Goal: Information Seeking & Learning: Learn about a topic

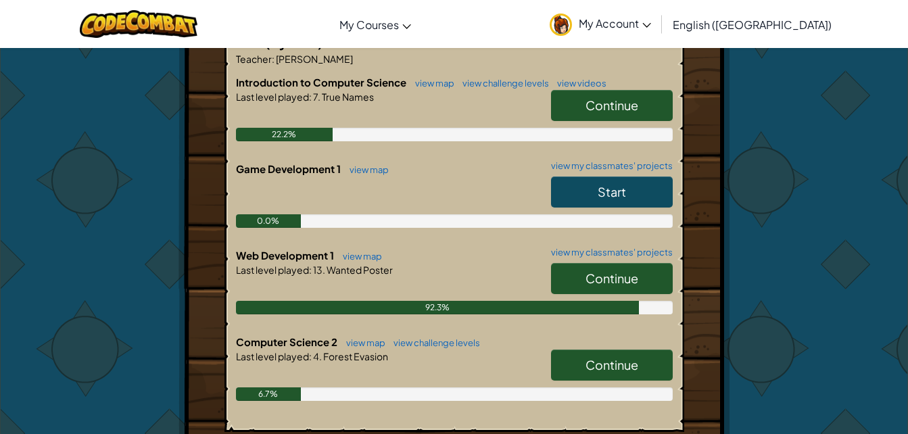
scroll to position [291, 0]
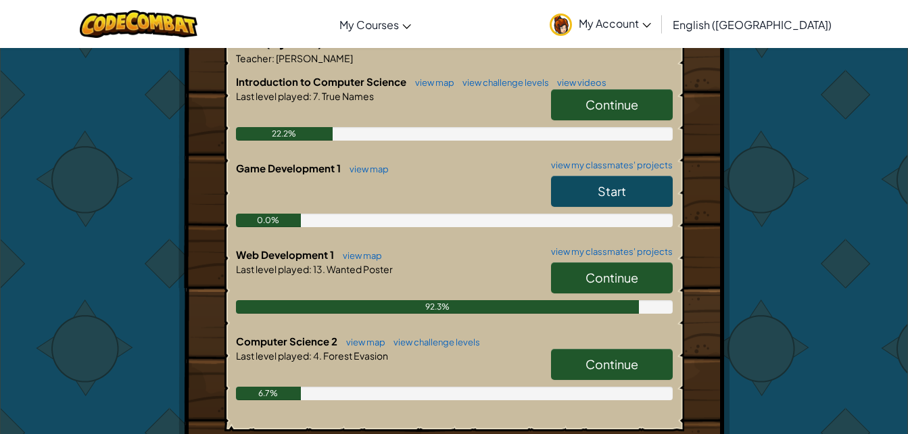
click at [168, 270] on div "Hero : Anya Captain Change Hero Player : [PERSON_NAME] L CS1 Level 7: True Name…" at bounding box center [454, 192] width 791 height 871
click at [597, 278] on span "Continue" at bounding box center [611, 278] width 53 height 16
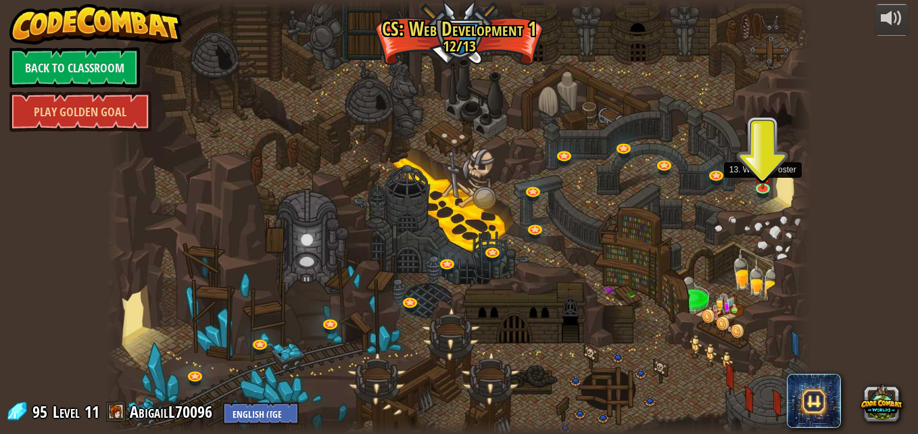
click at [768, 175] on img at bounding box center [762, 174] width 17 height 30
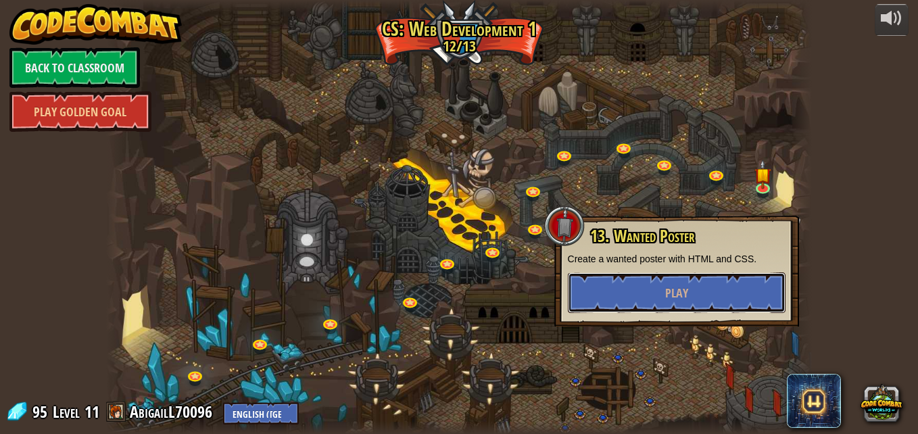
click at [714, 307] on button "Play" at bounding box center [677, 292] width 218 height 41
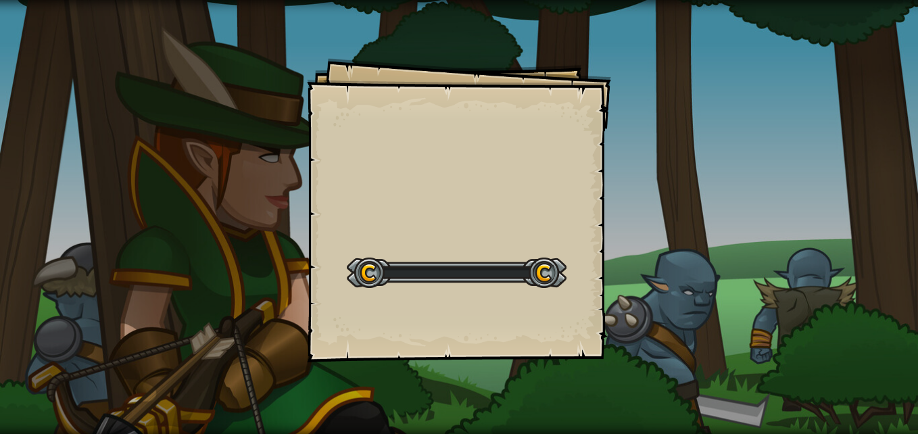
click at [714, 307] on div "Goals Start Level Error loading from server. Try refreshing the page. You'll ne…" at bounding box center [459, 217] width 918 height 434
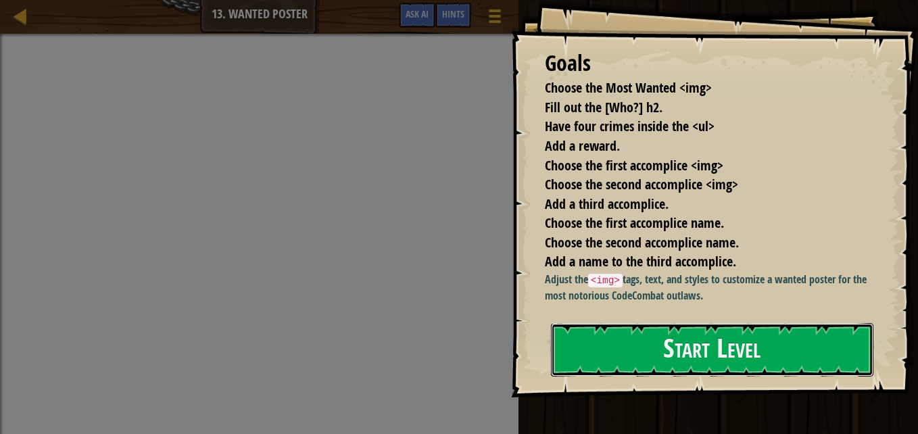
click at [747, 350] on button "Start Level" at bounding box center [712, 349] width 322 height 53
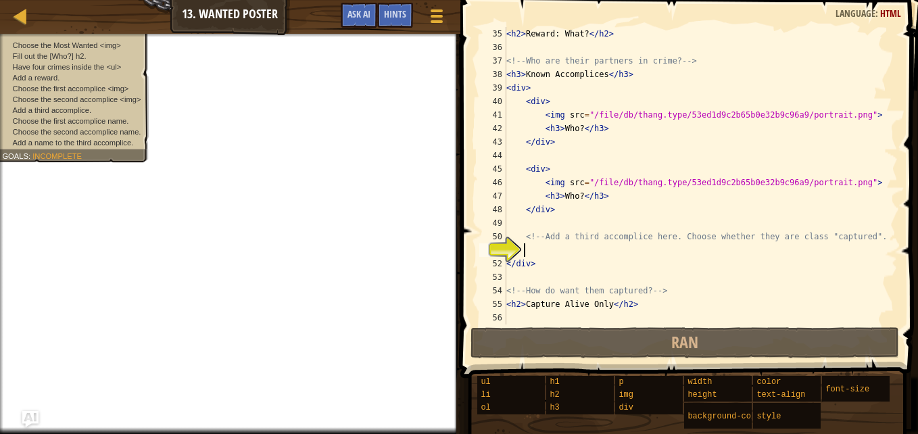
scroll to position [473, 0]
click at [352, 14] on span "Ask AI" at bounding box center [358, 13] width 23 height 13
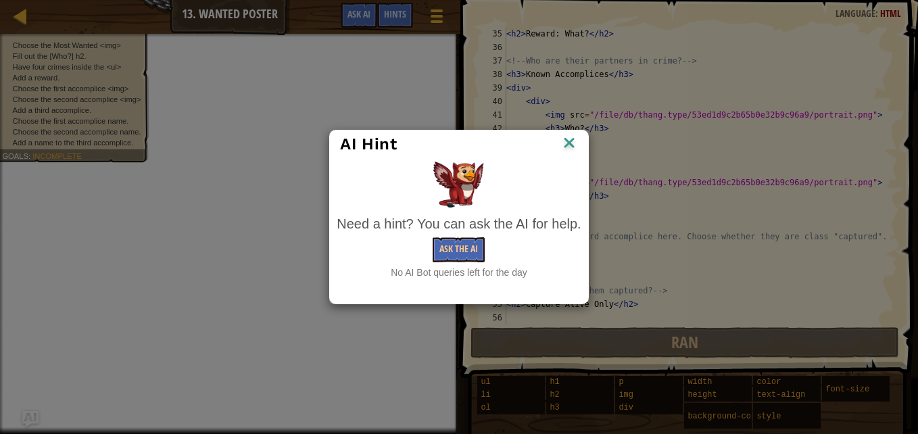
click at [568, 147] on img at bounding box center [569, 144] width 18 height 20
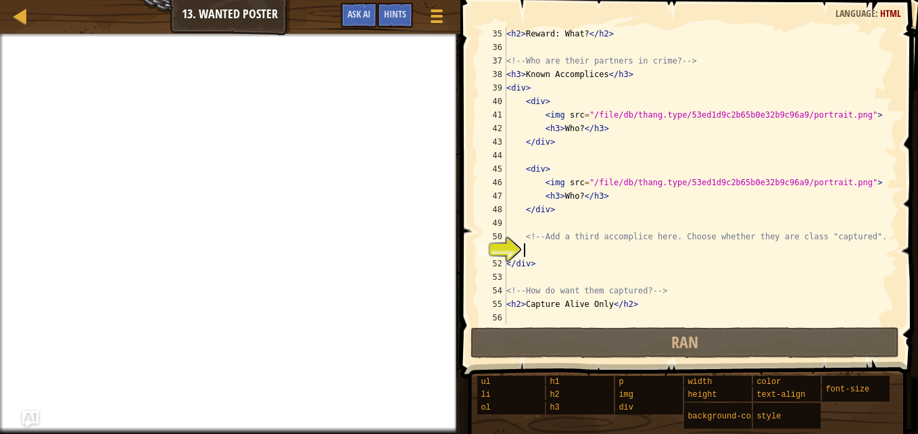
click at [73, 28] on div "Map Web Development 1 13. Wanted Poster Game Menu Done Hints Ask AI" at bounding box center [230, 17] width 460 height 34
click at [26, 31] on div "Map Web Development 1 13. Wanted Poster Game Menu Done Hints Ask AI" at bounding box center [230, 17] width 460 height 34
click at [398, 27] on div "Hints" at bounding box center [395, 15] width 36 height 25
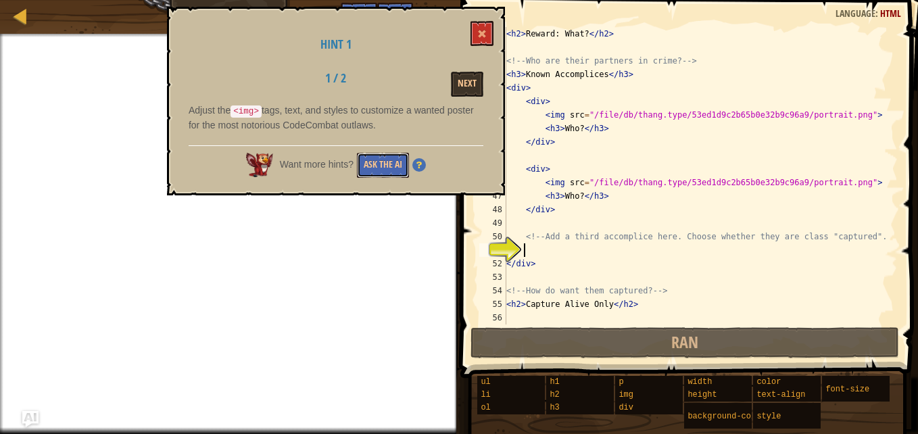
click at [379, 155] on button "Ask the AI" at bounding box center [383, 165] width 52 height 25
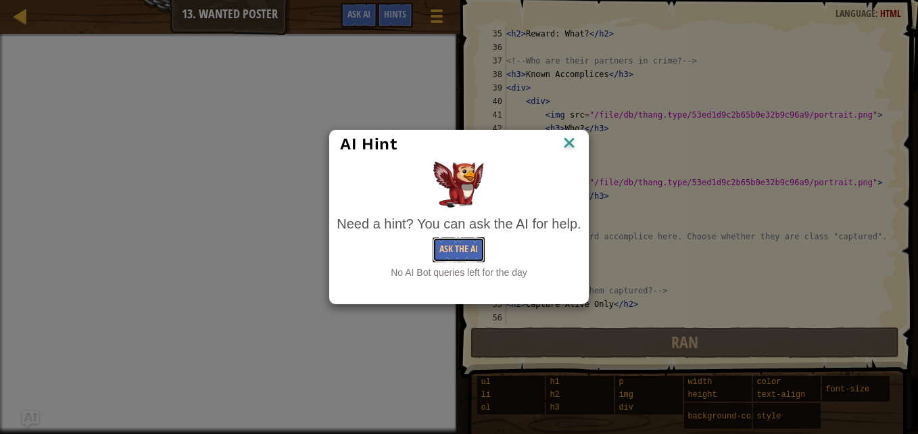
click at [461, 251] on button "Ask the AI" at bounding box center [458, 249] width 52 height 25
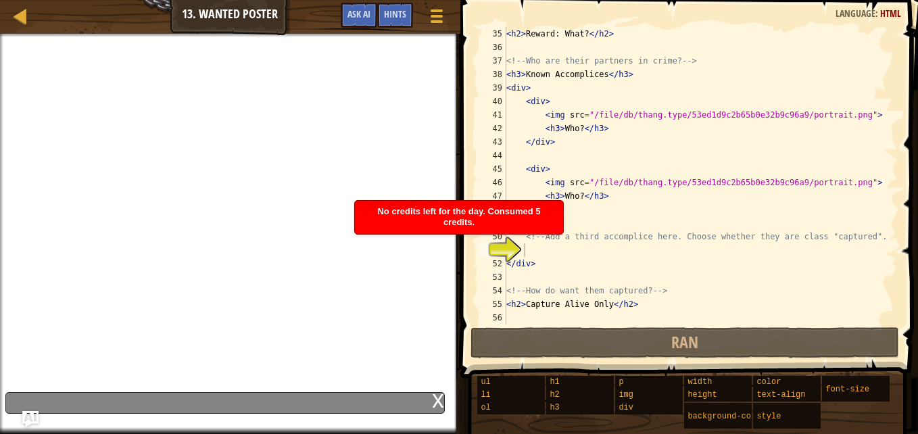
click at [388, 12] on span "Hints" at bounding box center [395, 13] width 22 height 13
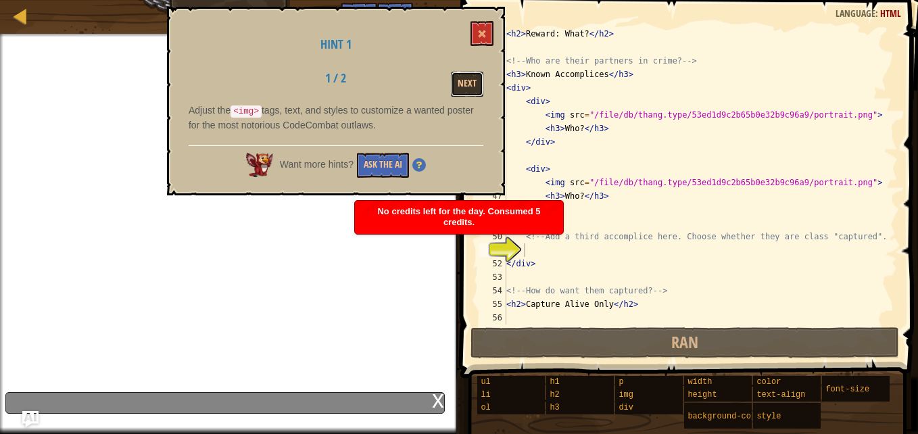
click at [474, 86] on button "Next" at bounding box center [467, 84] width 32 height 25
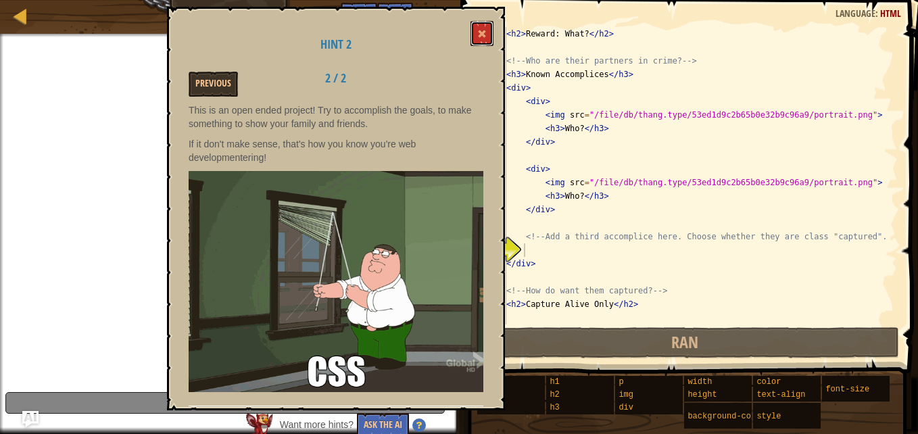
click at [493, 43] on button at bounding box center [481, 33] width 23 height 25
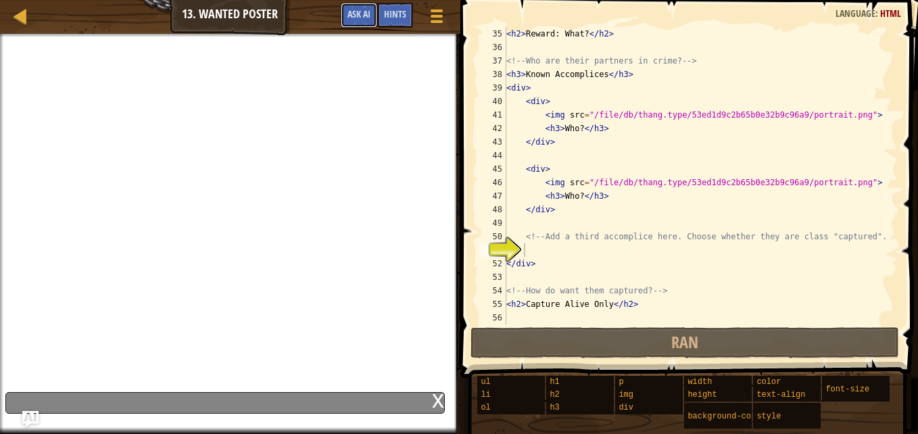
click at [360, 22] on button "Ask AI" at bounding box center [359, 15] width 36 height 25
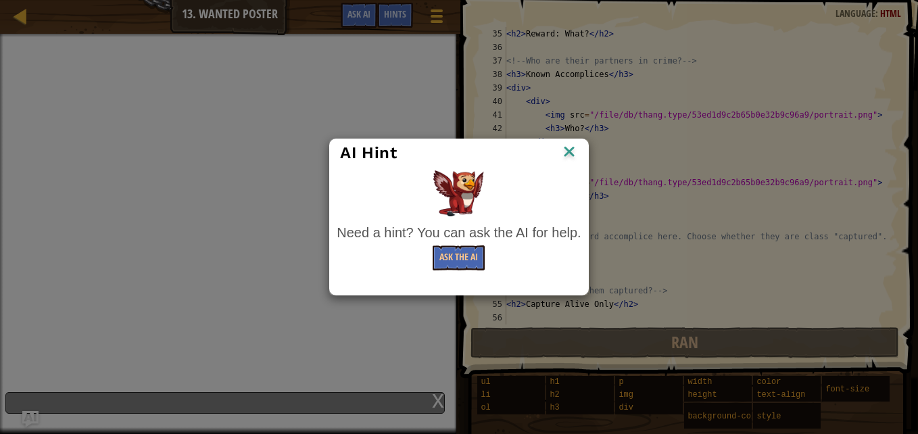
click at [566, 147] on img at bounding box center [569, 153] width 18 height 20
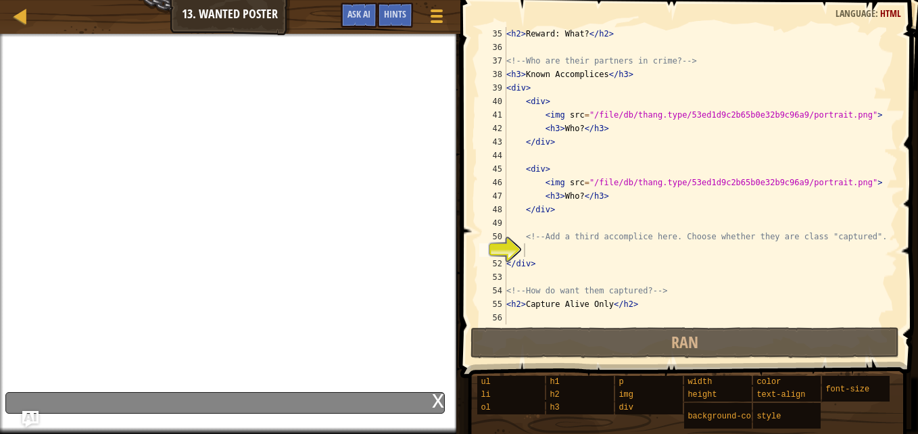
click at [380, 21] on div "Hints" at bounding box center [395, 15] width 36 height 25
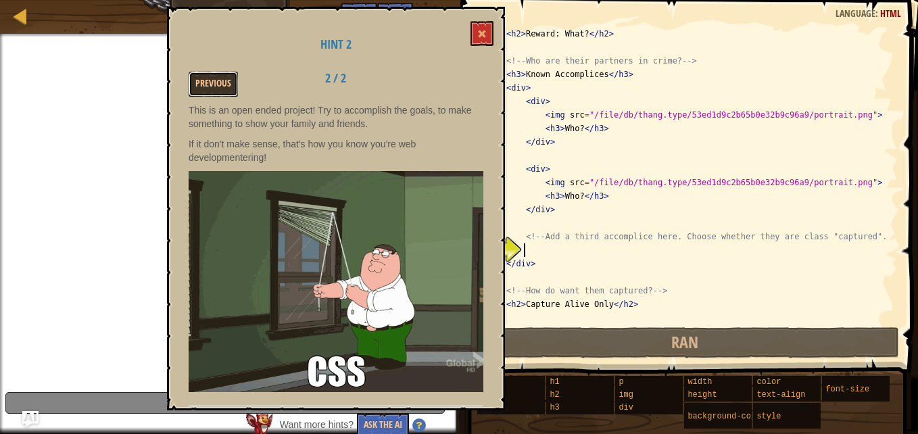
click at [205, 82] on button "Previous" at bounding box center [213, 84] width 49 height 25
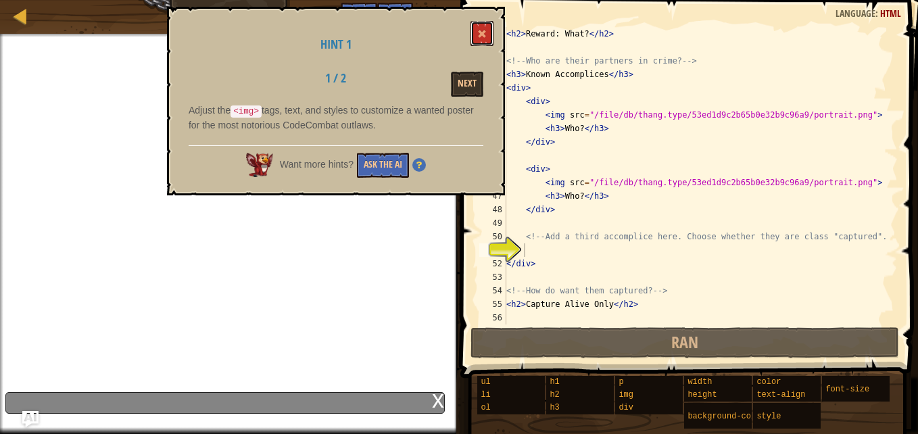
click at [487, 34] on button at bounding box center [481, 33] width 23 height 25
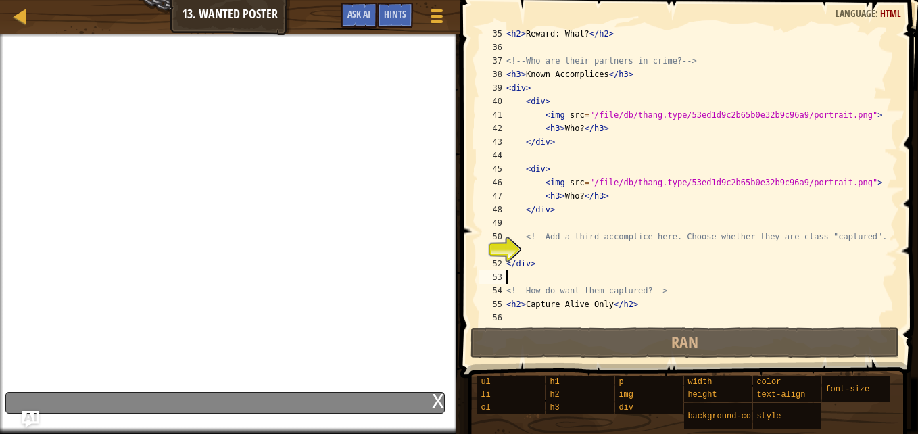
click at [545, 270] on div "< h2 > Reward: What? </ h2 > <!-- Who are their partners in crime? --> < h3 > K…" at bounding box center [695, 189] width 384 height 324
click at [535, 256] on div "< h2 > Reward: What? </ h2 > <!-- Who are their partners in crime? --> < h3 > K…" at bounding box center [695, 189] width 384 height 324
click at [434, 14] on div at bounding box center [437, 16] width 18 height 19
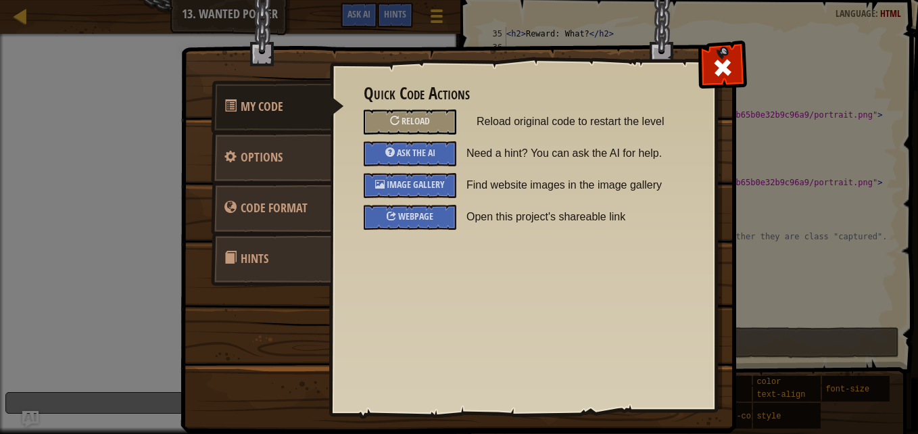
click at [420, 113] on div "Reload" at bounding box center [410, 121] width 93 height 25
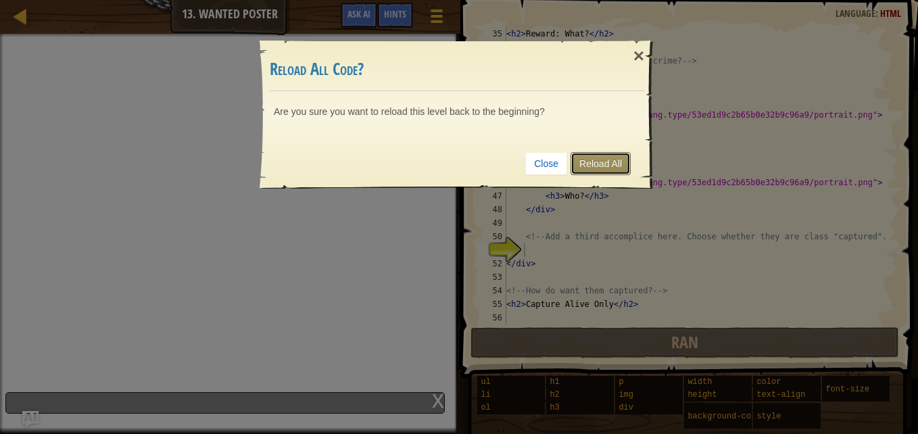
click at [620, 169] on link "Reload All" at bounding box center [600, 163] width 60 height 23
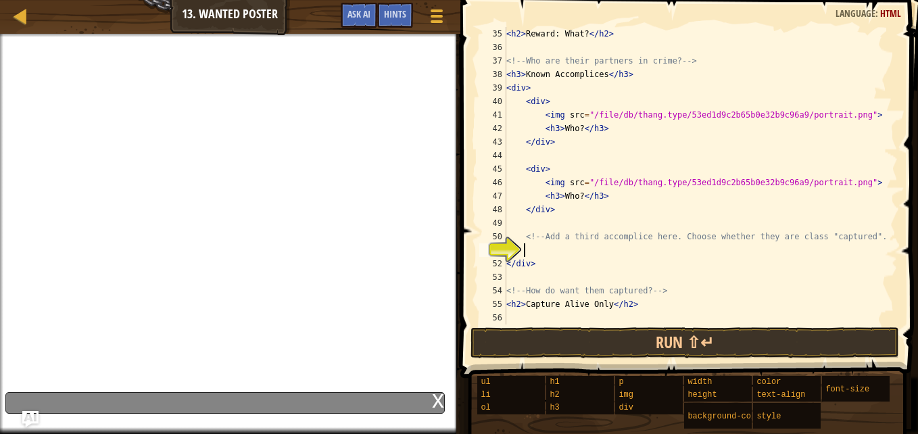
click at [441, 7] on div at bounding box center [437, 16] width 18 height 19
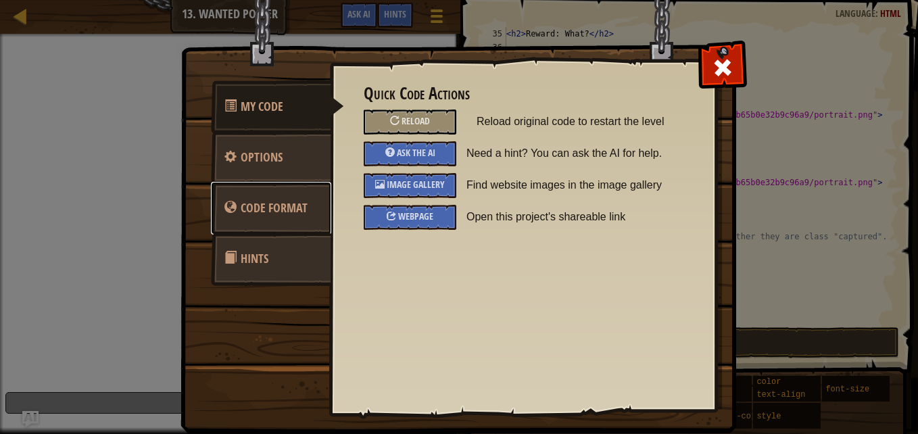
click at [295, 195] on link "Code Format" at bounding box center [271, 208] width 120 height 53
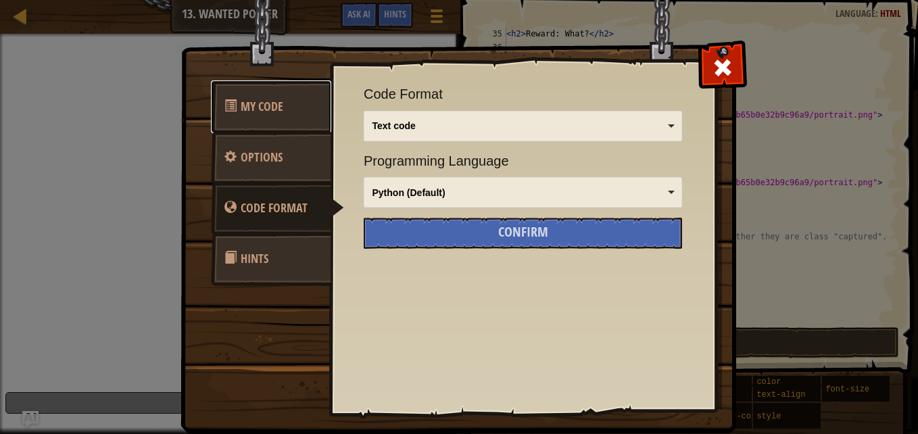
click at [255, 105] on span "My Code" at bounding box center [262, 106] width 43 height 17
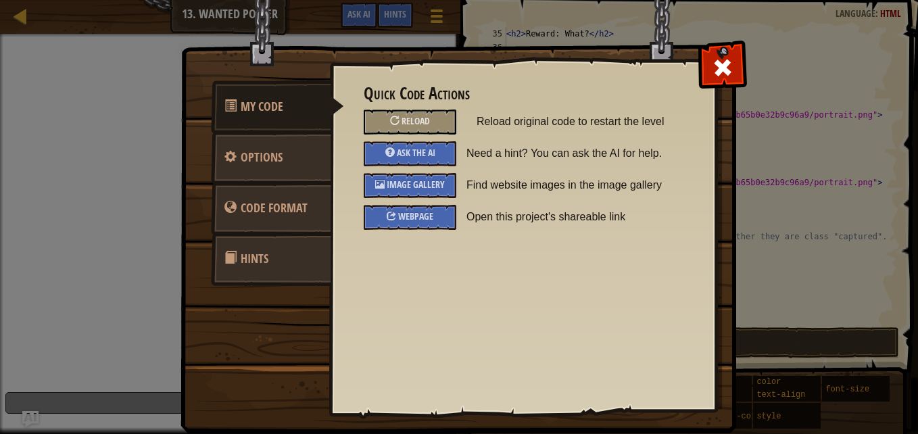
click at [710, 91] on div "Quick Code Actions Reload Reload original code to restart the level Ask the AI …" at bounding box center [523, 214] width 386 height 335
click at [725, 66] on span at bounding box center [723, 68] width 22 height 22
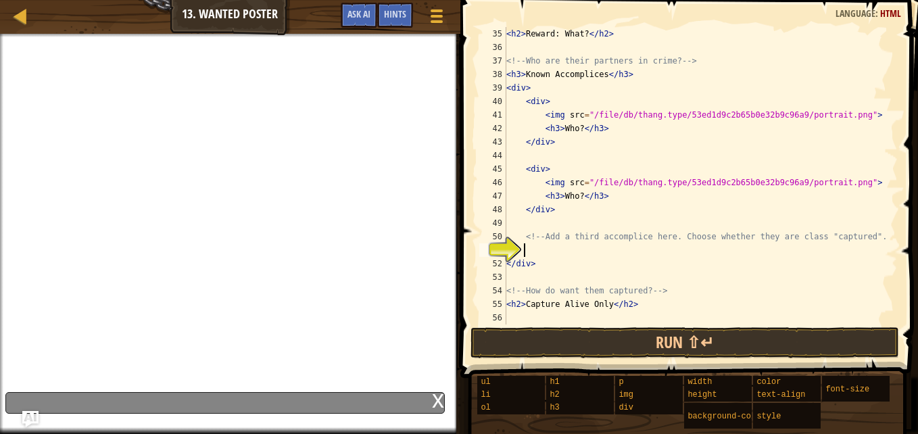
click at [443, 392] on div "x" at bounding box center [224, 403] width 439 height 22
click at [438, 400] on div "x" at bounding box center [438, 400] width 12 height 14
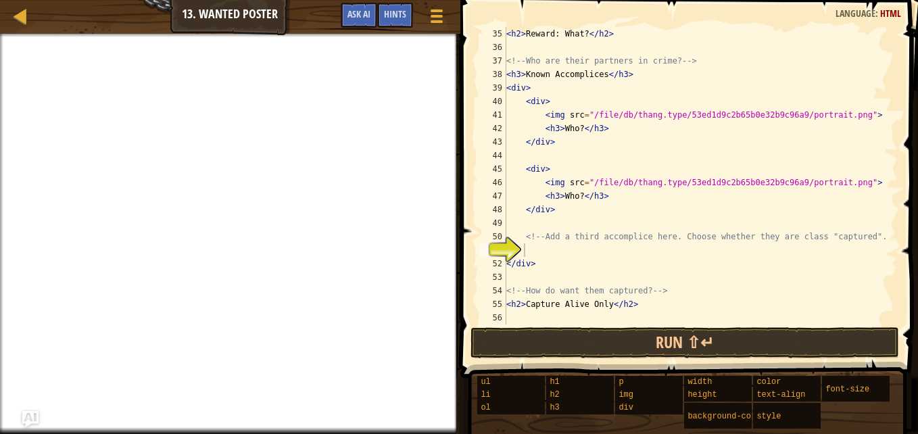
click at [249, 6] on div "Map Web Development 1 13. Wanted Poster Game Menu Done Hints Ask AI" at bounding box center [230, 17] width 460 height 34
type textarea "x"
click at [555, 262] on div "< h2 > Reward: What? </ h2 > <!-- Who are their partners in crime? --> < h3 > K…" at bounding box center [695, 189] width 384 height 324
click at [546, 255] on div "< h2 > Reward: What? </ h2 > <!-- Who are their partners in crime? --> < h3 > K…" at bounding box center [695, 189] width 384 height 324
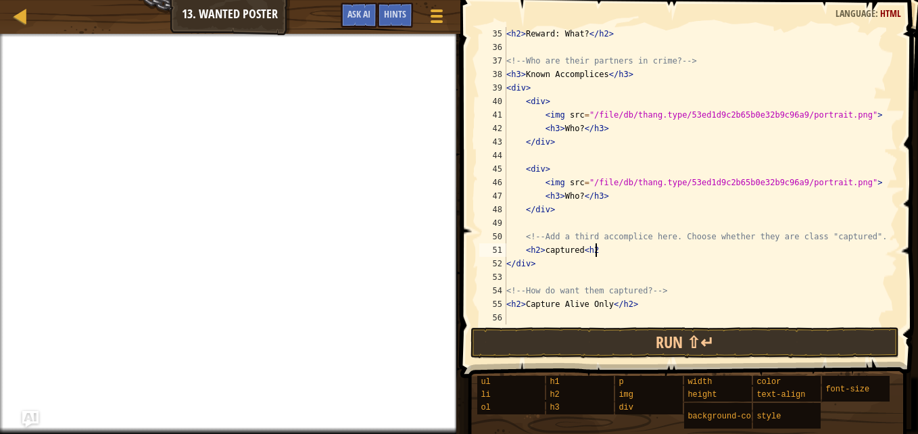
scroll to position [6, 7]
click at [580, 252] on div "< h2 > Reward: What? </ h2 > <!-- Who are their partners in crime? --> < h3 > K…" at bounding box center [695, 189] width 384 height 324
click at [601, 131] on div "< h2 > Reward: What? </ h2 > <!-- Who are their partners in crime? --> < h3 > K…" at bounding box center [695, 189] width 384 height 324
click at [446, 24] on button "Game Menu" at bounding box center [437, 19] width 34 height 32
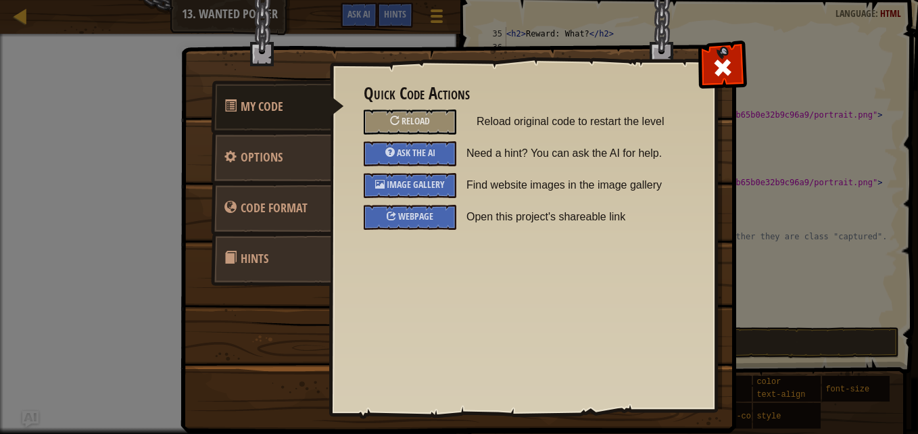
click at [426, 183] on span "Image Gallery" at bounding box center [416, 184] width 58 height 13
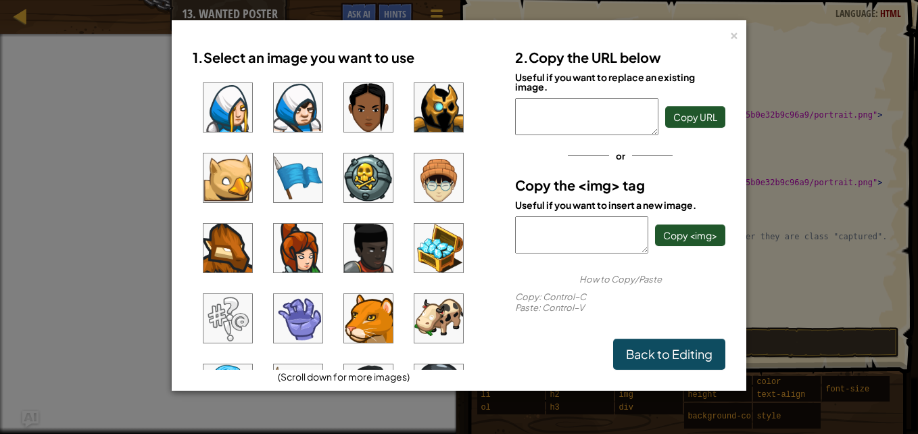
click at [426, 176] on img at bounding box center [438, 177] width 49 height 49
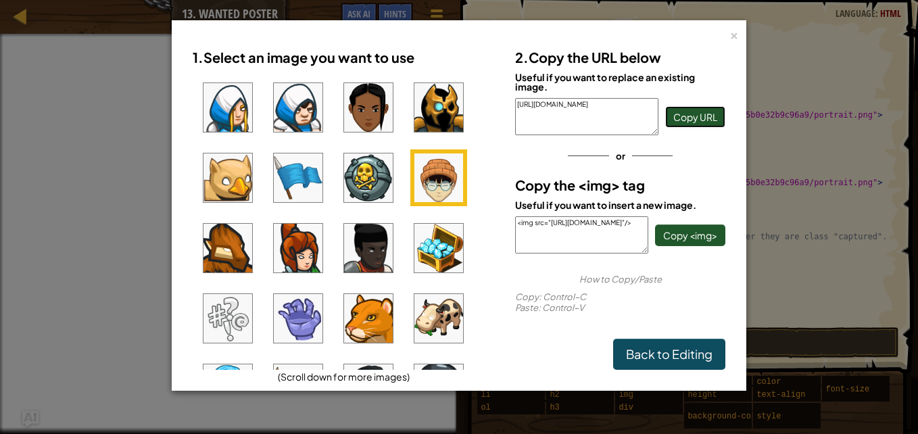
click at [705, 118] on span "Copy URL" at bounding box center [695, 117] width 44 height 12
click at [733, 32] on div "×" at bounding box center [733, 33] width 9 height 14
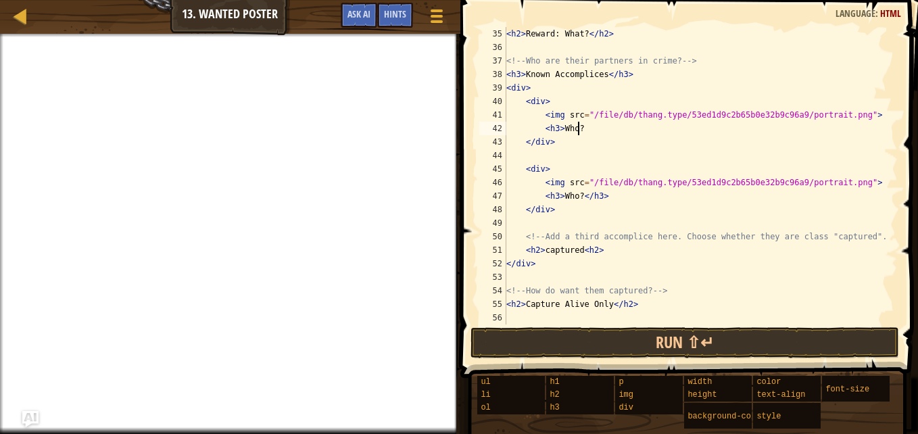
scroll to position [6, 0]
paste textarea "[URL][DOMAIN_NAME]"
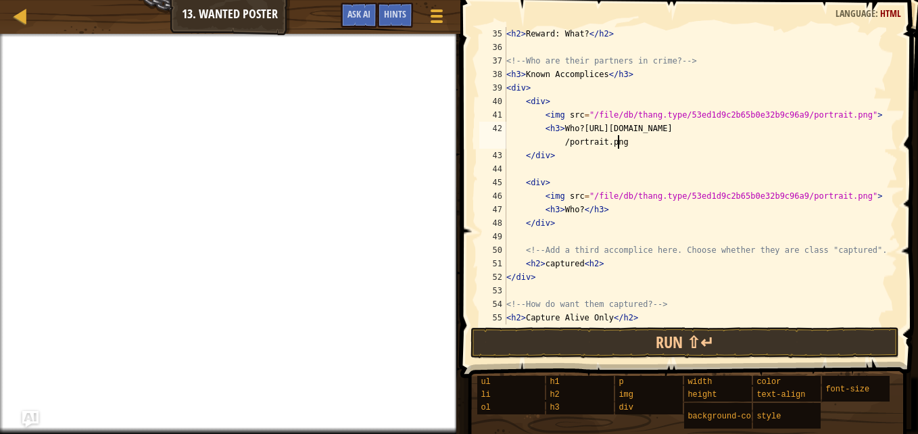
click at [434, 19] on div at bounding box center [437, 16] width 18 height 19
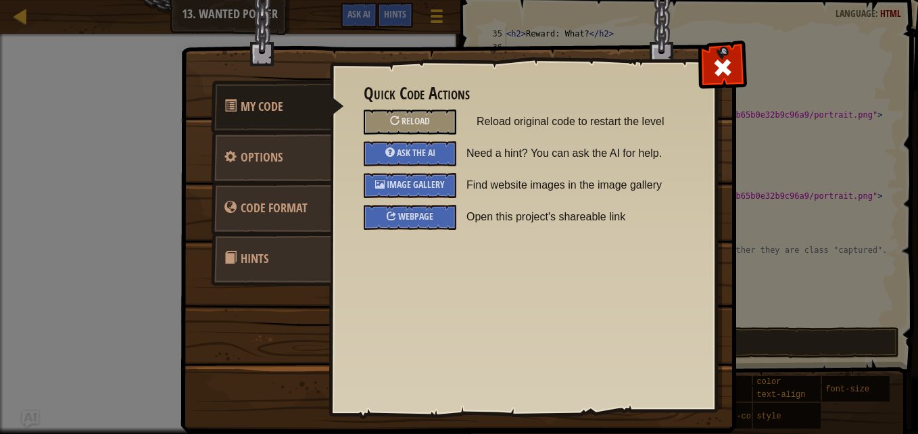
click at [407, 189] on span "Image Gallery" at bounding box center [416, 184] width 58 height 13
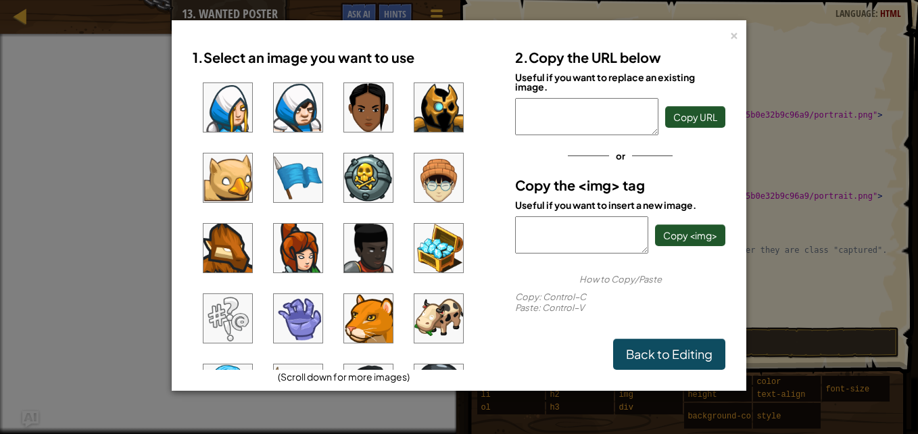
click at [439, 173] on img at bounding box center [438, 177] width 49 height 49
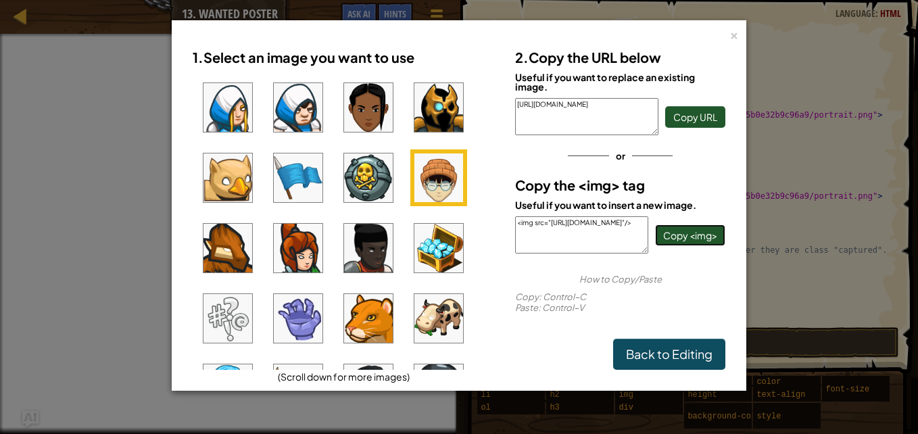
click at [699, 239] on span "Copy <img>" at bounding box center [690, 235] width 54 height 12
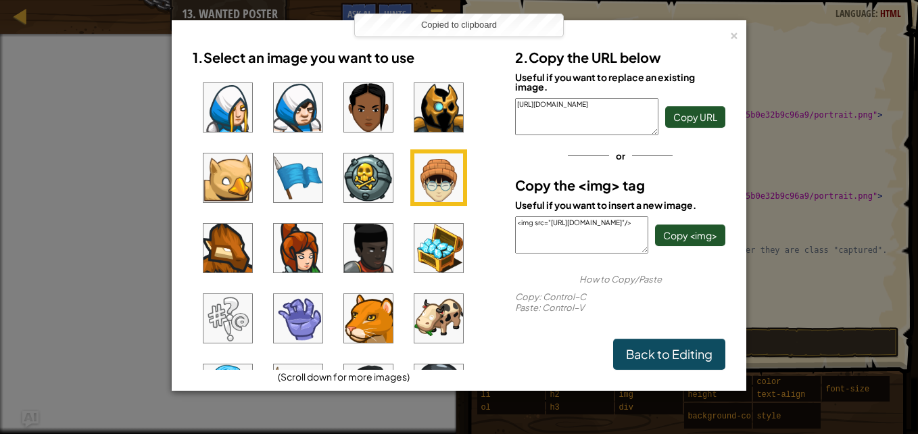
click at [733, 33] on div "×" at bounding box center [733, 33] width 9 height 14
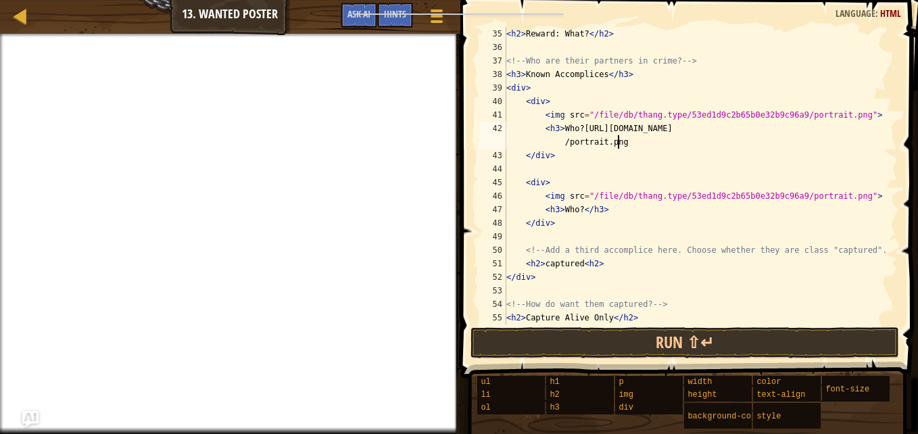
click at [614, 207] on div "< h2 > Reward: What? </ h2 > <!-- Who are their partners in crime? --> < h3 > K…" at bounding box center [695, 189] width 384 height 324
click at [616, 142] on div "< h2 > Reward: What? </ h2 > <!-- Who are their partners in crime? --> < h3 > K…" at bounding box center [695, 189] width 384 height 324
paste textarea "<img src="[URL][DOMAIN_NAME]"/>"
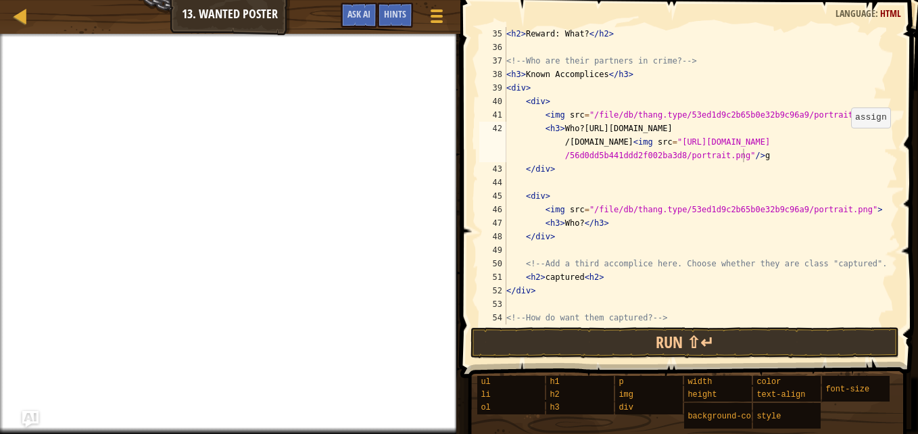
click at [845, 142] on div "< h2 > Reward: What? </ h2 > <!-- Who are their partners in crime? --> < h3 > K…" at bounding box center [695, 189] width 384 height 324
click at [612, 141] on div "< h2 > Reward: What? </ h2 > <!-- Who are their partners in crime? --> < h3 > K…" at bounding box center [695, 189] width 384 height 324
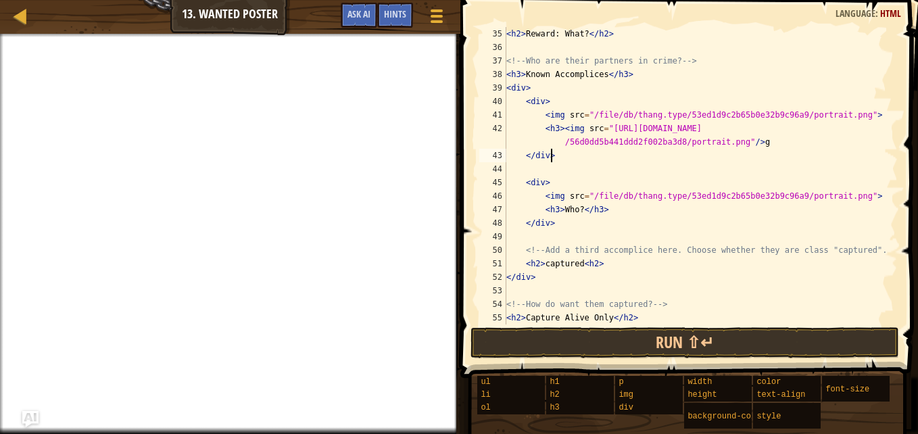
click at [581, 153] on div "< h2 > Reward: What? </ h2 > <!-- Who are their partners in crime? --> < h3 > K…" at bounding box center [695, 189] width 384 height 324
click at [839, 127] on div "< h2 > Reward: What? </ h2 > <!-- Who are their partners in crime? --> < h3 > K…" at bounding box center [695, 189] width 384 height 324
click at [863, 109] on div "< h2 > Reward: What? </ h2 > <!-- Who are their partners in crime? --> < h3 > K…" at bounding box center [695, 189] width 384 height 324
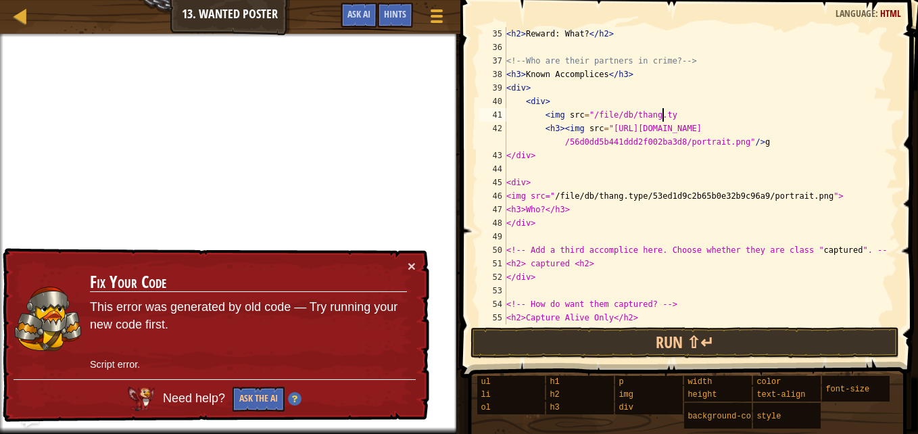
type textarea "<img src="/file"
click at [439, 18] on div at bounding box center [437, 16] width 18 height 19
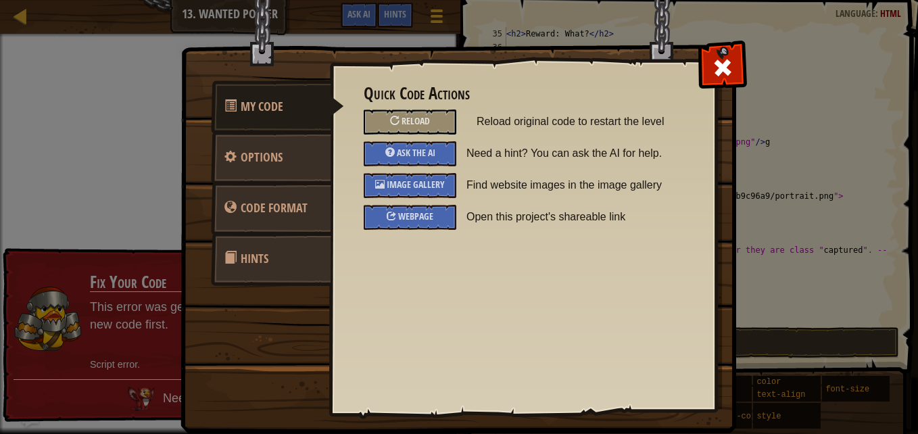
click at [385, 126] on div "Reload" at bounding box center [410, 121] width 93 height 25
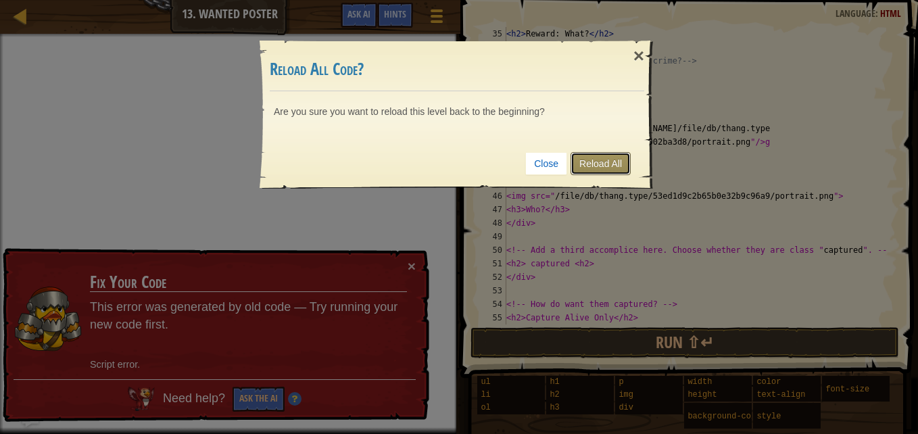
click at [616, 161] on link "Reload All" at bounding box center [600, 163] width 60 height 23
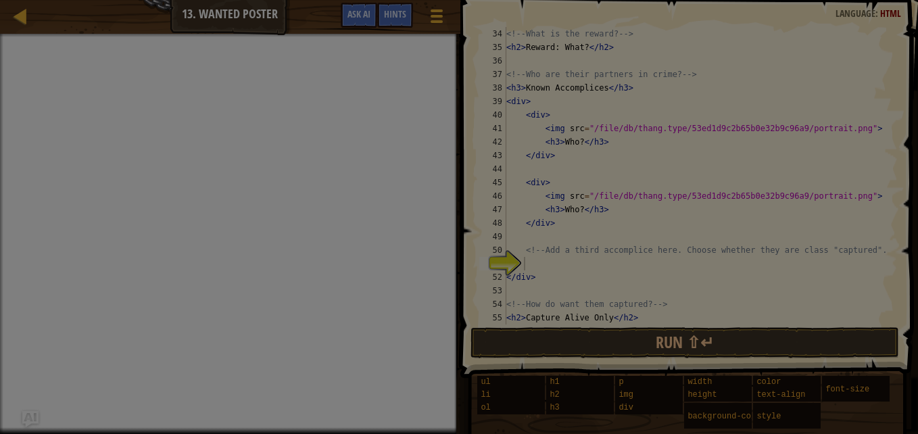
scroll to position [473, 0]
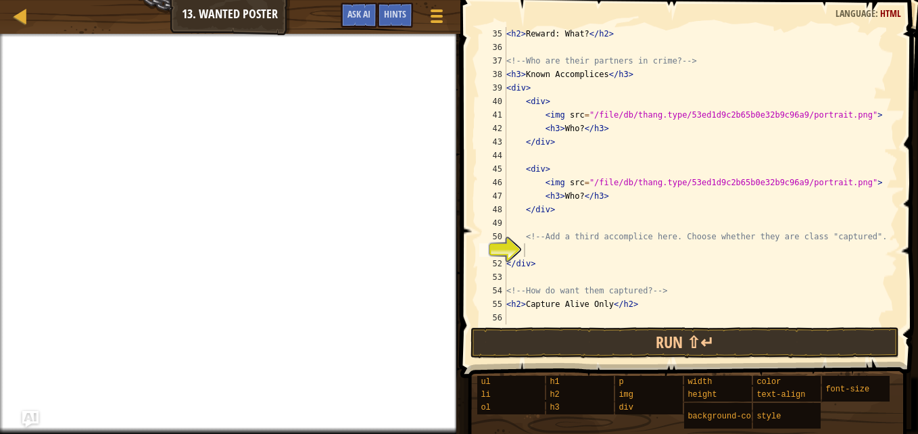
click at [428, 24] on div at bounding box center [437, 16] width 18 height 19
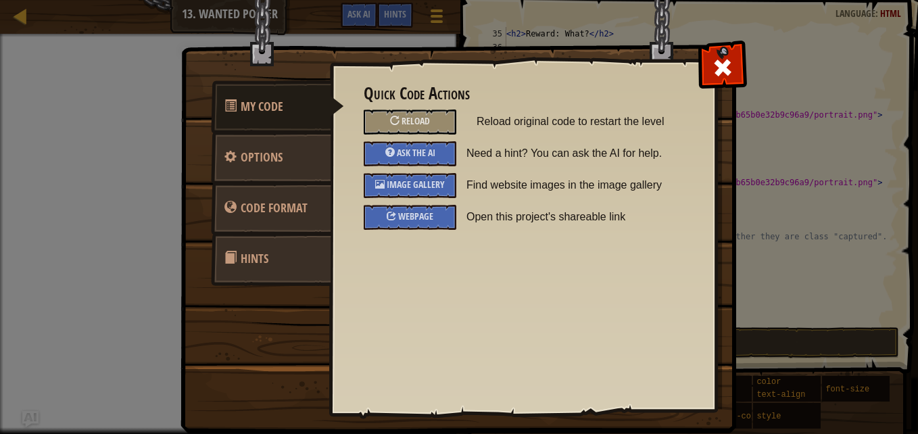
click at [432, 189] on span "Image Gallery" at bounding box center [416, 184] width 58 height 13
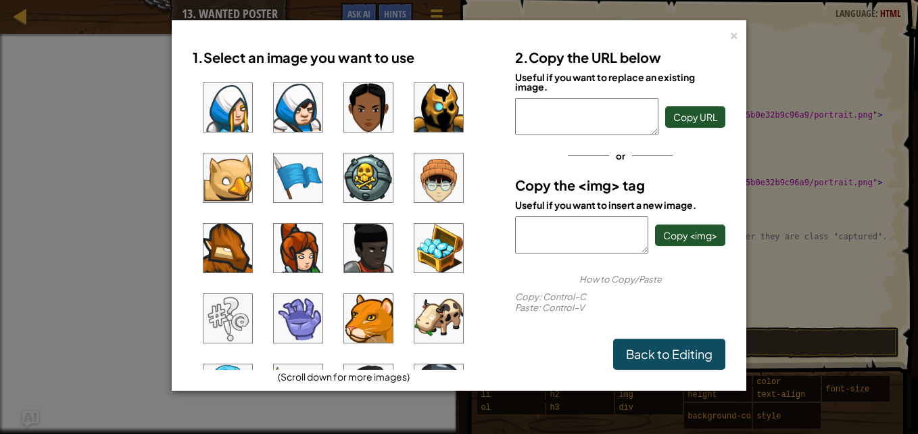
click at [451, 182] on img at bounding box center [438, 177] width 49 height 49
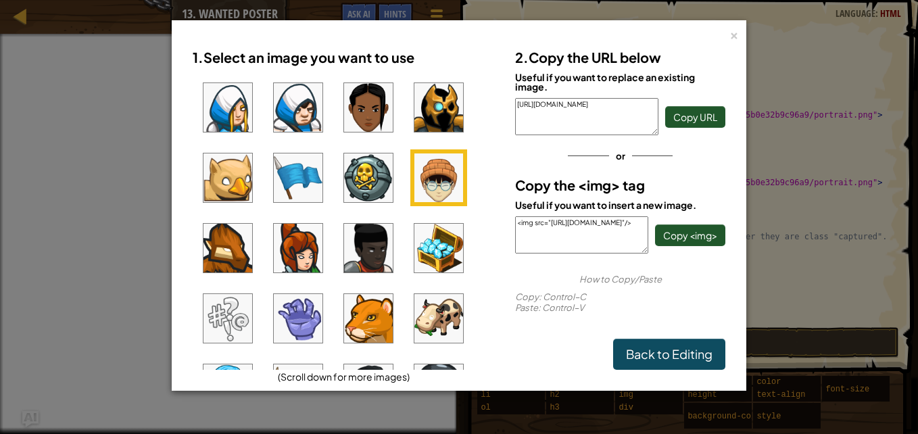
click at [706, 249] on div "<img src="[URL][DOMAIN_NAME]"/> Copy <img>" at bounding box center [620, 234] width 210 height 37
click at [695, 234] on span "Copy <img>" at bounding box center [690, 235] width 54 height 12
click at [733, 35] on div "×" at bounding box center [733, 33] width 9 height 14
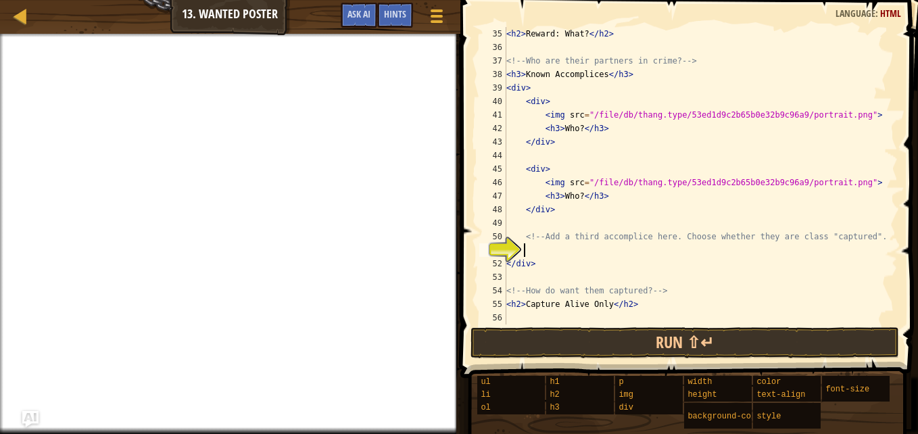
click at [614, 130] on div "< h2 > Reward: What? </ h2 > <!-- Who are their partners in crime? --> < h3 > K…" at bounding box center [695, 189] width 384 height 324
paste textarea "<img src="[URL][DOMAIN_NAME]"/>"
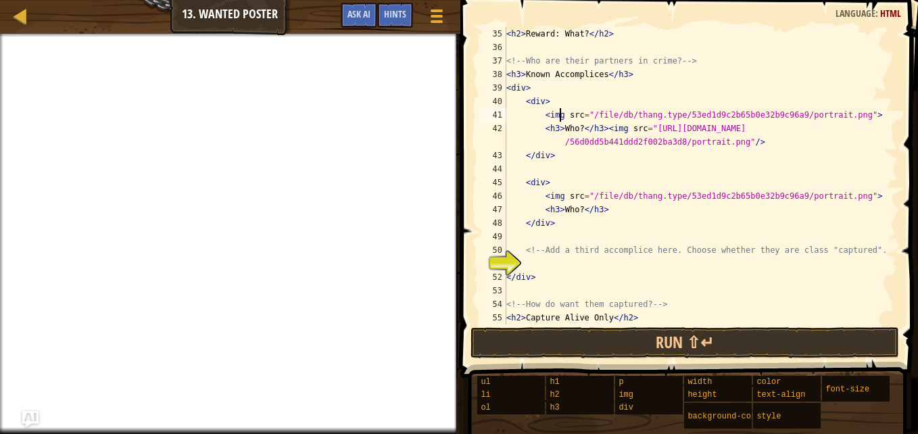
click at [559, 114] on div "< h2 > Reward: What? </ h2 > <!-- Who are their partners in crime? --> < h3 > K…" at bounding box center [695, 189] width 384 height 324
type textarea "<im src="/file/db/thang.type/53ed1d9c2b65b0e32b9c96a9/portrait.png">"
click at [551, 266] on div "< h2 > Reward: What? </ h2 > <!-- Who are their partners in crime? --> < h3 > K…" at bounding box center [695, 189] width 384 height 324
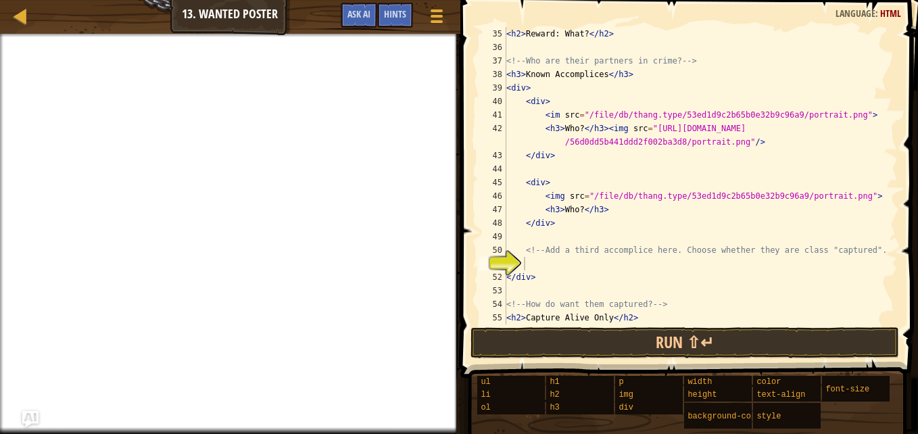
click at [432, 21] on span at bounding box center [436, 21] width 12 height 3
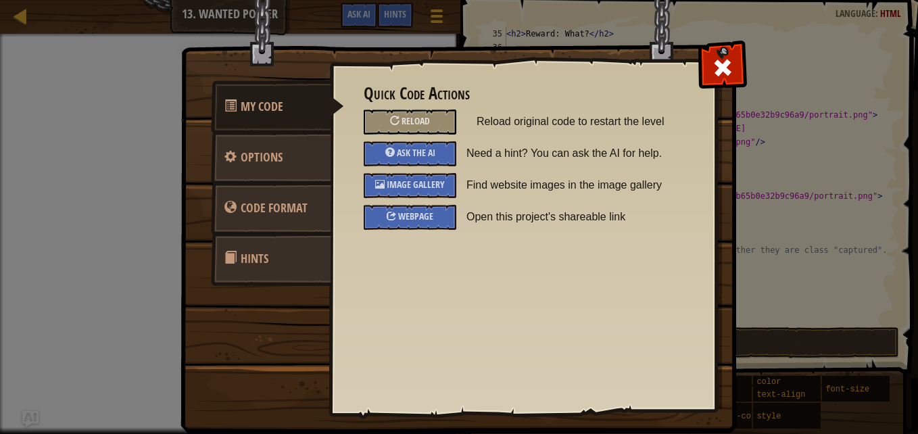
click at [714, 62] on span at bounding box center [723, 68] width 22 height 22
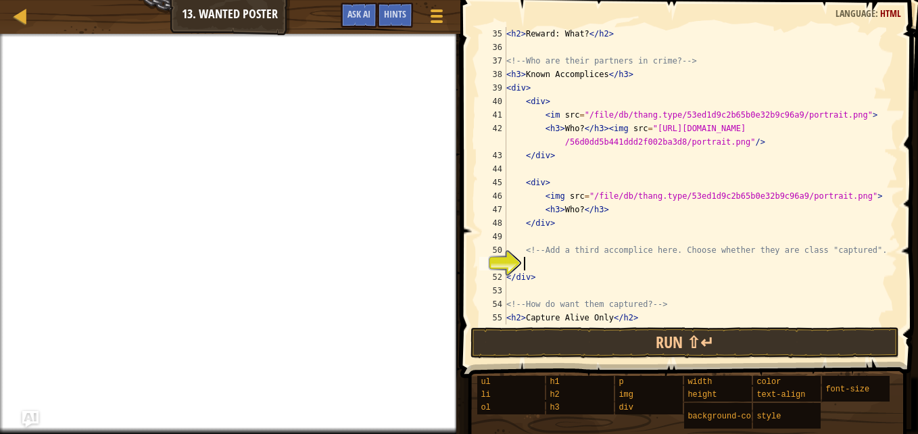
scroll to position [6, 0]
drag, startPoint x: 612, startPoint y: 217, endPoint x: 434, endPoint y: 13, distance: 271.1
click at [434, 13] on div at bounding box center [437, 16] width 18 height 19
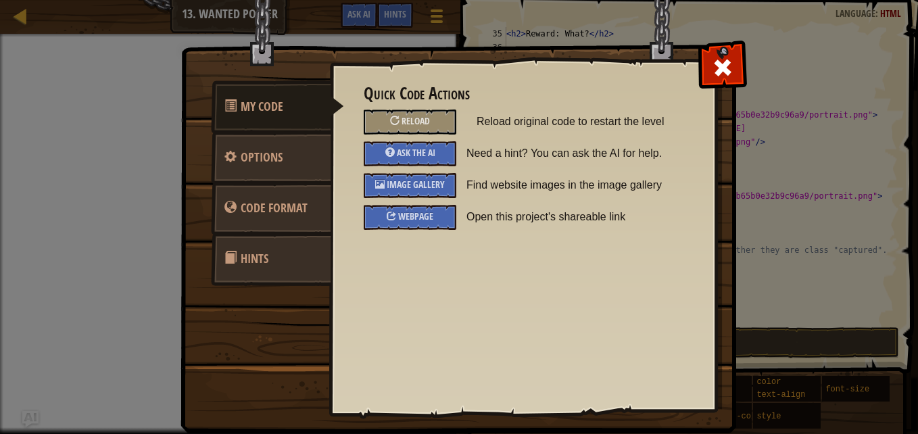
click at [430, 180] on span "Image Gallery" at bounding box center [416, 184] width 58 height 13
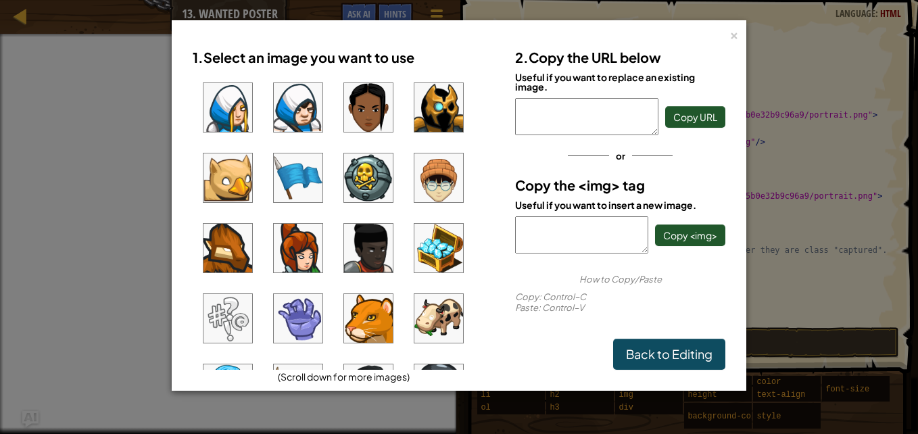
click at [301, 243] on img at bounding box center [298, 248] width 49 height 49
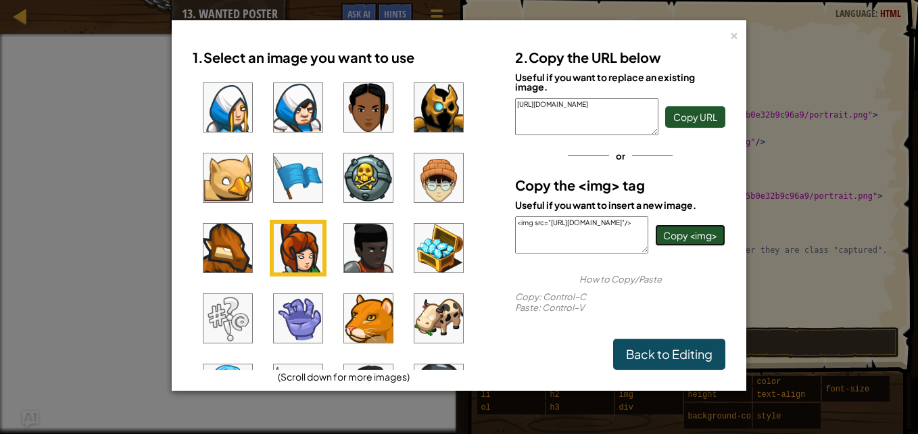
click at [664, 230] on span "Copy <img>" at bounding box center [690, 235] width 54 height 12
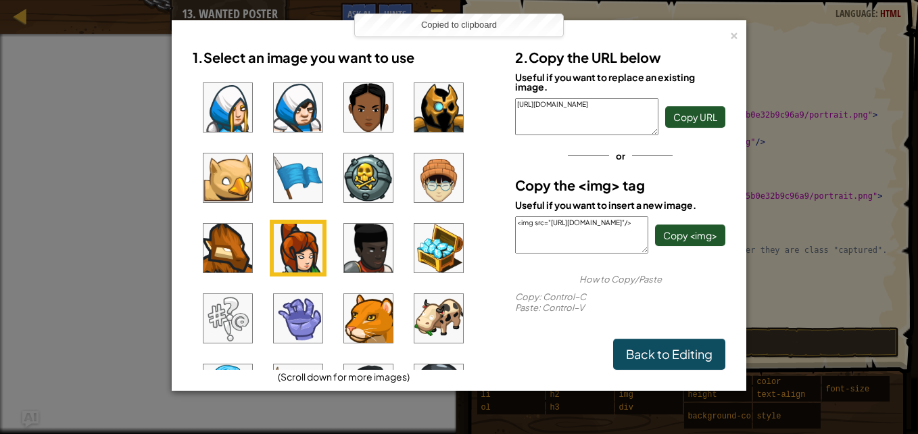
click at [729, 38] on div "×" at bounding box center [733, 33] width 9 height 14
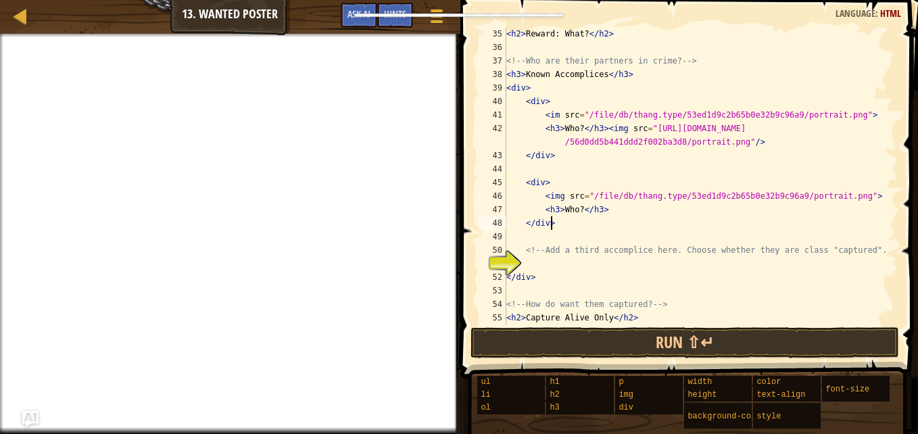
click at [622, 216] on div "< h2 > Reward: What? </ h2 > <!-- Who are their partners in crime? --> < h3 > K…" at bounding box center [695, 189] width 384 height 324
paste textarea "<img src="[URL][DOMAIN_NAME]"/>"
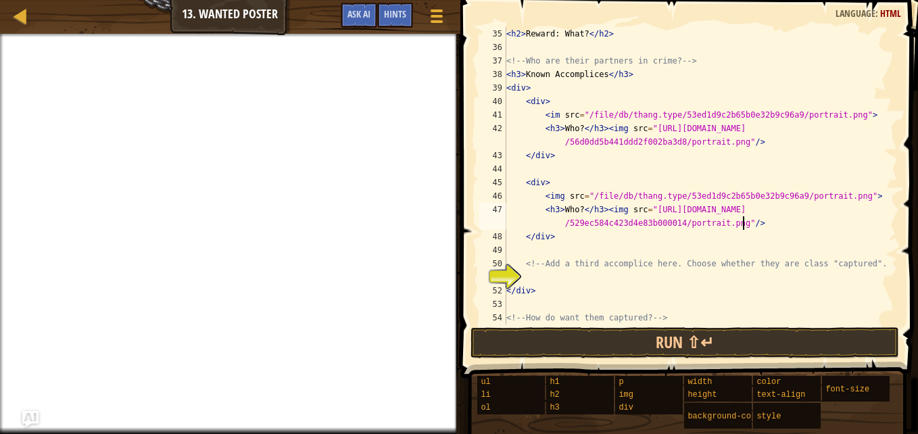
click at [618, 207] on div "< h2 > Reward: What? </ h2 > <!-- Who are their partners in crime? --> < h3 > K…" at bounding box center [695, 189] width 384 height 324
click at [558, 195] on div "< h2 > Reward: What? </ h2 > <!-- Who are their partners in crime? --> < h3 > K…" at bounding box center [695, 189] width 384 height 324
click at [637, 284] on div "< h2 > Reward: What? </ h2 > <!-- Who are their partners in crime? --> < h3 > K…" at bounding box center [695, 189] width 384 height 324
type textarea "</div>"
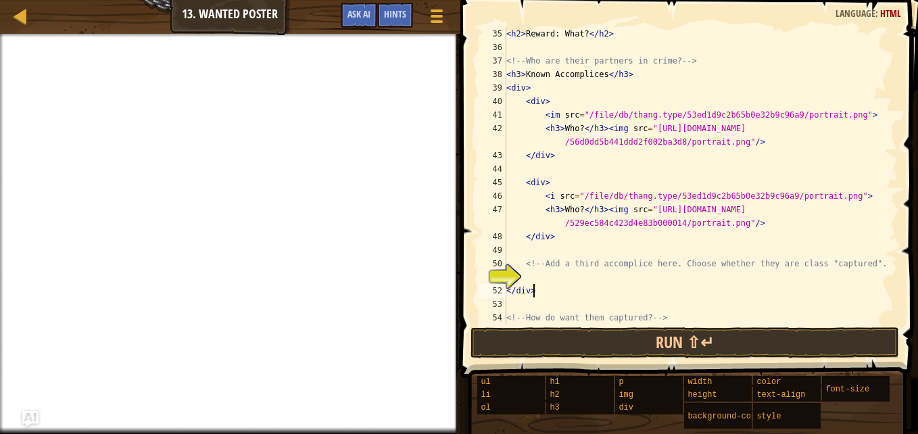
scroll to position [6, 1]
click at [564, 278] on div "< h2 > Reward: What? </ h2 > <!-- Who are their partners in crime? --> < h3 > K…" at bounding box center [695, 189] width 384 height 324
click at [437, 22] on span at bounding box center [436, 21] width 12 height 3
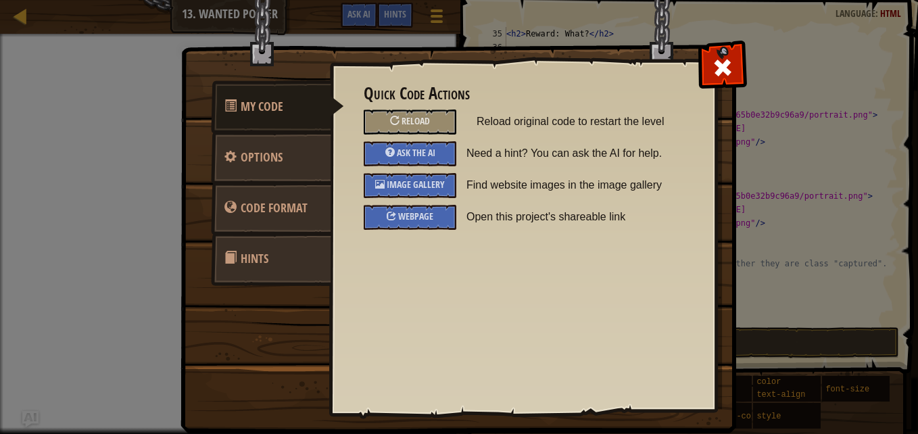
click at [425, 185] on span "Image Gallery" at bounding box center [416, 184] width 58 height 13
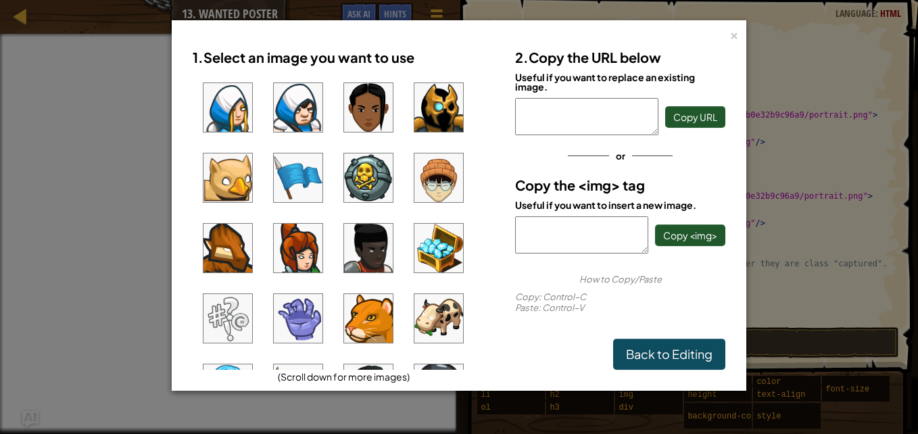
click at [371, 243] on img at bounding box center [368, 248] width 49 height 49
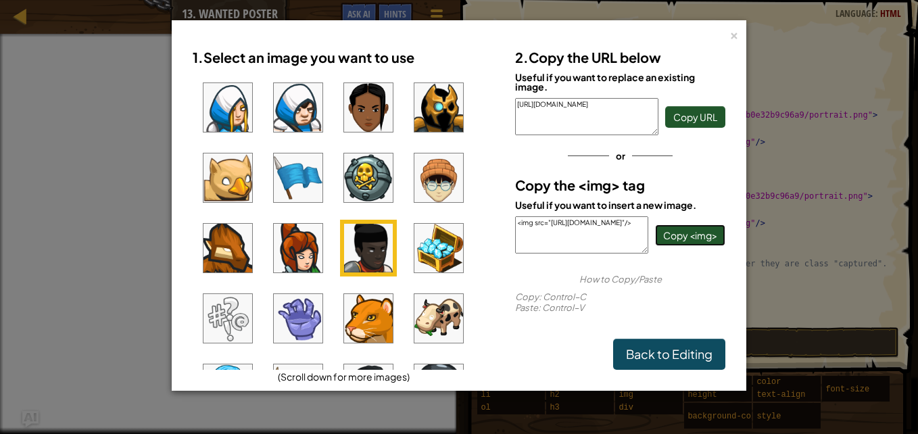
click at [708, 231] on span "Copy <img>" at bounding box center [690, 235] width 54 height 12
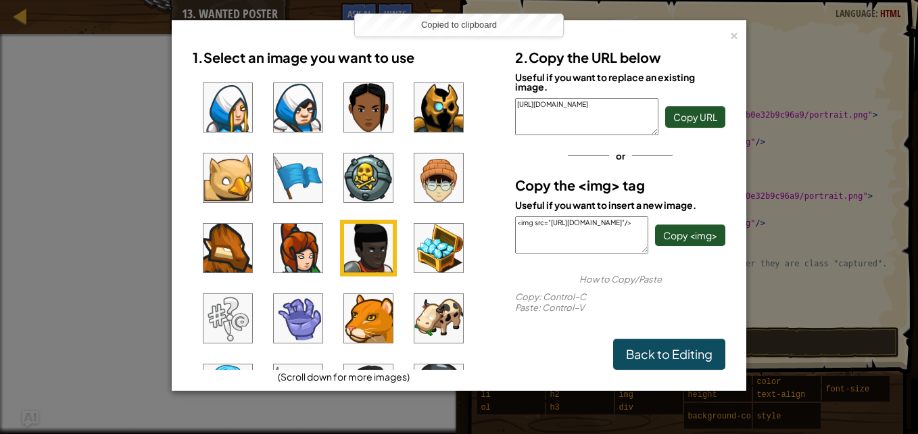
click at [737, 38] on div "×" at bounding box center [733, 33] width 9 height 14
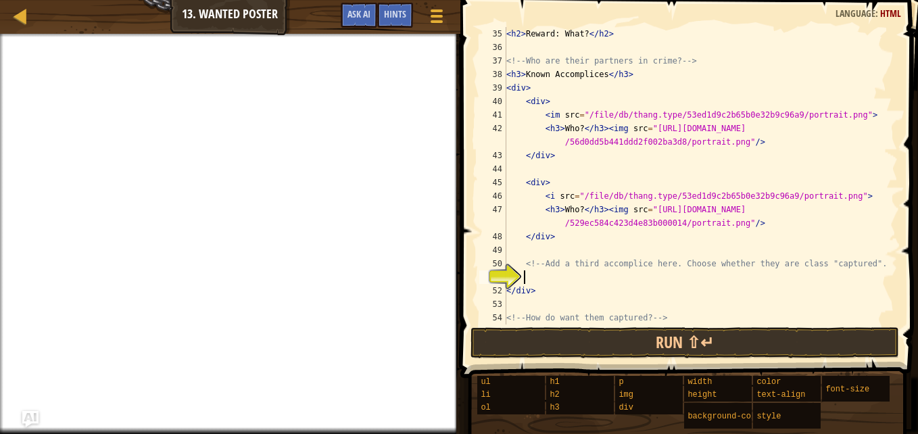
click at [547, 277] on div "< h2 > Reward: What? </ h2 > <!-- Who are their partners in crime? --> < h3 > K…" at bounding box center [695, 189] width 384 height 324
paste textarea "<img src="[URL][DOMAIN_NAME]"/>"
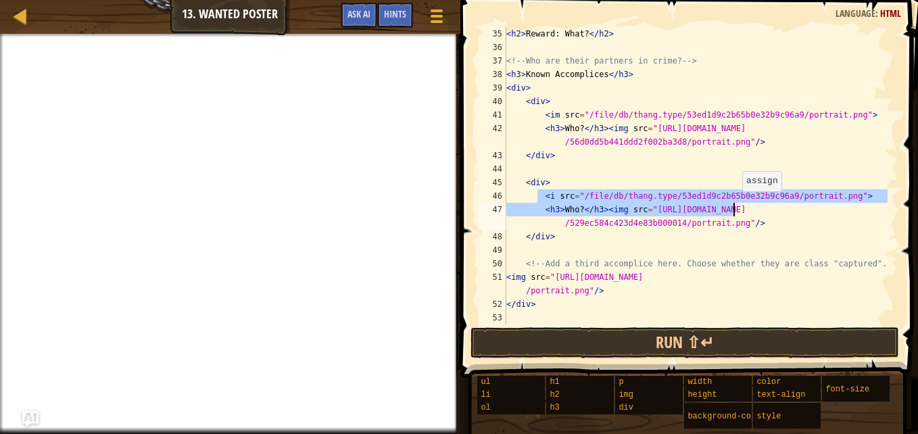
drag, startPoint x: 537, startPoint y: 195, endPoint x: 735, endPoint y: 197, distance: 198.7
click at [735, 197] on div "< h2 > Reward: What? </ h2 > <!-- Who are their partners in crime? --> < h3 > K…" at bounding box center [695, 189] width 384 height 324
type textarea "<i src="/file/db/thang.type/53ed1d9c2b65b0e32b9c96a9/portrait.png">"
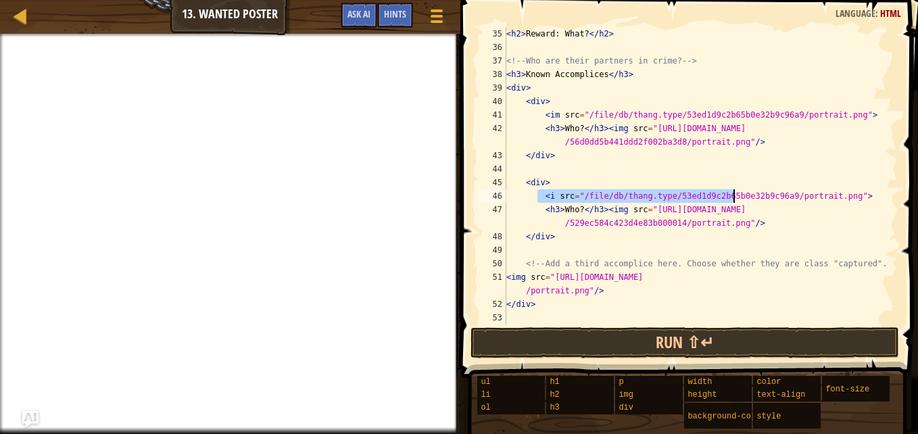
click at [676, 172] on div "< h2 > Reward: What? </ h2 > <!-- Who are their partners in crime? --> < h3 > K…" at bounding box center [695, 189] width 384 height 324
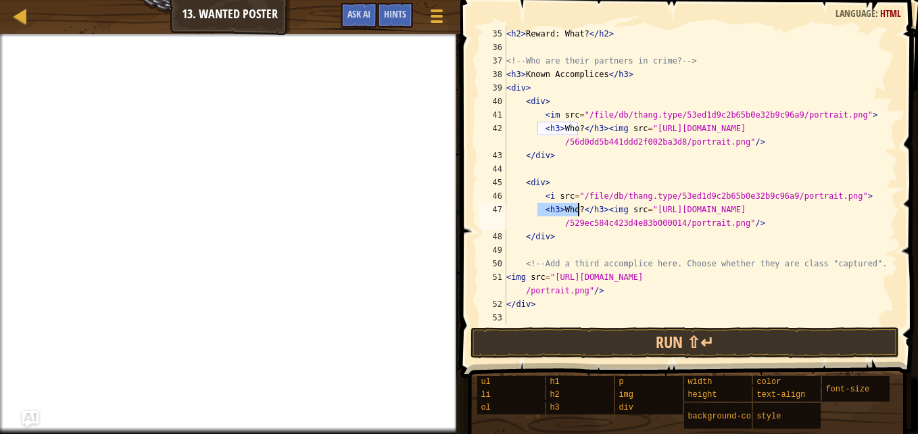
drag, startPoint x: 537, startPoint y: 211, endPoint x: 578, endPoint y: 209, distance: 41.3
click at [578, 209] on div "< h2 > Reward: What? </ h2 > <!-- Who are their partners in crime? --> < h3 > K…" at bounding box center [695, 189] width 384 height 324
drag, startPoint x: 600, startPoint y: 209, endPoint x: 543, endPoint y: 209, distance: 56.8
click at [543, 209] on div "< h2 > Reward: What? </ h2 > <!-- Who are their partners in crime? --> < h3 > K…" at bounding box center [695, 189] width 384 height 324
click at [526, 277] on div "< h2 > Reward: What? </ h2 > <!-- Who are their partners in crime? --> < h3 > K…" at bounding box center [695, 189] width 384 height 324
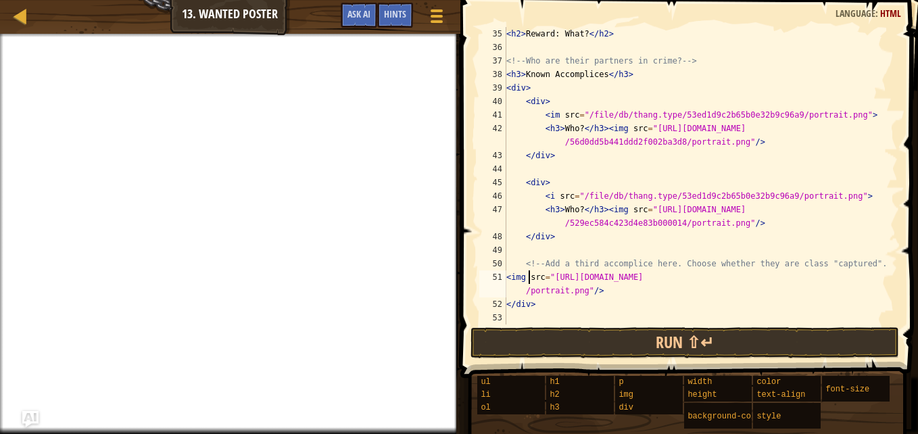
paste textarea "<h3>Who?</h3>"
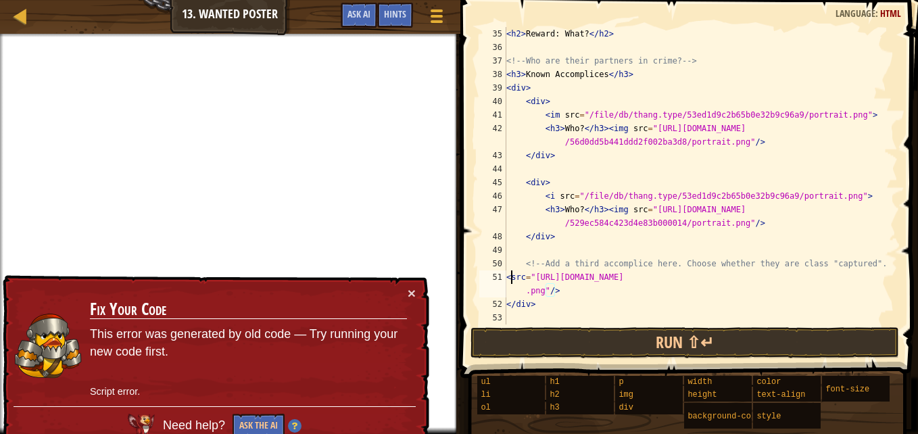
click at [511, 278] on div "< h2 > Reward: What? </ h2 > <!-- Who are their partners in crime? --> < h3 > K…" at bounding box center [695, 189] width 384 height 324
paste textarea "<h3>Who?</h3>"
click at [514, 278] on div "< h2 > Reward: What? </ h2 > <!-- Who are their partners in crime? --> < h3 > K…" at bounding box center [695, 189] width 384 height 324
click at [520, 278] on div "< h2 > Reward: What? </ h2 > <!-- Who are their partners in crime? --> < h3 > K…" at bounding box center [695, 189] width 384 height 324
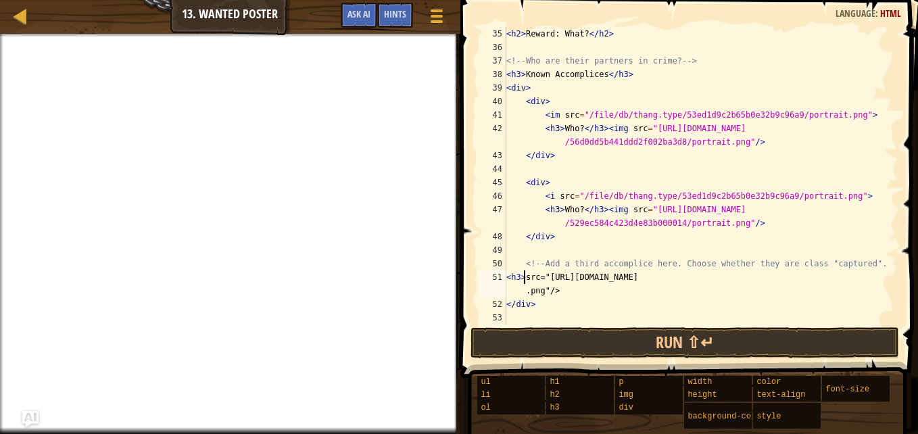
click at [549, 305] on div "< h2 > Reward: What? </ h2 > <!-- Who are their partners in crime? --> < h3 > K…" at bounding box center [695, 189] width 384 height 324
click at [541, 275] on div "< h2 > Reward: What? </ h2 > <!-- Who are their partners in crime? --> < h3 > K…" at bounding box center [695, 189] width 384 height 324
click at [526, 274] on div "< h2 > Reward: What? </ h2 > <!-- Who are their partners in crime? --> < h3 > K…" at bounding box center [695, 189] width 384 height 324
click at [522, 274] on div "< h2 > Reward: What? </ h2 > <!-- Who are their partners in crime? --> < h3 > K…" at bounding box center [695, 189] width 384 height 324
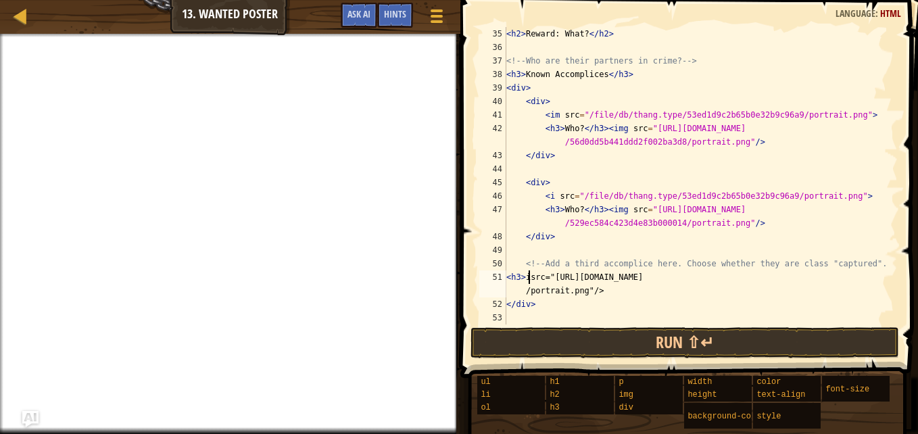
type textarea "<h3>src="[URL][DOMAIN_NAME]"/>"
click at [562, 293] on div "< h2 > Reward: What? </ h2 > <!-- Who are their partners in crime? --> < h3 > K…" at bounding box center [695, 189] width 384 height 324
click at [434, 21] on span at bounding box center [436, 21] width 12 height 3
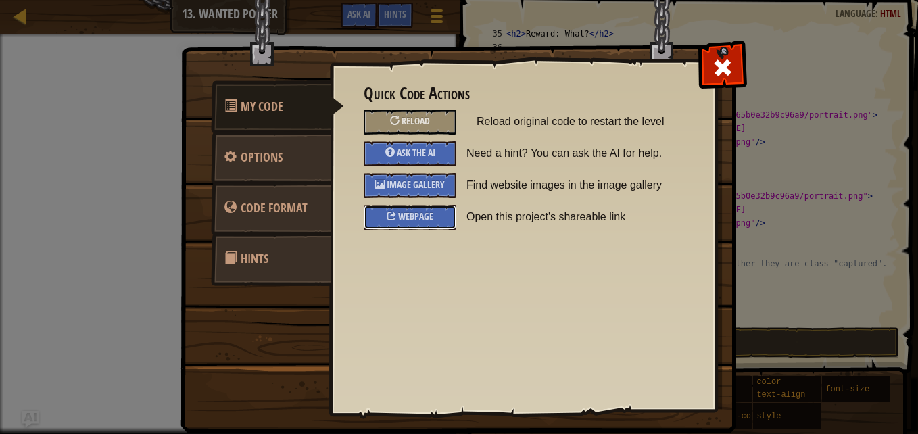
click at [426, 211] on span "Webpage" at bounding box center [415, 215] width 35 height 13
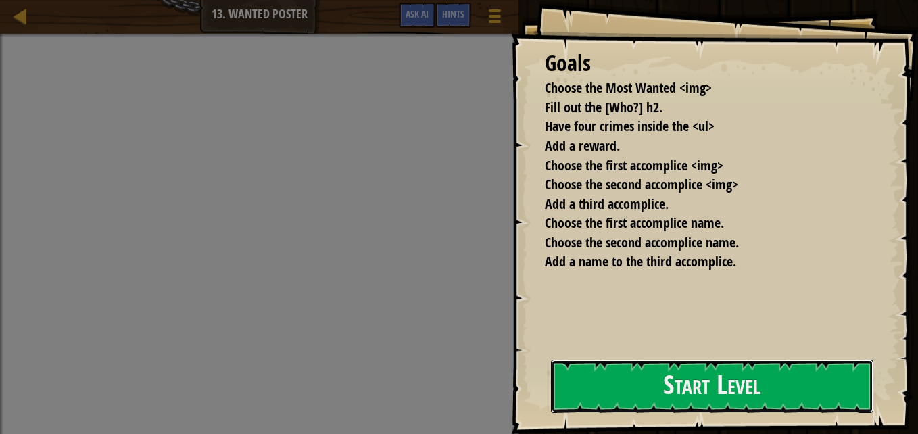
click at [693, 369] on button "Start Level" at bounding box center [712, 386] width 322 height 53
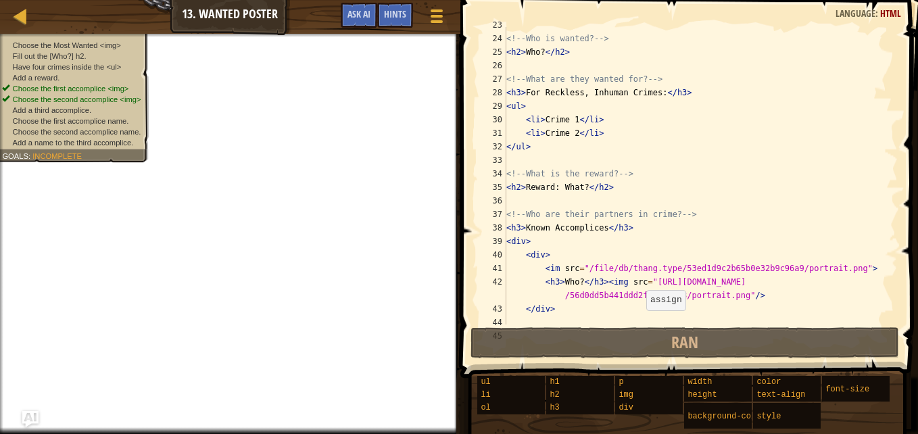
scroll to position [514, 0]
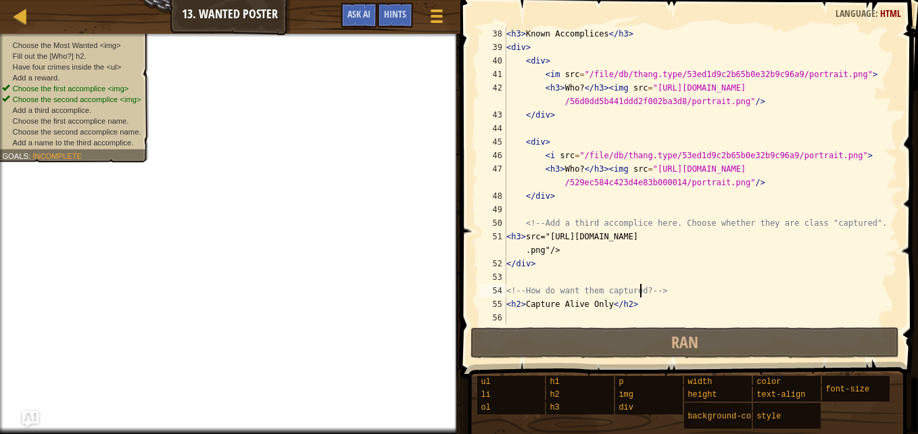
click at [639, 288] on div "< h3 > Known Accomplices </ h3 > < div > < div > < im src = "/file/db/thang.typ…" at bounding box center [695, 189] width 384 height 324
click at [526, 287] on div "< h3 > Known Accomplices </ h3 > < div > < div > < im src = "/file/db/thang.typ…" at bounding box center [695, 189] width 384 height 324
click at [631, 305] on div "< h3 > Known Accomplices </ h3 > < div > < div > < im src = "/file/db/thang.typ…" at bounding box center [695, 189] width 384 height 324
click at [593, 267] on div "< h3 > Known Accomplices </ h3 > < div > < div > < im src = "/file/db/thang.typ…" at bounding box center [695, 189] width 384 height 324
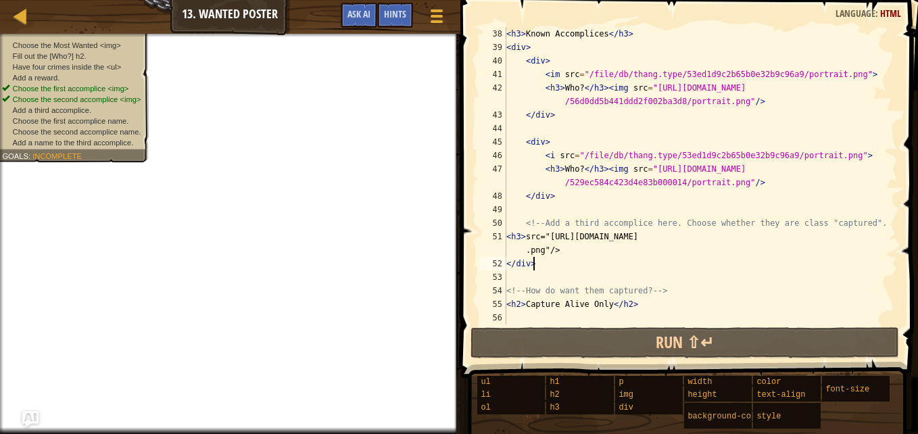
scroll to position [6, 1]
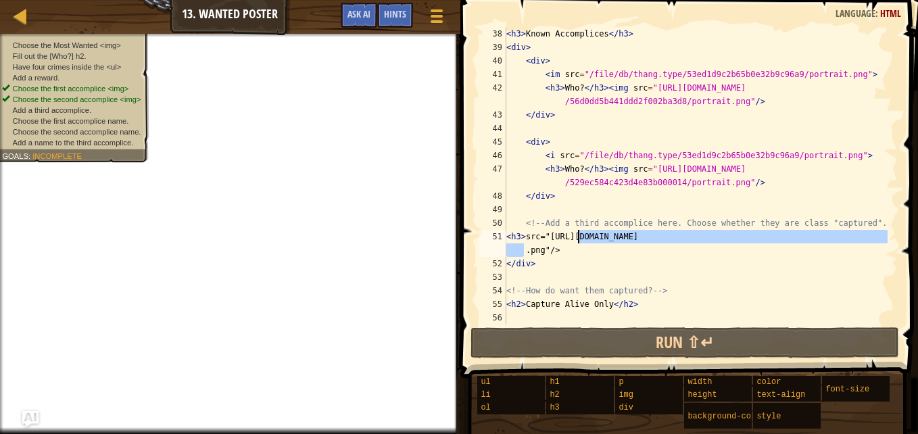
drag, startPoint x: 524, startPoint y: 248, endPoint x: 570, endPoint y: 234, distance: 48.7
click at [570, 234] on div "< h3 > Known Accomplices </ h3 > < div > < div > < im src = "/file/db/thang.typ…" at bounding box center [695, 189] width 384 height 324
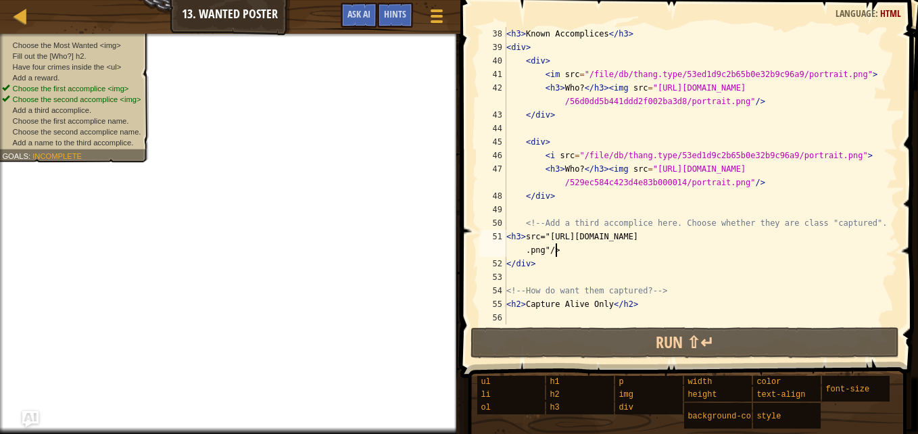
click at [580, 249] on div "< h3 > Known Accomplices </ h3 > < div > < div > < im src = "/file/db/thang.typ…" at bounding box center [695, 189] width 384 height 324
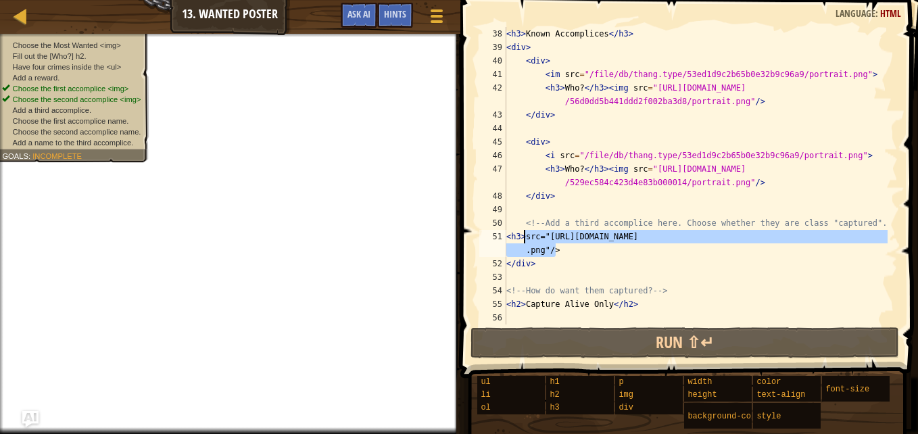
drag, startPoint x: 570, startPoint y: 248, endPoint x: 527, endPoint y: 239, distance: 43.6
click at [527, 239] on div "< h3 > Known Accomplices </ h3 > < div > < div > < im src = "/file/db/thang.typ…" at bounding box center [695, 189] width 384 height 324
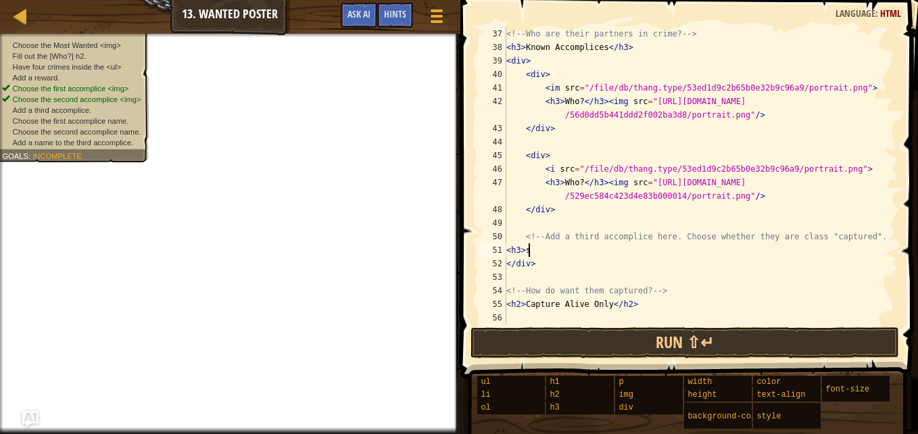
scroll to position [6, 1]
click at [441, 11] on span at bounding box center [436, 10] width 12 height 3
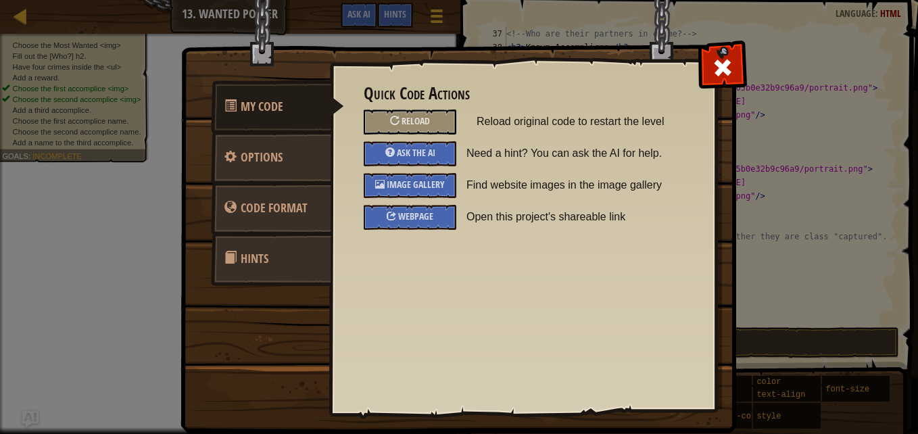
click at [411, 184] on span "Image Gallery" at bounding box center [416, 184] width 58 height 13
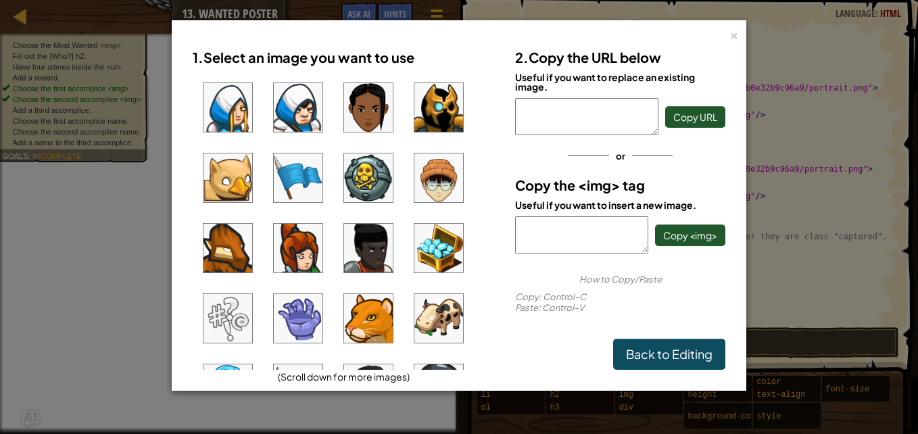
click at [371, 257] on img at bounding box center [368, 248] width 49 height 49
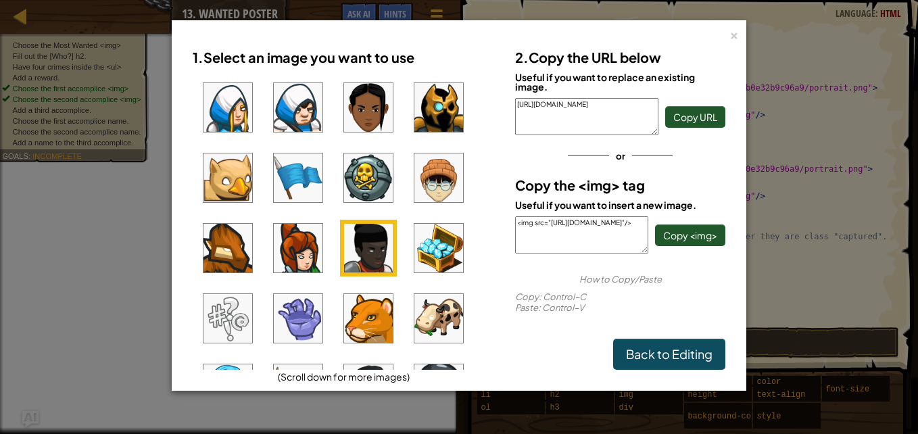
click at [686, 253] on div "<img src="[URL][DOMAIN_NAME]"/> Copy <img>" at bounding box center [620, 234] width 210 height 37
click at [676, 234] on span "Copy <img>" at bounding box center [690, 235] width 54 height 12
click at [728, 38] on div "1. Select an image you want to use (Scroll down for more images) 2. Copy the UR…" at bounding box center [459, 205] width 560 height 355
click at [737, 34] on div "×" at bounding box center [733, 33] width 9 height 14
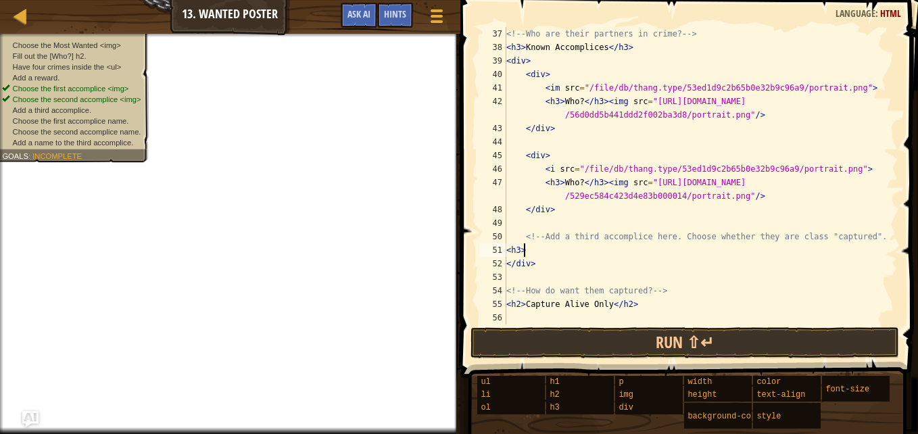
click at [575, 253] on div "<!-- Who are their partners in crime? --> < h3 > Known Accomplices </ h3 > < di…" at bounding box center [695, 189] width 384 height 324
paste textarea "<img src="[URL][DOMAIN_NAME]"/>"
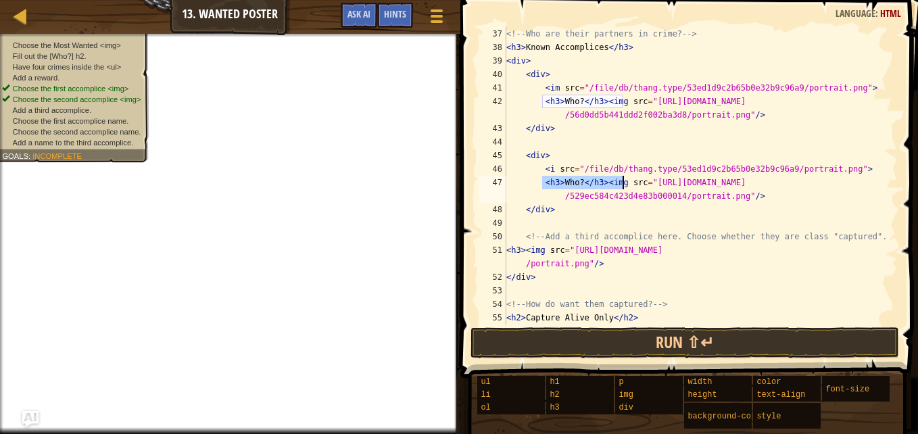
drag, startPoint x: 541, startPoint y: 181, endPoint x: 620, endPoint y: 181, distance: 79.1
click at [620, 181] on div "<!-- Who are their partners in crime? --> < h3 > Known Accomplices </ h3 > < di…" at bounding box center [695, 189] width 384 height 324
click at [523, 253] on div "<!-- Who are their partners in crime? --> < h3 > Known Accomplices </ h3 > < di…" at bounding box center [695, 189] width 384 height 324
paste textarea "h3>Who?</h3><img <"
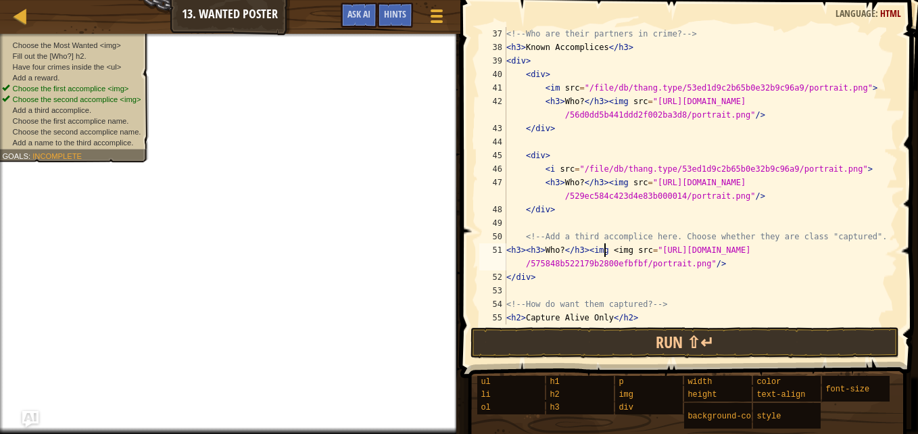
click at [540, 247] on div "<!-- Who are their partners in crime? --> < h3 > Known Accomplices </ h3 > < di…" at bounding box center [695, 189] width 384 height 324
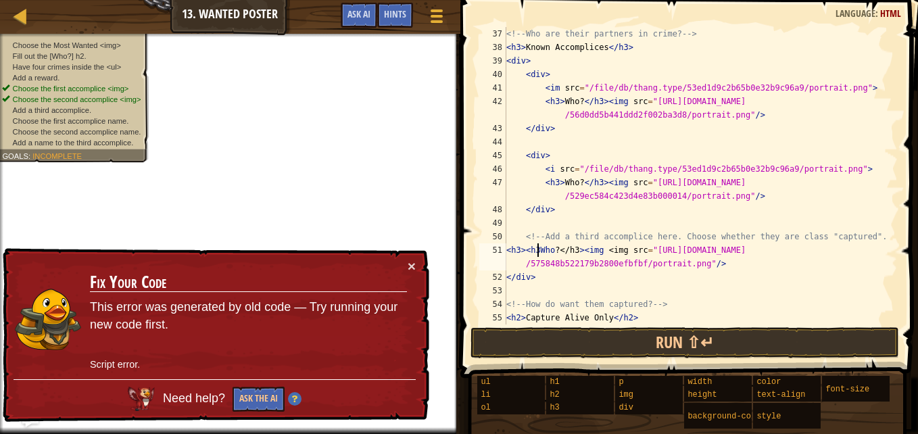
scroll to position [6, 3]
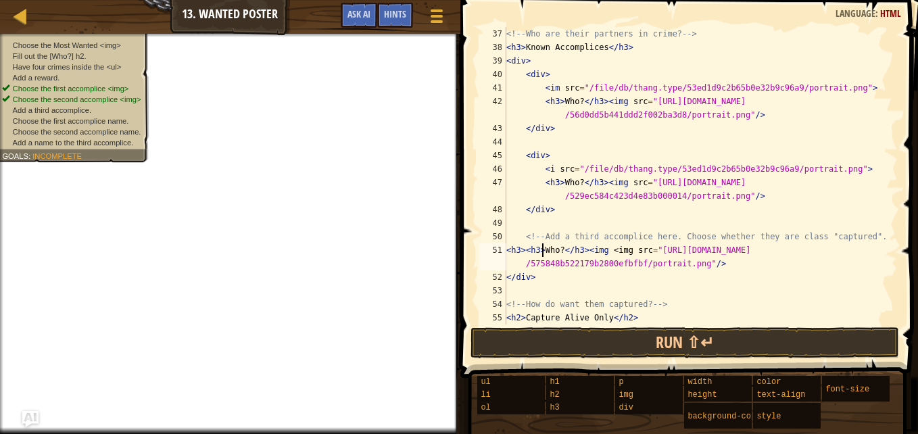
click at [522, 247] on div "<!-- Who are their partners in crime? --> < h3 > Known Accomplices </ h3 > < di…" at bounding box center [695, 189] width 384 height 324
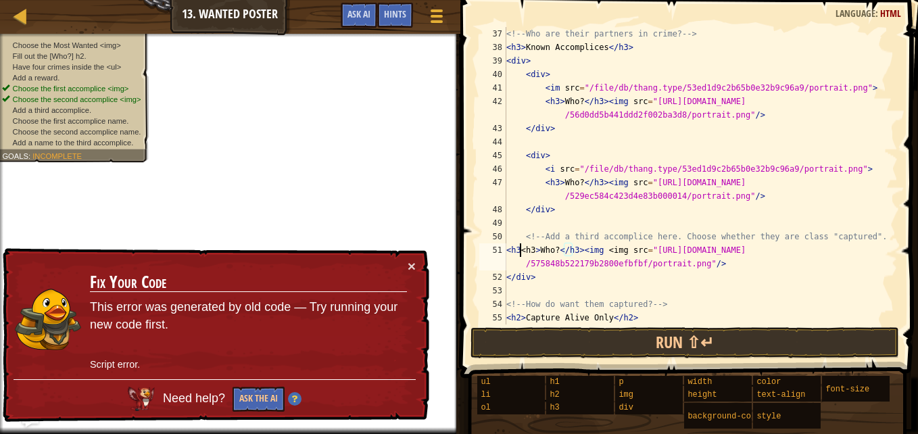
scroll to position [6, 1]
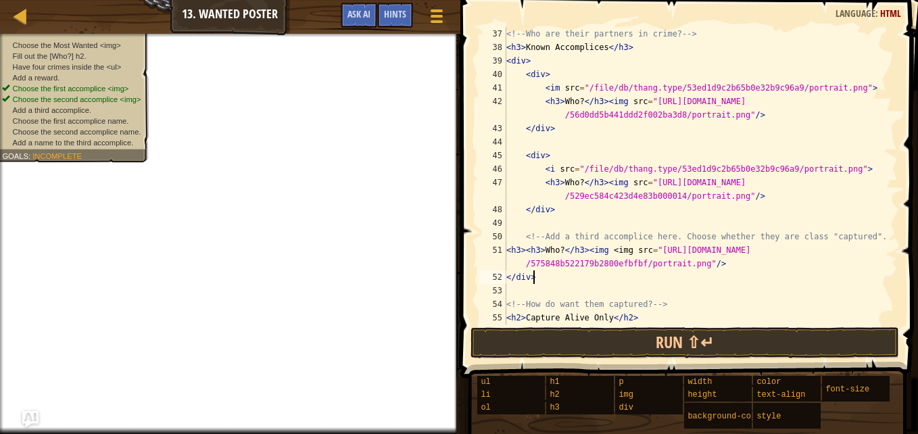
click at [756, 274] on div "<!-- Who are their partners in crime? --> < h3 > Known Accomplices </ h3 > < di…" at bounding box center [695, 189] width 384 height 324
click at [678, 278] on div "<!-- Who are their partners in crime? --> < h3 > Known Accomplices </ h3 > < di…" at bounding box center [695, 175] width 384 height 297
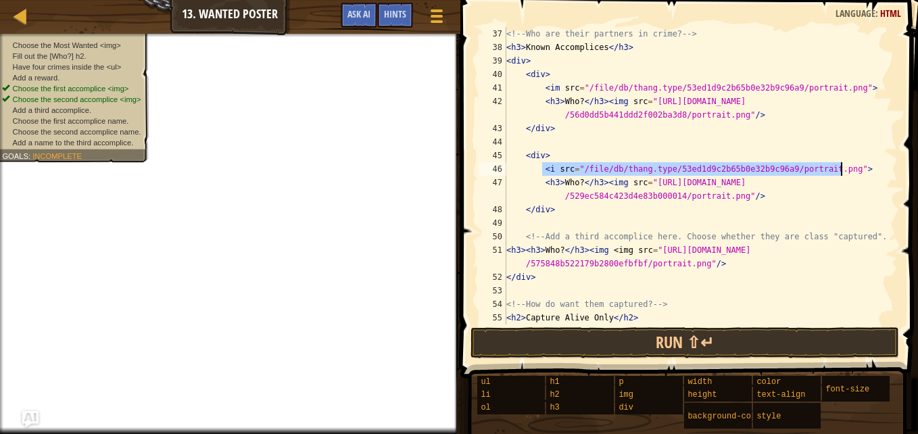
drag, startPoint x: 540, startPoint y: 168, endPoint x: 841, endPoint y: 170, distance: 300.7
click at [841, 170] on div "<!-- Who are their partners in crime? --> < h3 > Known Accomplices </ h3 > < di…" at bounding box center [695, 189] width 384 height 324
click at [539, 242] on div "<!-- Who are their partners in crime? --> < h3 > Known Accomplices </ h3 > < di…" at bounding box center [695, 189] width 384 height 324
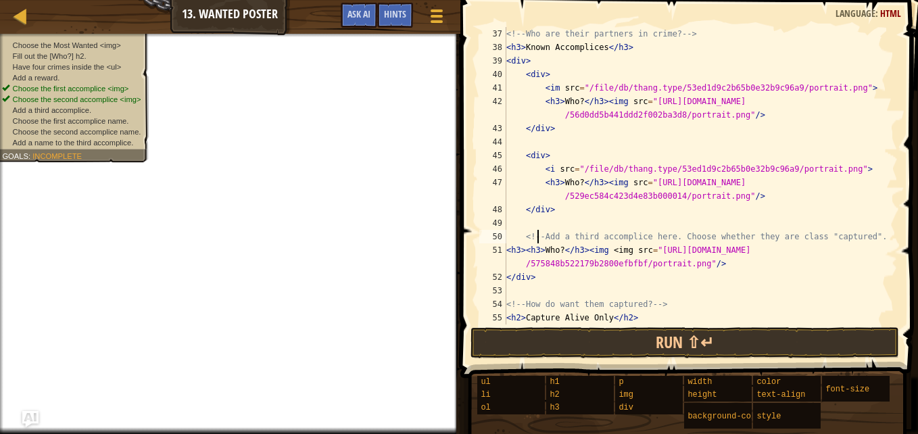
click at [544, 246] on div "<!-- Who are their partners in crime? --> < h3 > Known Accomplices </ h3 > < di…" at bounding box center [695, 189] width 384 height 324
click at [506, 249] on div "<!-- Who are their partners in crime? --> < h3 > Known Accomplices </ h3 > < di…" at bounding box center [695, 189] width 384 height 324
paste textarea "<i src="/file/db/thang.type/53ed1d9c2b65b0e32b9c96a9/portrait.png">"
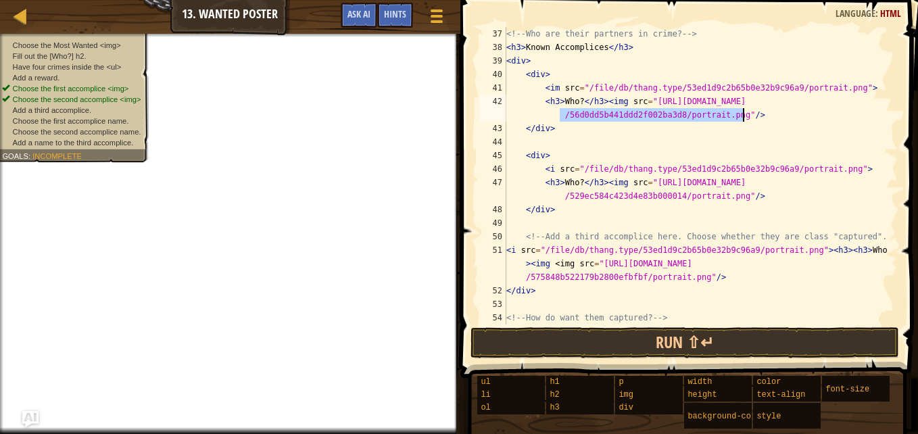
drag, startPoint x: 558, startPoint y: 121, endPoint x: 747, endPoint y: 116, distance: 189.3
click at [747, 116] on div "<!-- Who are their partners in crime? --> < h3 > Known Accomplices </ h3 > < di…" at bounding box center [695, 189] width 384 height 324
click at [725, 279] on div "<!-- Who are their partners in crime? --> < h3 > Known Accomplices </ h3 > < di…" at bounding box center [695, 189] width 384 height 324
paste textarea "/56d0dd5b441ddd2f002ba3d8/portrait.png"/>"
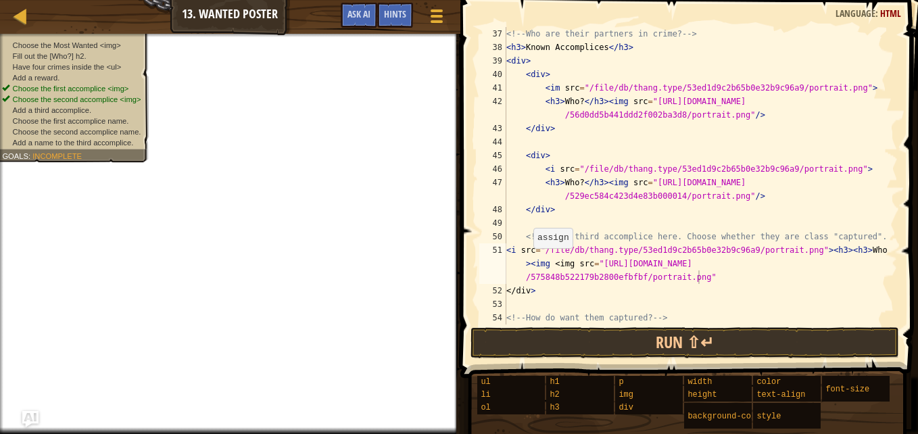
click at [528, 262] on div "<!-- Who are their partners in crime? --> < h3 > Known Accomplices </ h3 > < di…" at bounding box center [695, 189] width 384 height 324
click at [699, 274] on div "<!-- Who are their partners in crime? --> < h3 > Known Accomplices </ h3 > < di…" at bounding box center [695, 189] width 384 height 324
click at [569, 296] on div "<!-- Who are their partners in crime? --> < h3 > Known Accomplices </ h3 > < di…" at bounding box center [695, 189] width 384 height 324
type textarea "</div>"
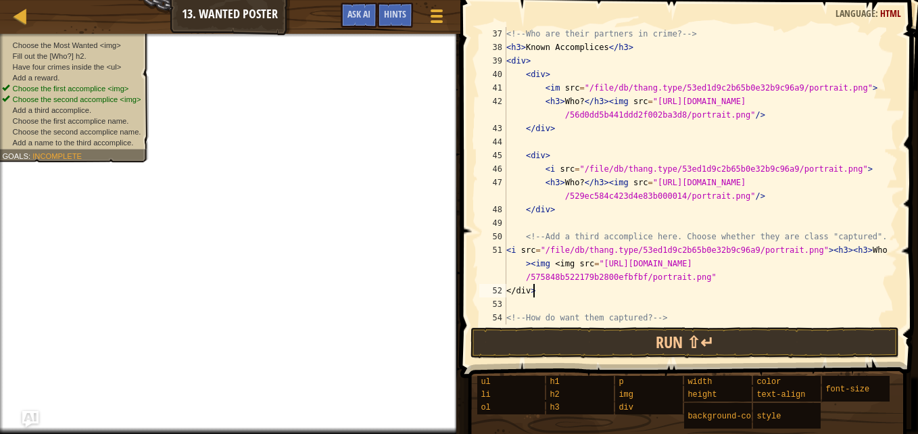
scroll to position [6, 1]
click at [545, 307] on div "<!-- Who are their partners in crime? --> < h3 > Known Accomplices </ h3 > < di…" at bounding box center [695, 189] width 384 height 324
type textarea "h"
click at [699, 303] on div "<!-- Who are their partners in crime? --> < h3 > Known Accomplices </ h3 > < di…" at bounding box center [695, 189] width 384 height 324
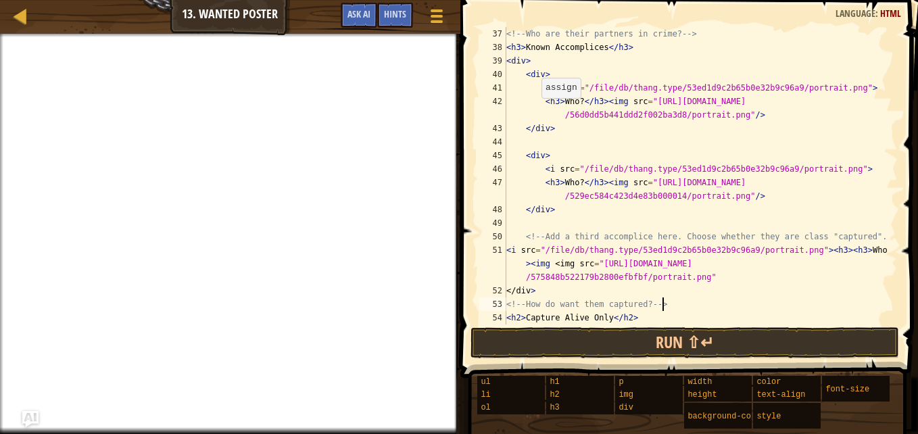
click at [441, 15] on span at bounding box center [436, 16] width 12 height 3
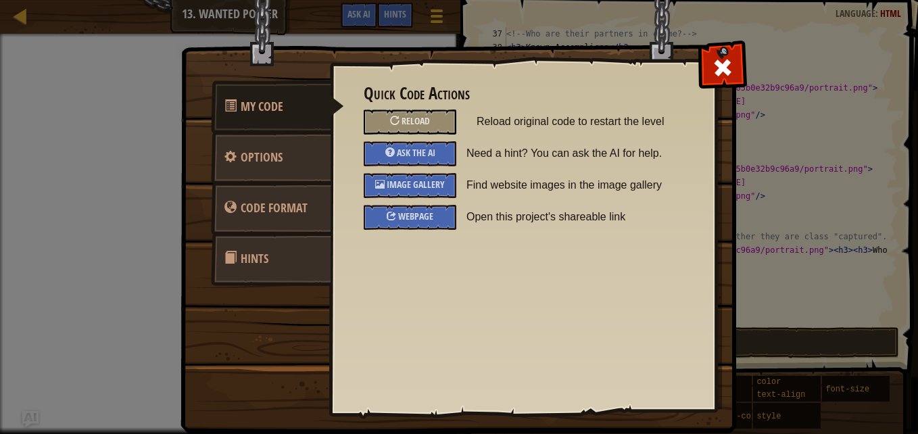
click at [431, 187] on span "Image Gallery" at bounding box center [416, 184] width 58 height 13
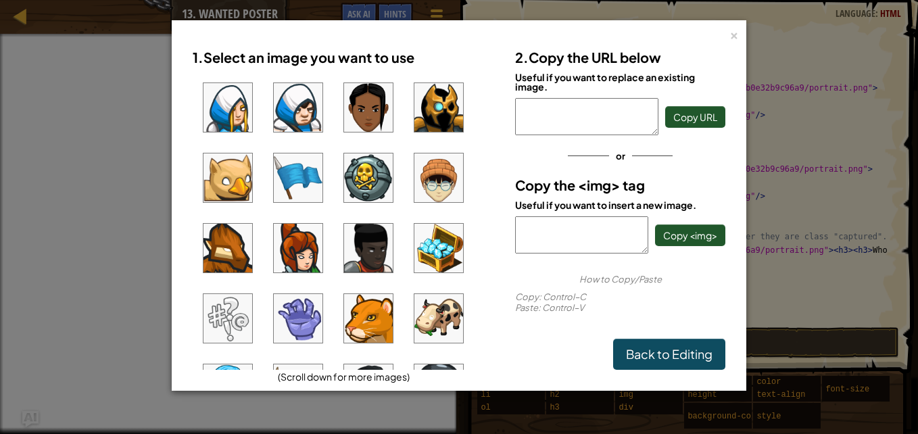
click at [303, 117] on img at bounding box center [298, 107] width 49 height 49
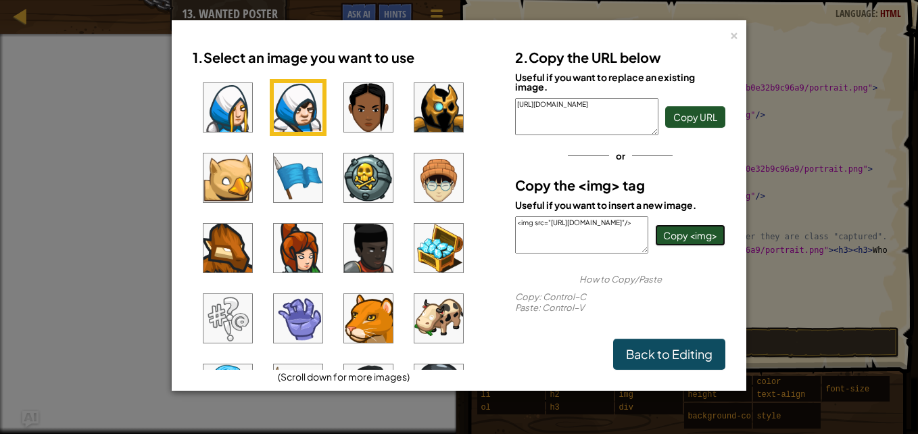
click at [689, 237] on span "Copy <img>" at bounding box center [690, 235] width 54 height 12
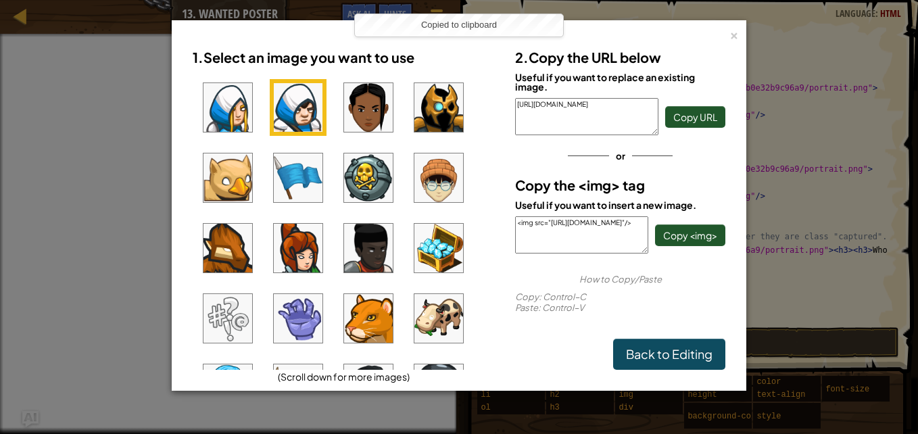
click at [732, 39] on div "×" at bounding box center [733, 33] width 9 height 14
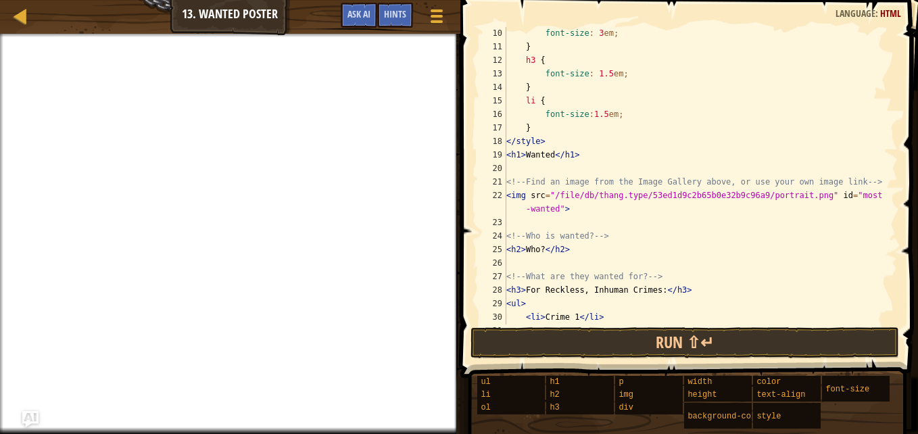
scroll to position [120, 0]
click at [592, 154] on div "/* Change the number to change the size of the header text. */ font-size : 3 em…" at bounding box center [695, 177] width 384 height 324
paste textarea "<img src="[URL][DOMAIN_NAME]"/>"
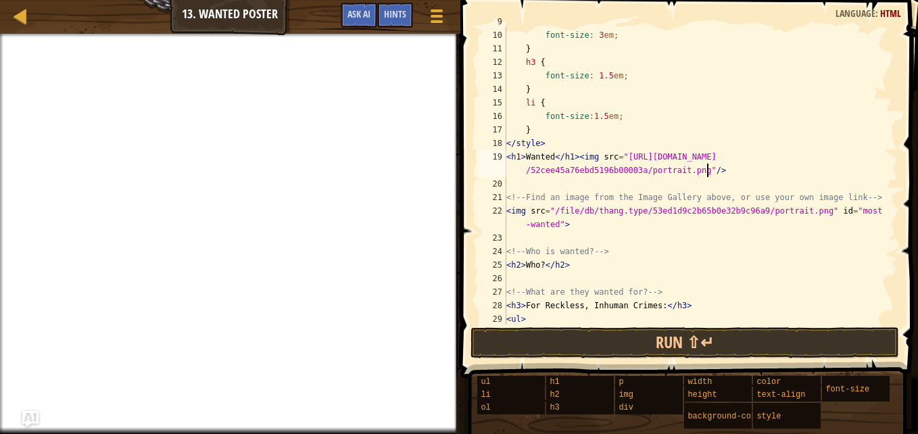
click at [596, 226] on div "/* Change the number to change the size of the header text. */ font-size : 3 em…" at bounding box center [695, 177] width 384 height 324
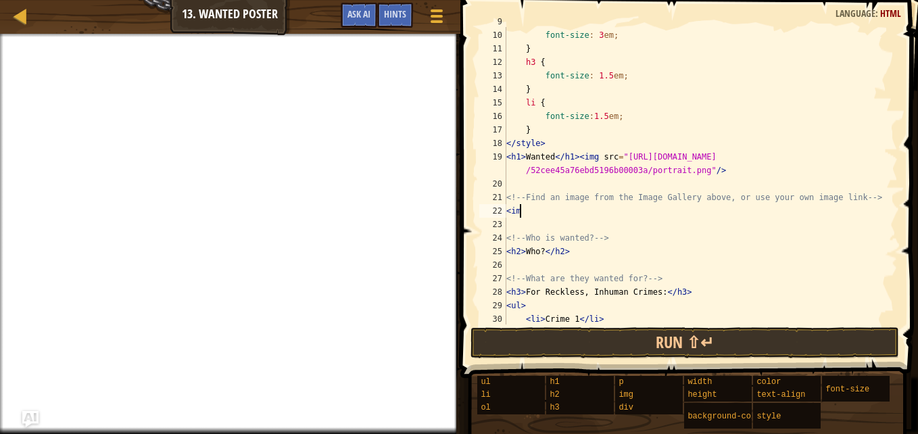
scroll to position [6, 1]
click at [566, 254] on div "/* Change the number to change the size of the header text. */ font-size : 3 em…" at bounding box center [695, 177] width 384 height 324
click at [541, 252] on div "/* Change the number to change the size of the header text. */ font-size : 3 em…" at bounding box center [695, 177] width 384 height 324
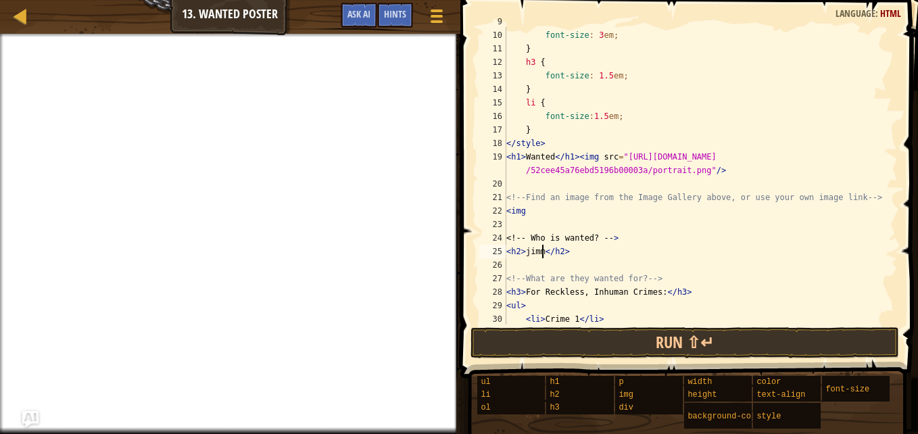
type textarea "<h2>[PERSON_NAME]</h2>"
click at [656, 269] on div "/* Change the number to change the size of the header text. */ font-size : 3 em…" at bounding box center [695, 177] width 384 height 324
click at [546, 255] on div "/* Change the number to change the size of the header text. */ font-size : 3 em…" at bounding box center [695, 177] width 384 height 324
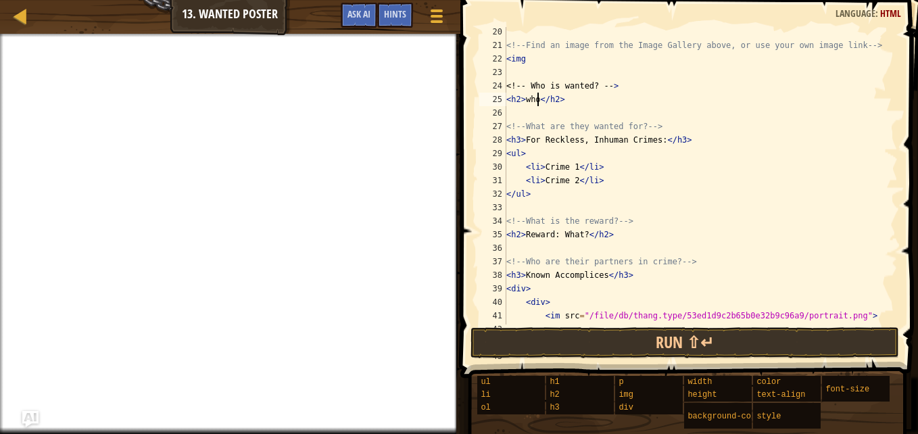
scroll to position [272, 0]
click at [572, 167] on div "<!-- Find an image from the Image Gallery above, or use your own image link -->…" at bounding box center [695, 194] width 384 height 338
click at [635, 170] on div "<!-- Find an image from the Image Gallery above, or use your own image link -->…" at bounding box center [695, 194] width 384 height 338
click at [537, 168] on div "<!-- Find an image from the Image Gallery above, or use your own image link -->…" at bounding box center [695, 194] width 384 height 338
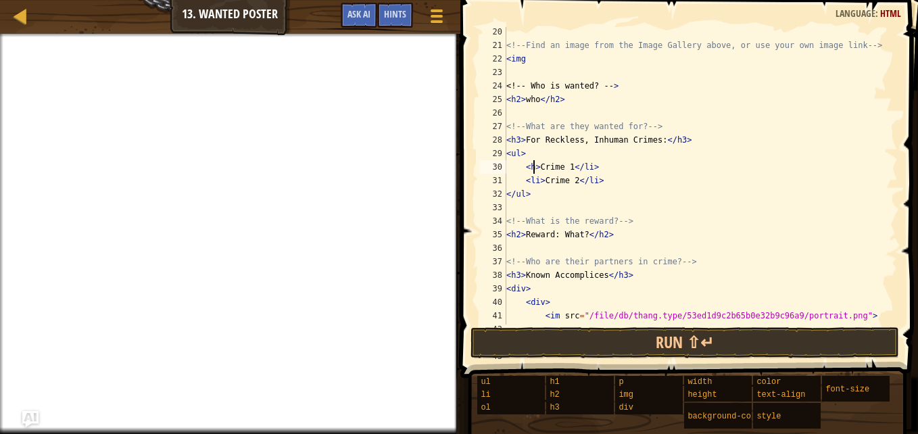
scroll to position [6, 2]
click at [590, 168] on div "<!-- Find an image from the Image Gallery above, or use your own image link -->…" at bounding box center [695, 194] width 384 height 338
click at [574, 165] on div "<!-- Find an image from the Image Gallery above, or use your own image link -->…" at bounding box center [695, 194] width 384 height 338
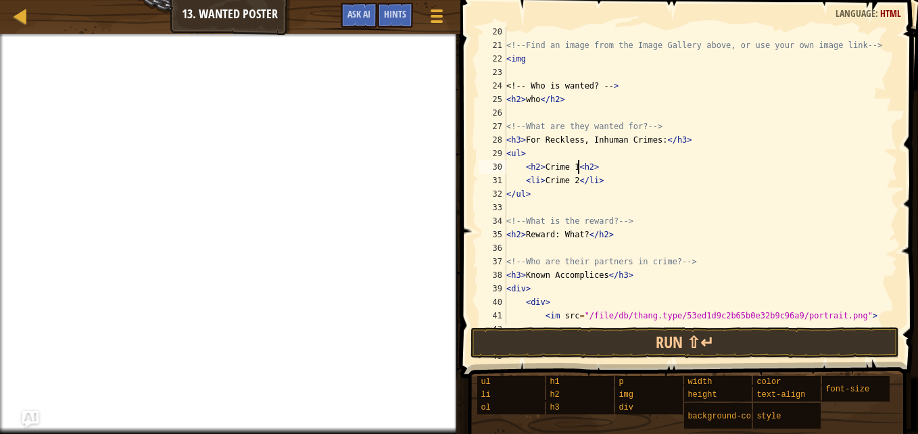
click at [578, 167] on div "<!-- Find an image from the Image Gallery above, or use your own image link -->…" at bounding box center [695, 194] width 384 height 338
click at [530, 171] on div "<!-- Find an image from the Image Gallery above, or use your own image link -->…" at bounding box center [695, 194] width 384 height 338
click at [572, 165] on div "<!-- Find an image from the Image Gallery above, or use your own image link -->…" at bounding box center [695, 194] width 384 height 338
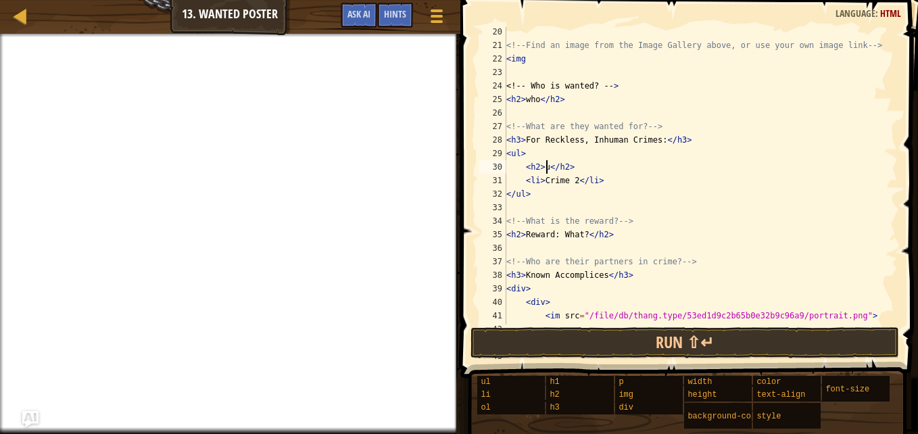
type textarea "<h2>um</h2>"
click at [628, 116] on div "<!-- Find an image from the Image Gallery above, or use your own image link -->…" at bounding box center [695, 194] width 384 height 338
click at [628, 121] on div "<!-- Find an image from the Image Gallery above, or use your own image link -->…" at bounding box center [695, 194] width 384 height 338
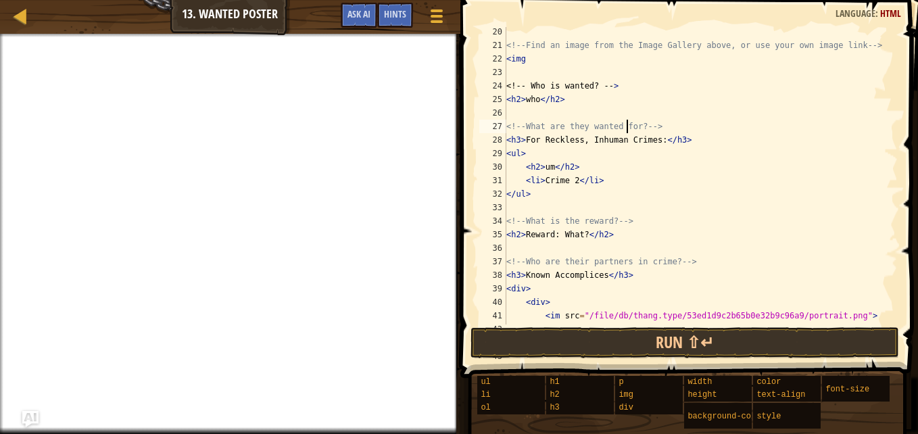
scroll to position [272, 0]
click at [579, 232] on div "<!-- Find an image from the Image Gallery above, or use your own image link -->…" at bounding box center [695, 194] width 384 height 338
type textarea "<h2>Reward: What?</h2>"
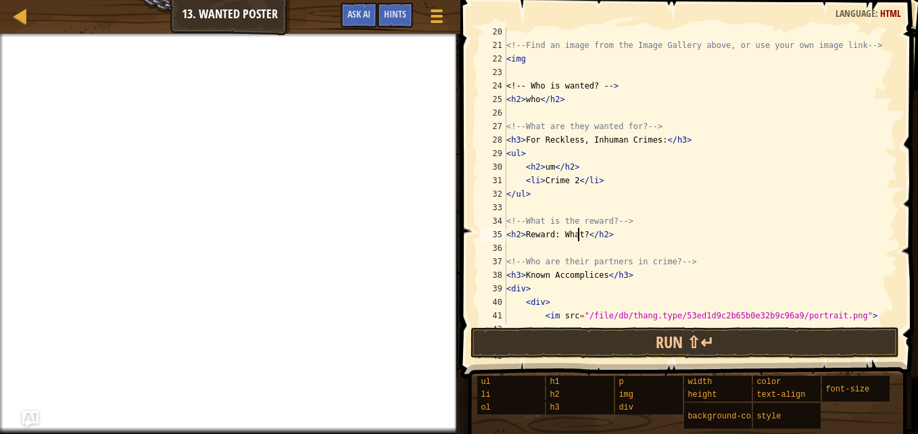
click at [605, 241] on div "<!-- Find an image from the Image Gallery above, or use your own image link -->…" at bounding box center [695, 194] width 384 height 338
click at [555, 247] on div "<!-- Find an image from the Image Gallery above, or use your own image link -->…" at bounding box center [695, 194] width 384 height 338
click at [574, 248] on div "<!-- Find an image from the Image Gallery above, or use your own image link -->…" at bounding box center [695, 194] width 384 height 338
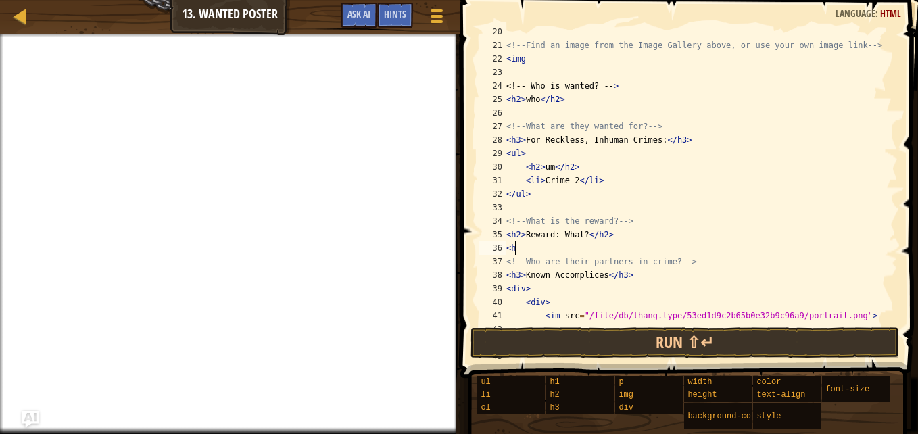
scroll to position [6, 0]
type textarea "<"
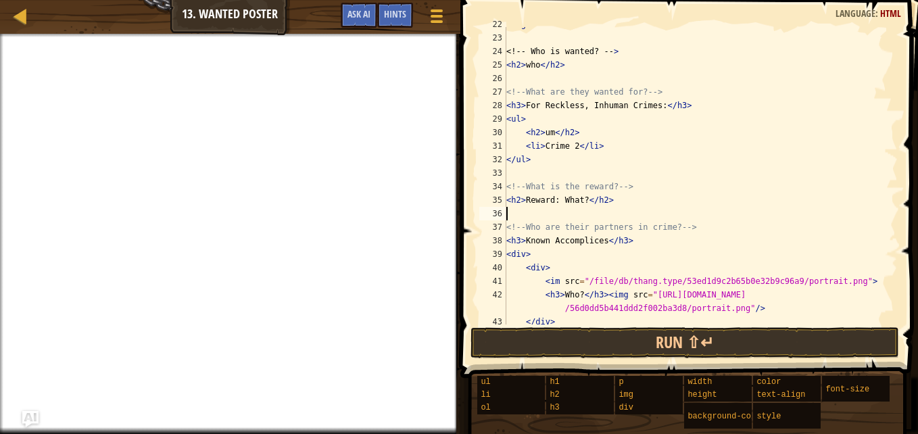
scroll to position [305, 0]
click at [578, 201] on div "< img <! -- Who is wanted ? -- > < h2 > who </ h2 > <!-- What are they wanted f…" at bounding box center [695, 182] width 384 height 324
click at [581, 200] on div "< img <! -- Who is wanted ? -- > < h2 > who </ h2 > <!-- What are they wanted f…" at bounding box center [695, 182] width 384 height 324
type textarea "<h2>Reward: </h2>"
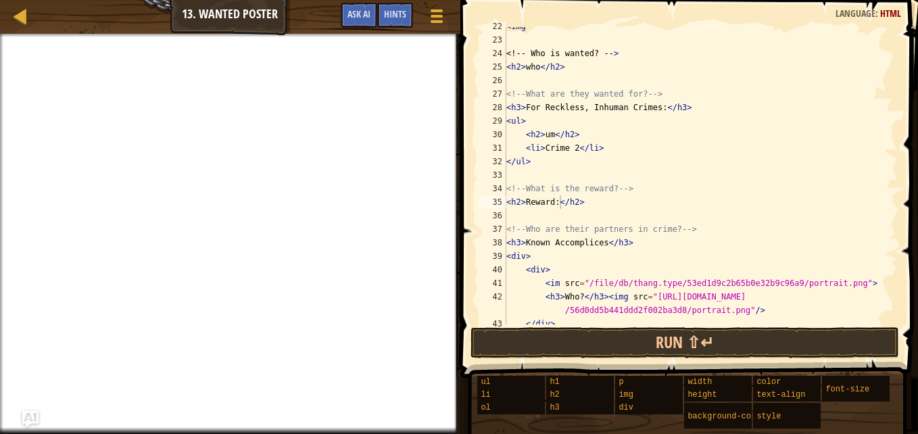
scroll to position [6, 0]
click at [643, 209] on div "< img <! -- Who is wanted ? -- > < h2 > who </ h2 > <!-- What are they wanted f…" at bounding box center [695, 182] width 384 height 324
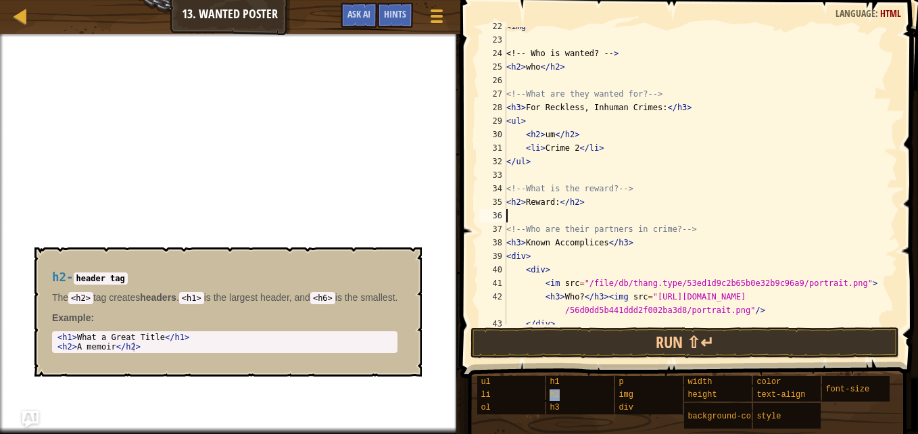
click at [567, 393] on div "h2" at bounding box center [592, 395] width 92 height 13
drag, startPoint x: 89, startPoint y: 298, endPoint x: 74, endPoint y: 299, distance: 14.2
click at [74, 299] on code "<h2>" at bounding box center [80, 298] width 25 height 12
drag, startPoint x: 74, startPoint y: 299, endPoint x: 84, endPoint y: 302, distance: 10.0
click at [84, 302] on code "<h2>" at bounding box center [80, 298] width 25 height 12
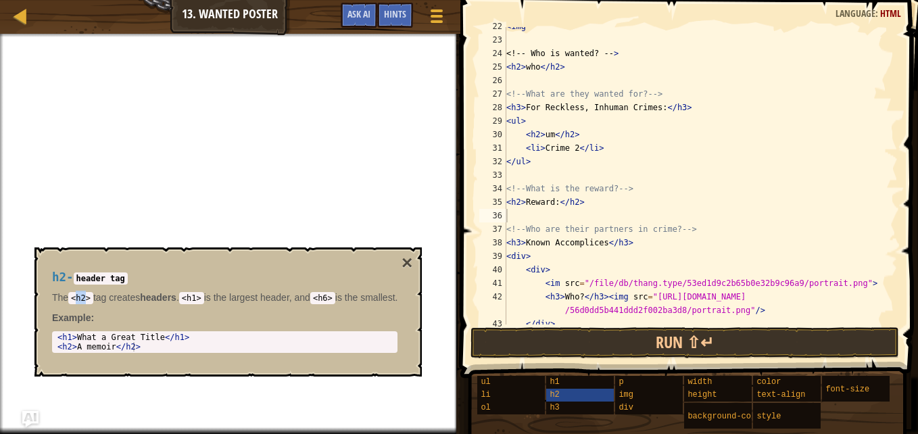
drag, startPoint x: 89, startPoint y: 294, endPoint x: 78, endPoint y: 294, distance: 10.1
click at [78, 294] on code "<h2>" at bounding box center [80, 298] width 25 height 12
click at [84, 293] on code "<h2>" at bounding box center [80, 298] width 25 height 12
drag, startPoint x: 91, startPoint y: 297, endPoint x: 66, endPoint y: 297, distance: 24.3
click at [66, 297] on p "The <h2> tag creates headers . <h1> is the largest header, and <h6> is the smal…" at bounding box center [225, 298] width 346 height 14
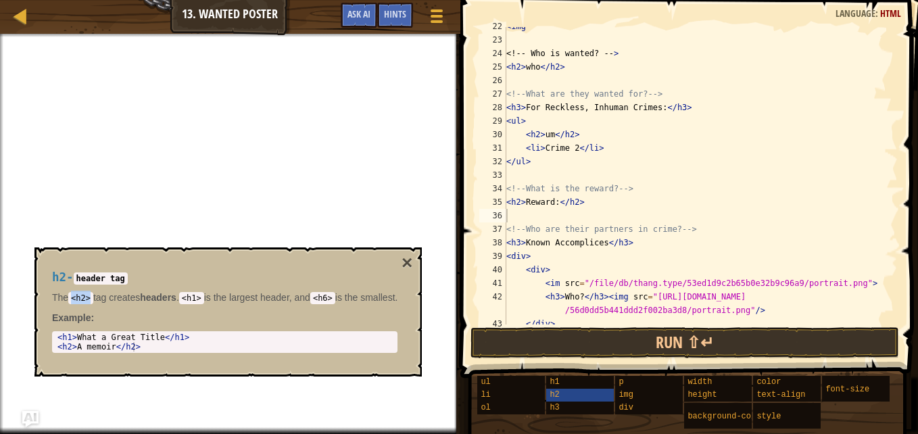
copy p "<h2>"
click at [532, 211] on div "< img <! -- Who is wanted ? -- > < h2 > who </ h2 > <!-- What are they wanted f…" at bounding box center [695, 182] width 384 height 324
paste textarea "<h2>"
click at [560, 212] on div "< img <! -- Who is wanted ? -- > < h2 > who </ h2 > <!-- What are they wanted f…" at bounding box center [695, 182] width 384 height 324
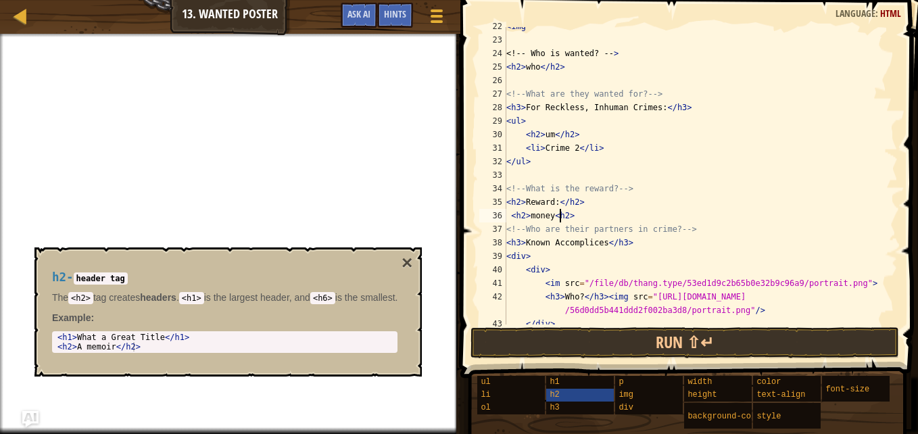
scroll to position [6, 5]
click at [595, 212] on div "< img <! -- Who is wanted ? -- > < h2 > who </ h2 > <!-- What are they wanted f…" at bounding box center [695, 182] width 384 height 324
type textarea "<"
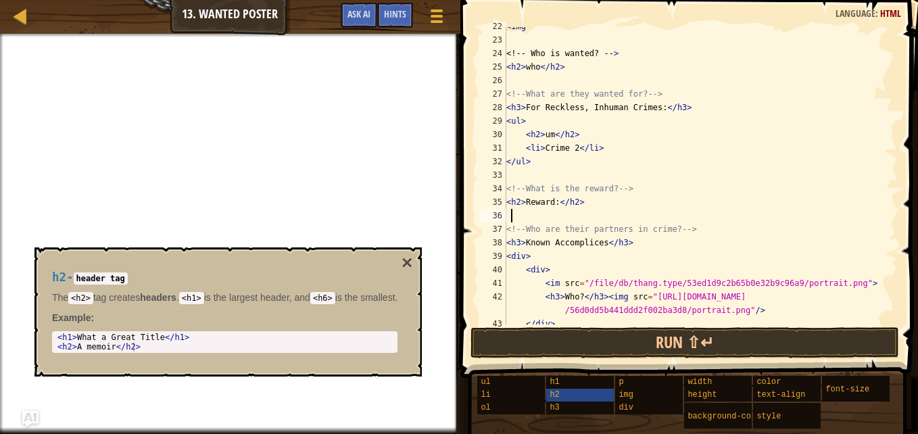
click at [558, 202] on div "< img <! -- Who is wanted ? -- > < h2 > who </ h2 > <!-- What are they wanted f…" at bounding box center [695, 182] width 384 height 324
click at [383, 16] on div "Hints" at bounding box center [395, 15] width 36 height 25
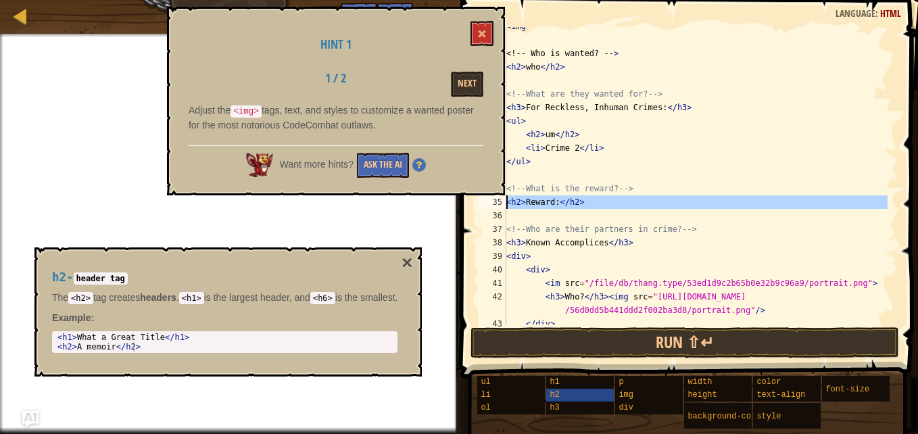
click at [505, 200] on div "35" at bounding box center [492, 202] width 27 height 14
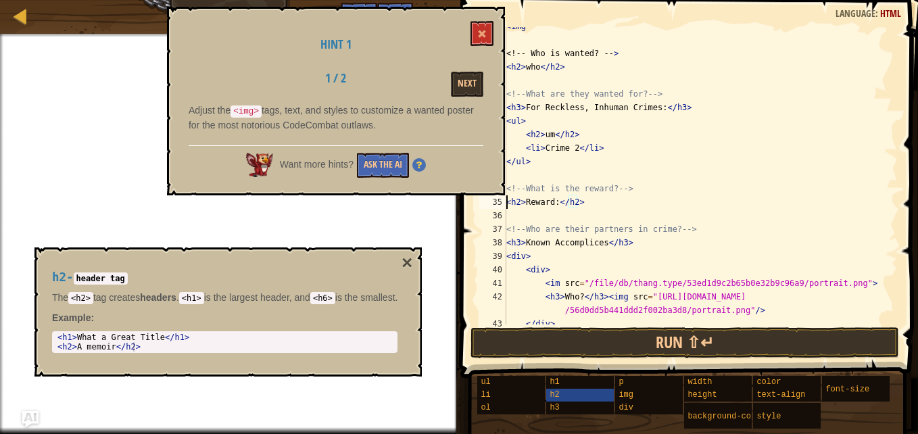
click at [505, 203] on div "35" at bounding box center [492, 202] width 27 height 14
click at [475, 36] on button at bounding box center [481, 33] width 23 height 25
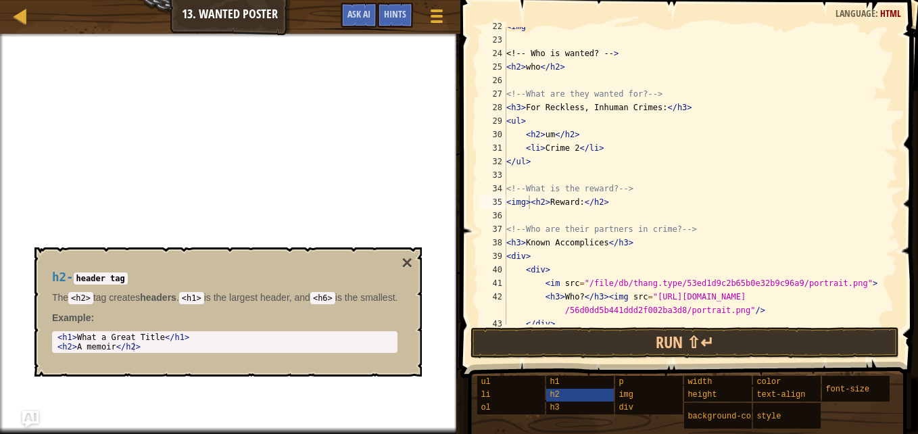
click at [577, 201] on div "< img <! -- Who is wanted ? -- > < h2 > who </ h2 > <!-- What are they wanted f…" at bounding box center [695, 182] width 384 height 324
click at [533, 201] on div "< img <! -- Who is wanted ? -- > < h2 > who </ h2 > <!-- What are they wanted f…" at bounding box center [695, 182] width 384 height 324
click at [532, 201] on div "< img <! -- Who is wanted ? -- > < h2 > who </ h2 > <!-- What are they wanted f…" at bounding box center [695, 182] width 384 height 324
click at [530, 201] on div "< img <! -- Who is wanted ? -- > < h2 > who </ h2 > <!-- What are they wanted f…" at bounding box center [695, 182] width 384 height 324
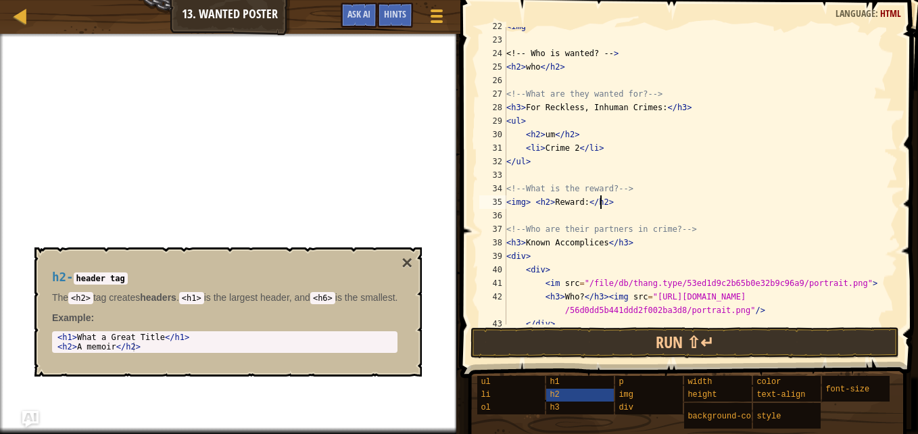
click at [601, 207] on div "< img <! -- Who is wanted ? -- > < h2 > who </ h2 > <!-- What are they wanted f…" at bounding box center [695, 182] width 384 height 324
click at [583, 203] on div "< img <! -- Who is wanted ? -- > < h2 > who </ h2 > <!-- What are they wanted f…" at bounding box center [695, 182] width 384 height 324
click at [611, 205] on div "< img <! -- Who is wanted ? -- > < h2 > who </ h2 > <!-- What are they wanted f…" at bounding box center [695, 182] width 384 height 324
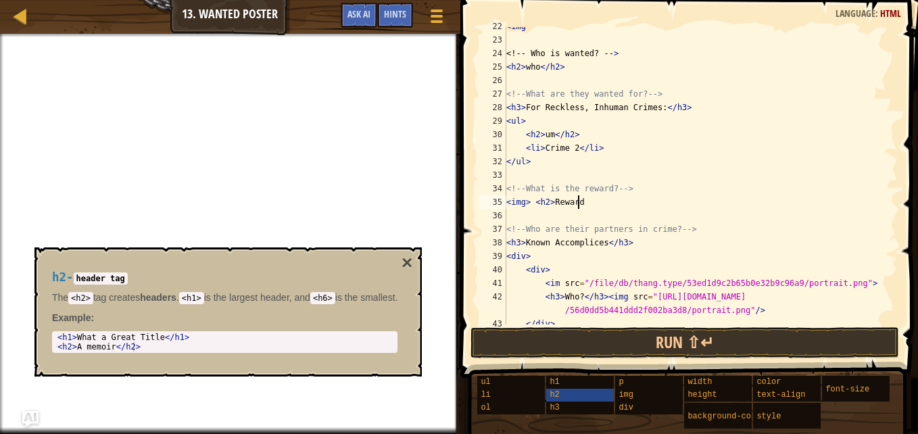
click at [391, 22] on div "Hints" at bounding box center [395, 15] width 36 height 25
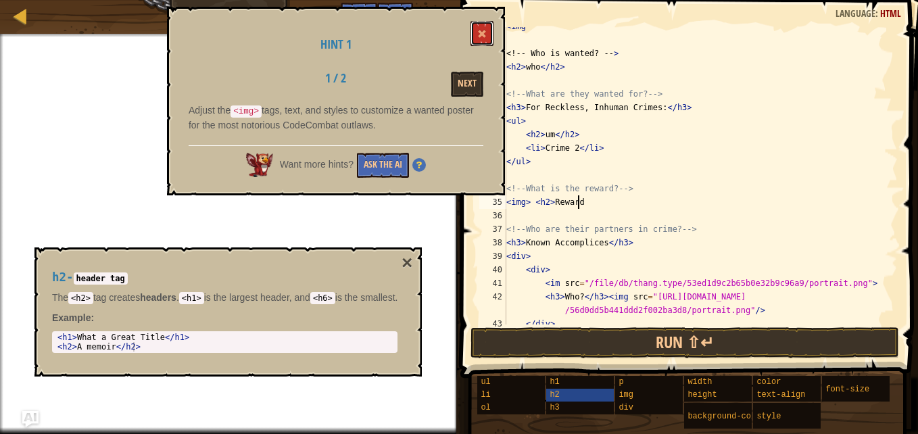
click at [480, 27] on button at bounding box center [481, 33] width 23 height 25
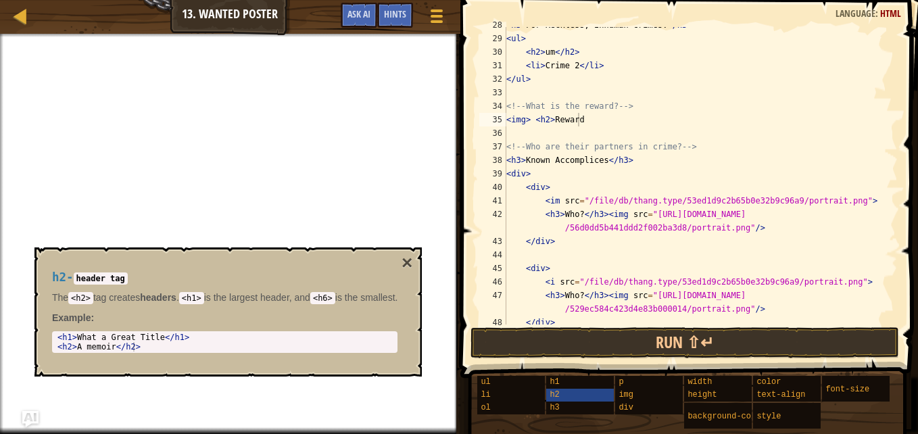
scroll to position [387, 0]
click at [530, 122] on div "< h3 > For Reckless, Inhuman Crimes: </ h3 > < ul > < h2 > um </ h2 > < li > Cr…" at bounding box center [695, 180] width 384 height 324
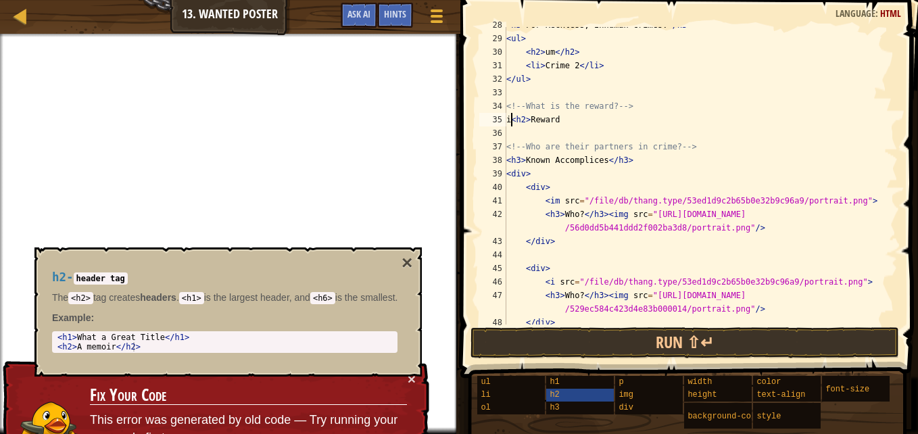
scroll to position [6, 1]
click at [508, 120] on div "< h3 > For Reckless, Inhuman Crimes: </ h3 > < ul > < h2 > um </ h2 > < li > Cr…" at bounding box center [695, 180] width 384 height 324
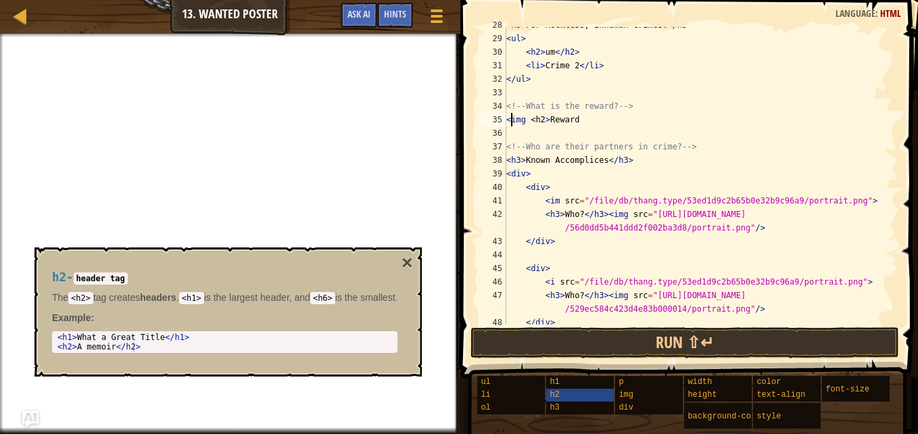
scroll to position [6, 0]
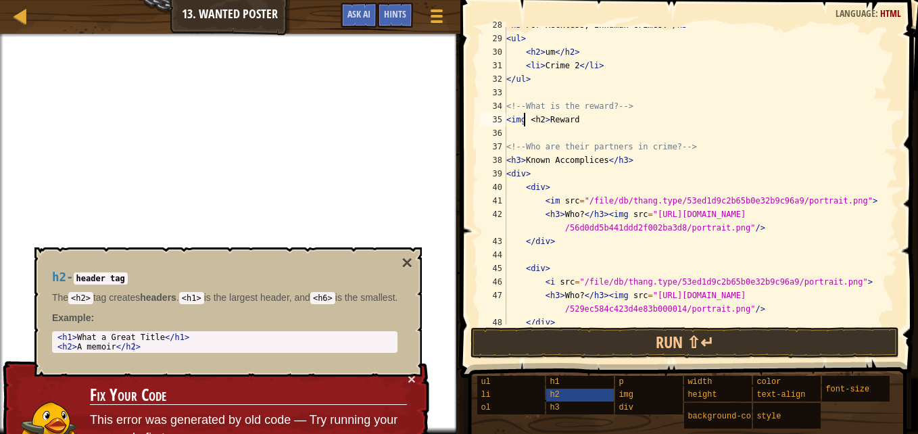
click at [522, 120] on div "< h3 > For Reckless, Inhuman Crimes: </ h3 > < ul > < h2 > um </ h2 > < li > Cr…" at bounding box center [695, 180] width 384 height 324
click at [549, 120] on div "< h3 > For Reckless, Inhuman Crimes: </ h3 > < ul > < h2 > um </ h2 > < li > Cr…" at bounding box center [695, 180] width 384 height 324
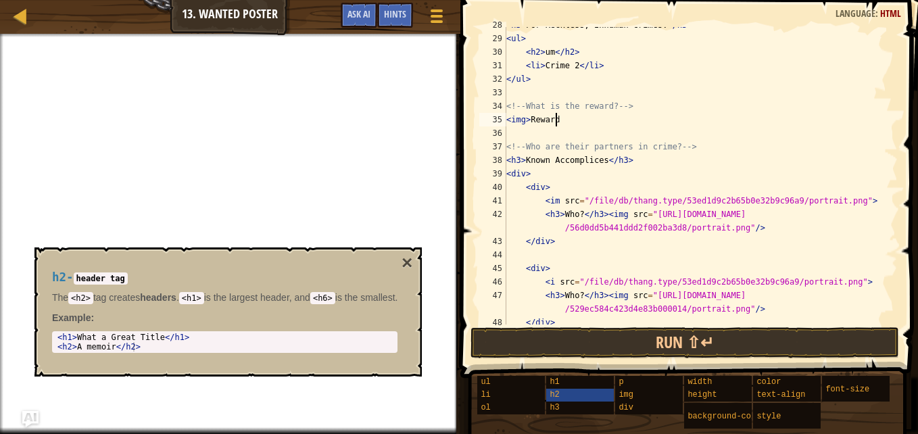
click at [561, 119] on div "< h3 > For Reckless, Inhuman Crimes: </ h3 > < ul > < h2 > um </ h2 > < li > Cr…" at bounding box center [695, 180] width 384 height 324
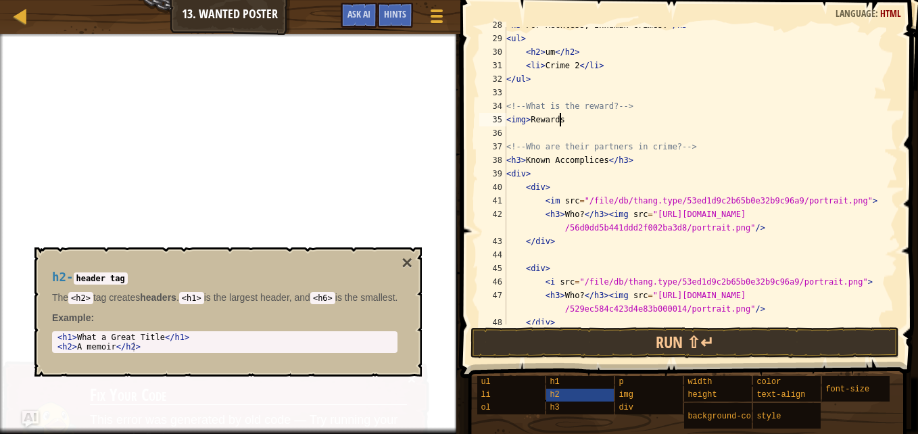
scroll to position [6, 3]
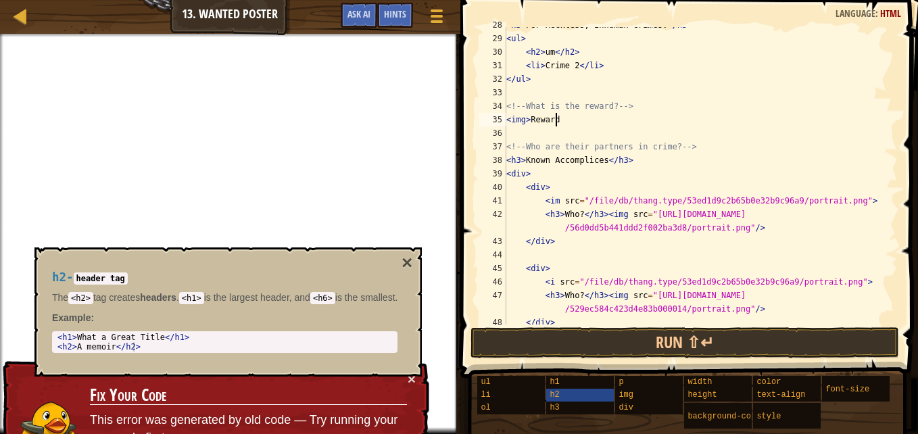
type textarea "<img>Reward"
click at [412, 261] on button "×" at bounding box center [406, 262] width 11 height 19
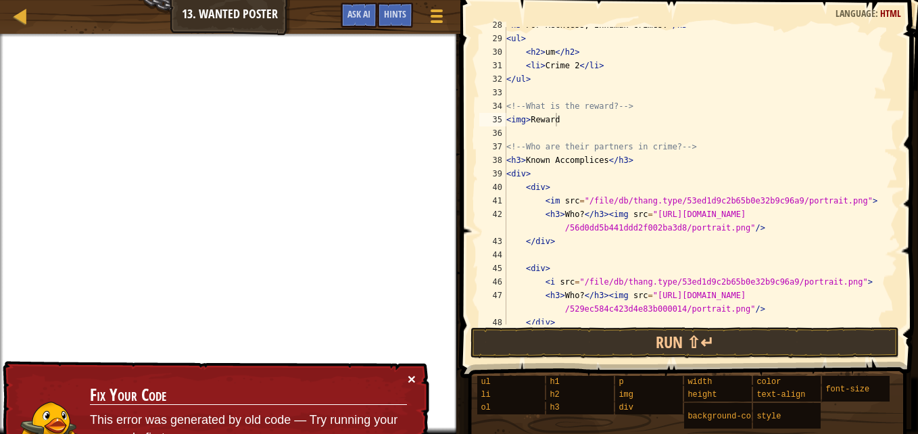
click at [410, 385] on button "×" at bounding box center [411, 379] width 8 height 14
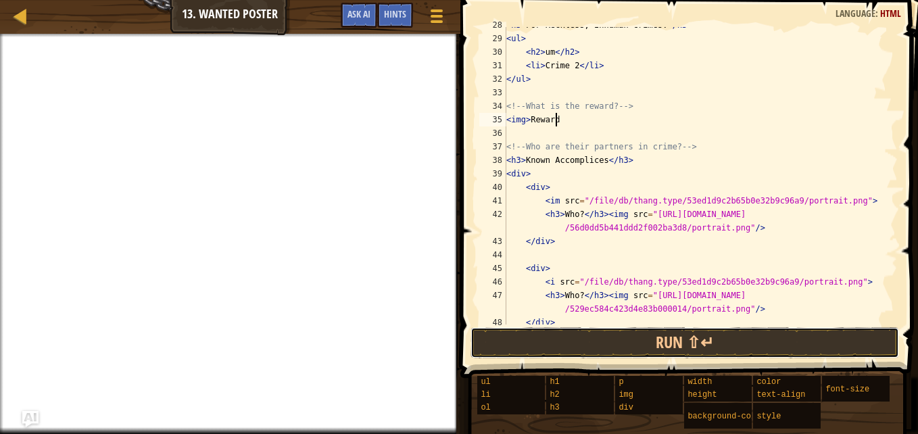
click at [711, 333] on button "Run ⇧↵" at bounding box center [684, 342] width 428 height 31
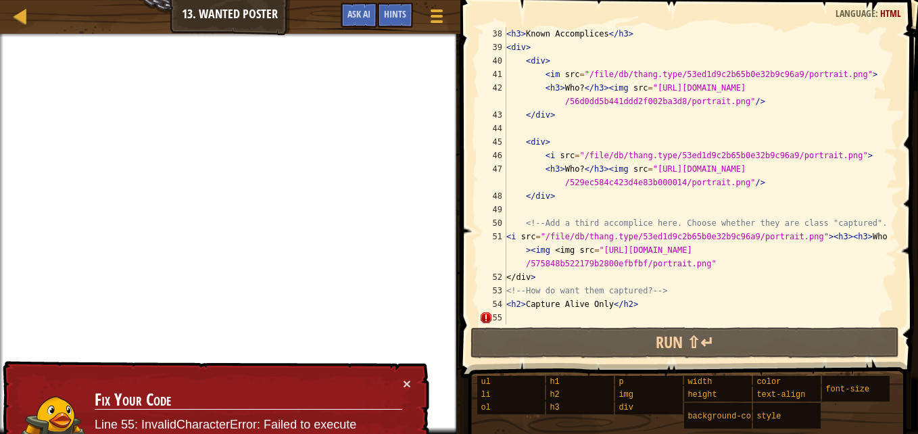
scroll to position [514, 0]
click at [570, 326] on span at bounding box center [690, 170] width 468 height 418
click at [558, 317] on div "< h3 > Known Accomplices </ h3 > < div > < div > < im src = "/file/db/thang.typ…" at bounding box center [695, 189] width 384 height 324
click at [429, 16] on div at bounding box center [437, 16] width 18 height 19
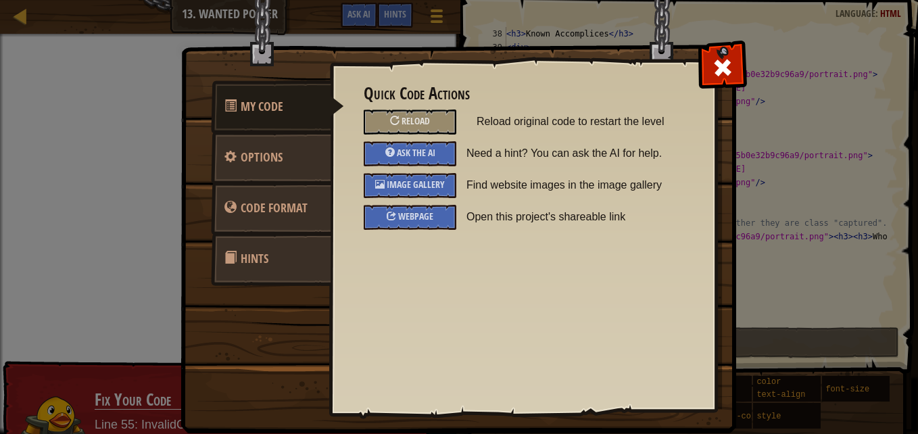
click at [272, 258] on link "Hints" at bounding box center [271, 258] width 120 height 53
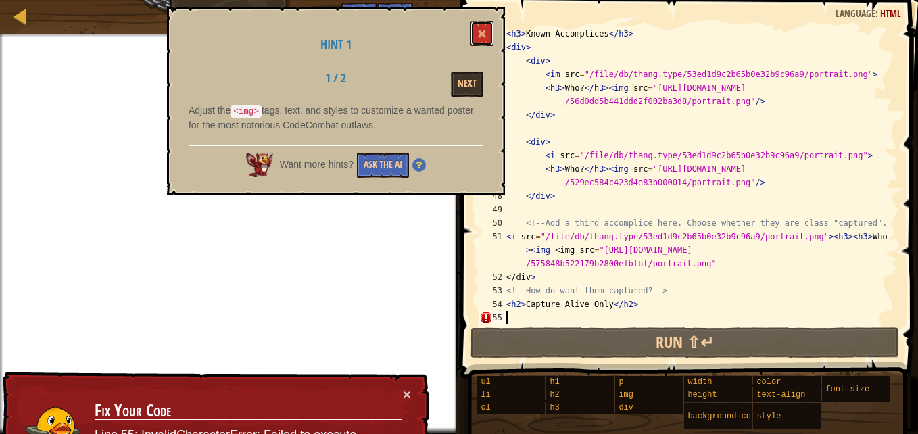
click at [480, 30] on span at bounding box center [481, 33] width 9 height 9
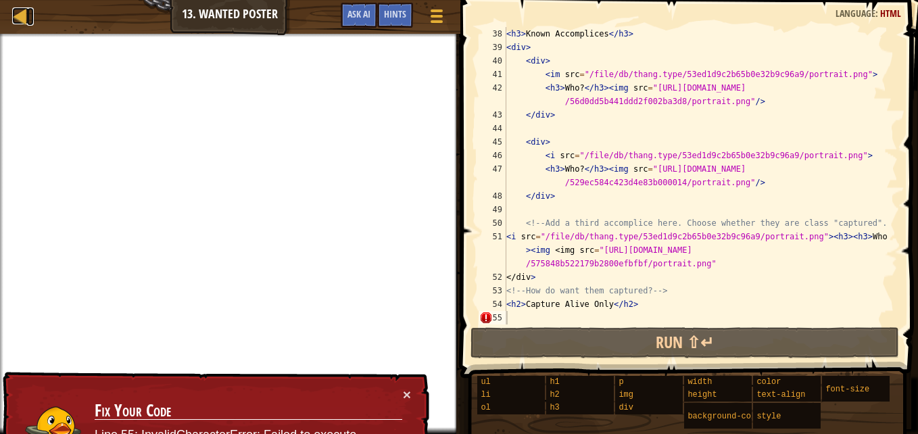
click at [24, 18] on div at bounding box center [20, 15] width 17 height 17
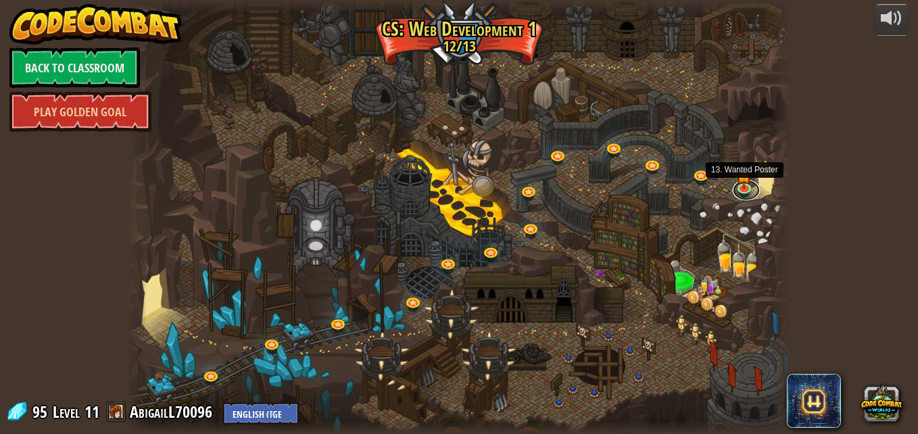
click at [753, 182] on link at bounding box center [746, 190] width 27 height 20
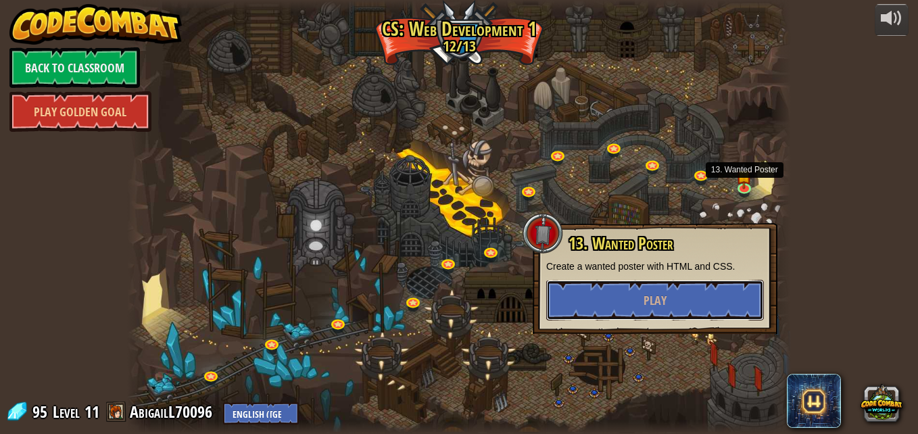
click at [674, 305] on button "Play" at bounding box center [655, 300] width 218 height 41
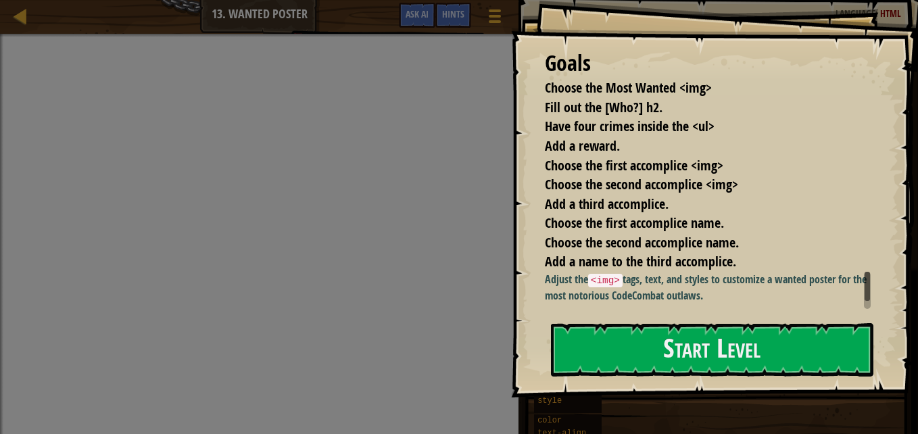
click at [712, 339] on button "Start Level" at bounding box center [712, 349] width 322 height 53
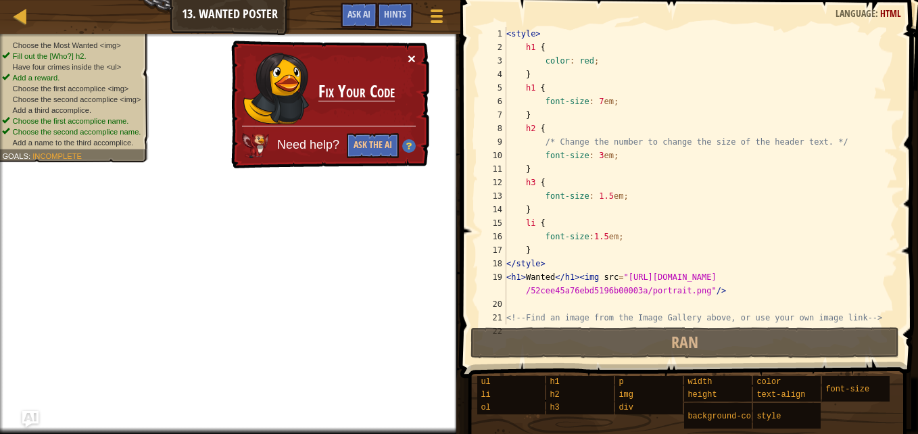
click at [410, 53] on button "×" at bounding box center [411, 58] width 8 height 14
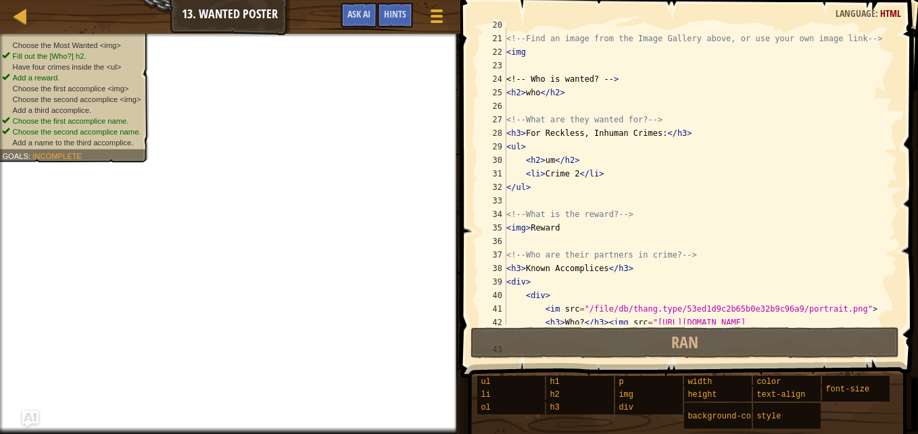
scroll to position [267, 0]
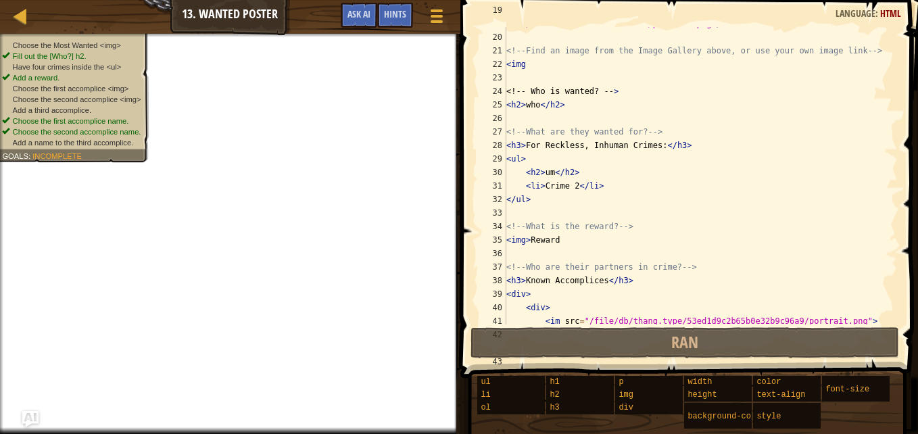
click at [558, 237] on div "< h1 > Wanted </ h1 > < img src = "[URL][DOMAIN_NAME] /52cee45a76ebd5196b00003a…" at bounding box center [695, 172] width 384 height 338
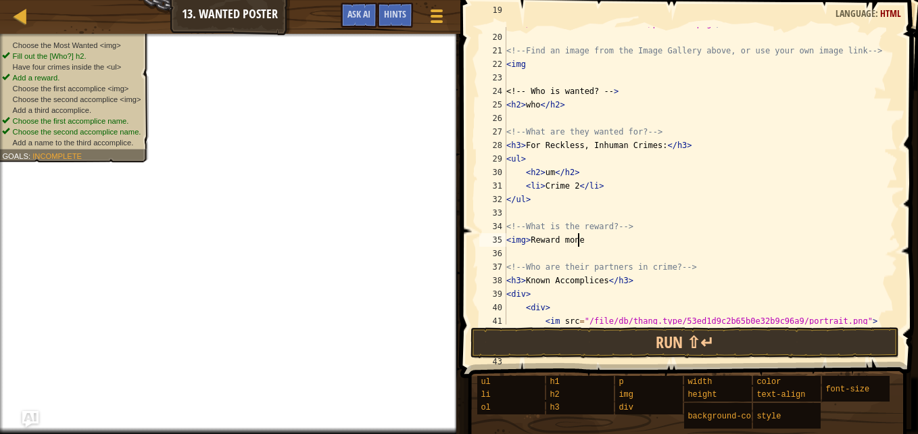
scroll to position [6, 5]
click at [568, 106] on div "< h1 > Wanted </ h1 > < img src = "[URL][DOMAIN_NAME] /52cee45a76ebd5196b00003a…" at bounding box center [695, 172] width 384 height 338
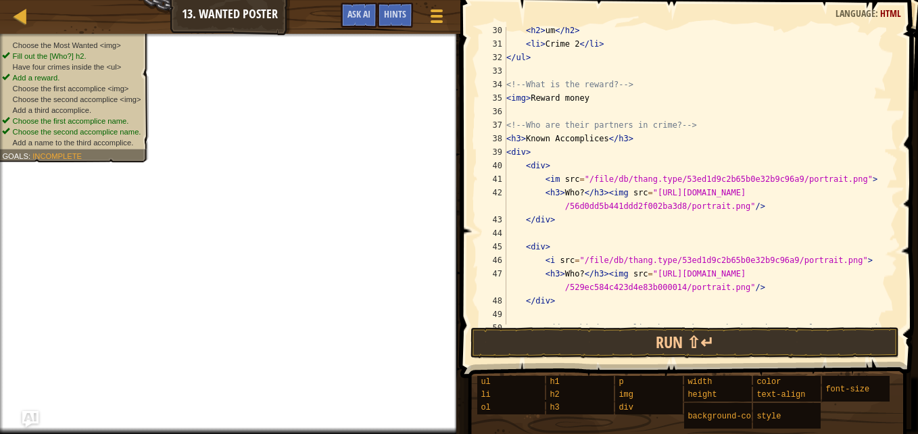
scroll to position [514, 0]
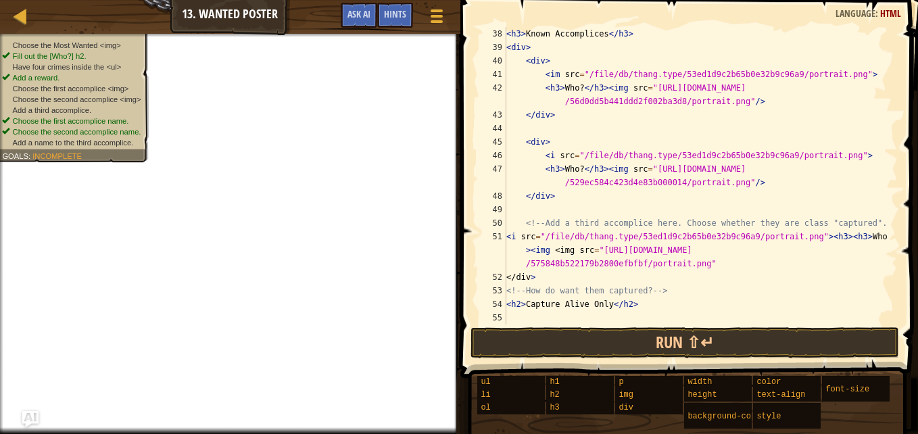
click at [580, 309] on div "< h3 > Known Accomplices </ h3 > < div > < div > < im src = "/file/db/thang.typ…" at bounding box center [695, 189] width 384 height 324
type textarea "<h2>Capture Alive Only</h2>"
click at [512, 313] on div "< h3 > Known Accomplices </ h3 > < div > < div > < im src = "/file/db/thang.typ…" at bounding box center [695, 189] width 384 height 324
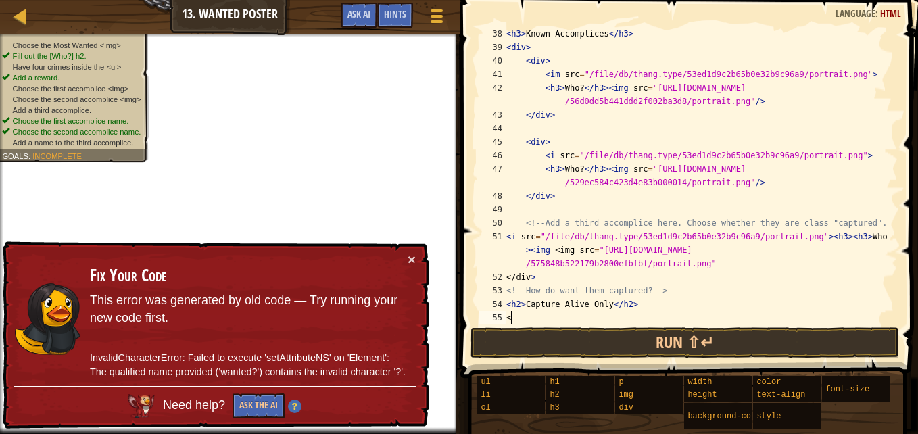
type textarea "<"
click at [266, 399] on button "Ask the AI" at bounding box center [258, 406] width 52 height 26
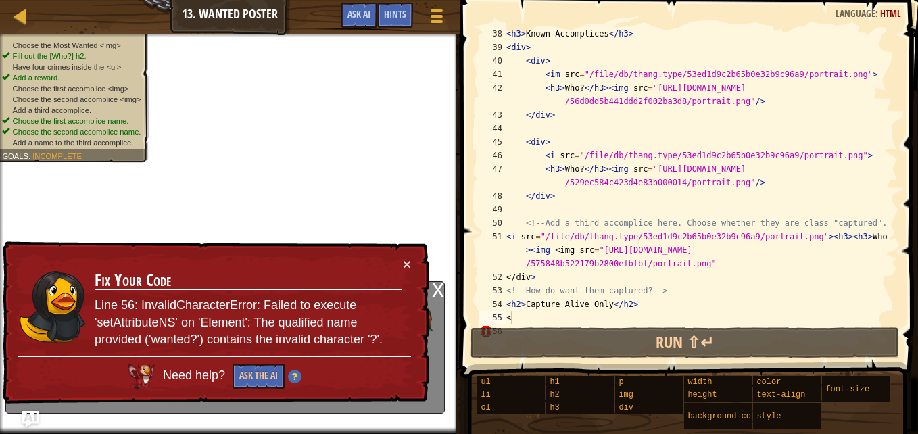
drag, startPoint x: 264, startPoint y: 399, endPoint x: 535, endPoint y: 256, distance: 306.5
click at [535, 256] on div "Map Web Development 1 13. Wanted Poster Game Menu Done Hints Ask AI 1 ההההההההה…" at bounding box center [459, 217] width 918 height 434
click at [528, 320] on div "< h3 > Known Accomplices </ h3 > < div > < div > < im src = "/file/db/thang.typ…" at bounding box center [695, 189] width 384 height 324
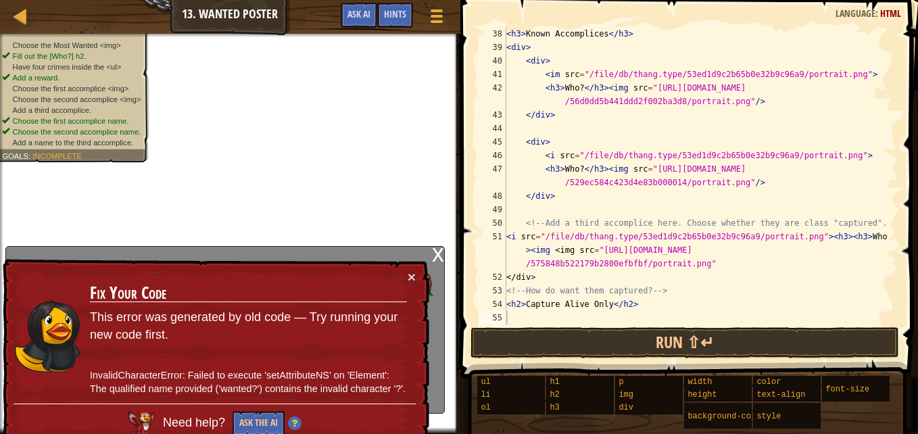
click at [290, 420] on img at bounding box center [295, 423] width 14 height 14
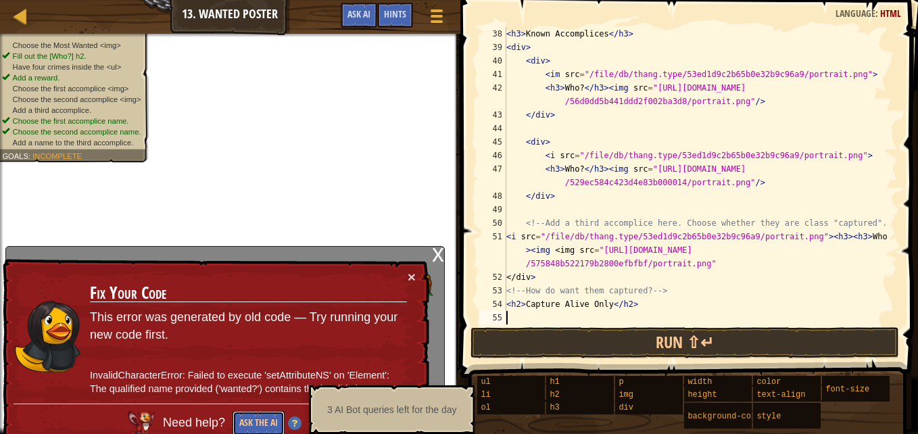
click at [266, 422] on button "Ask the AI" at bounding box center [257, 424] width 53 height 26
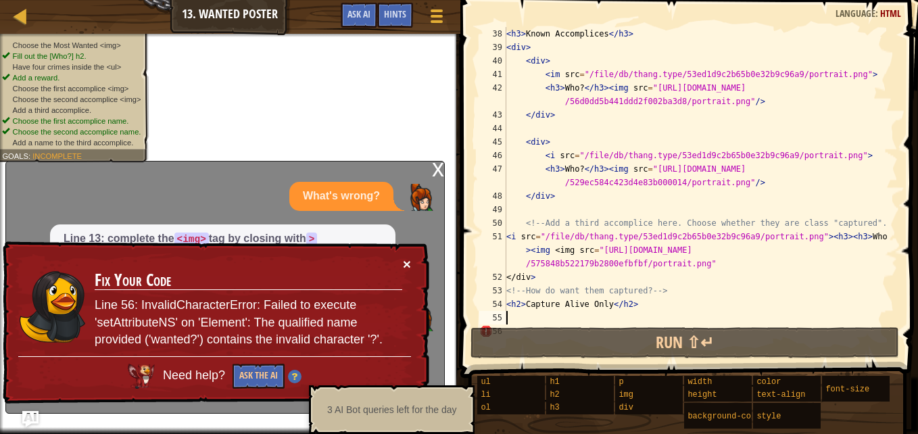
click at [407, 260] on button "×" at bounding box center [407, 267] width 9 height 14
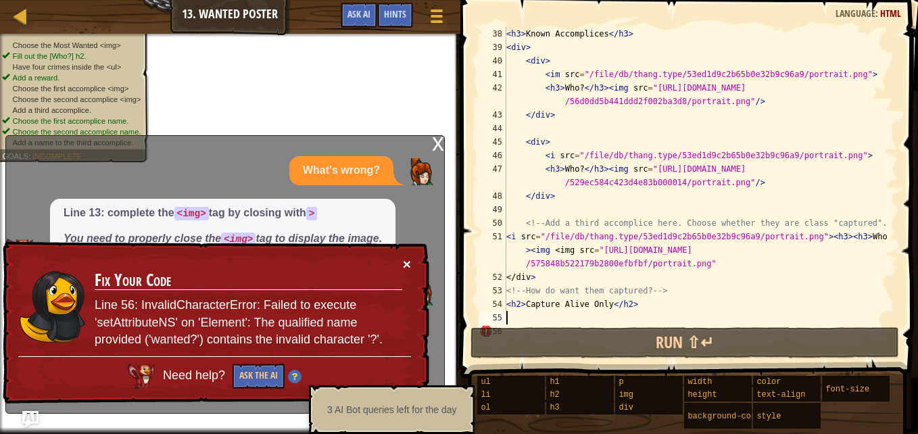
click at [407, 259] on button "×" at bounding box center [407, 265] width 8 height 14
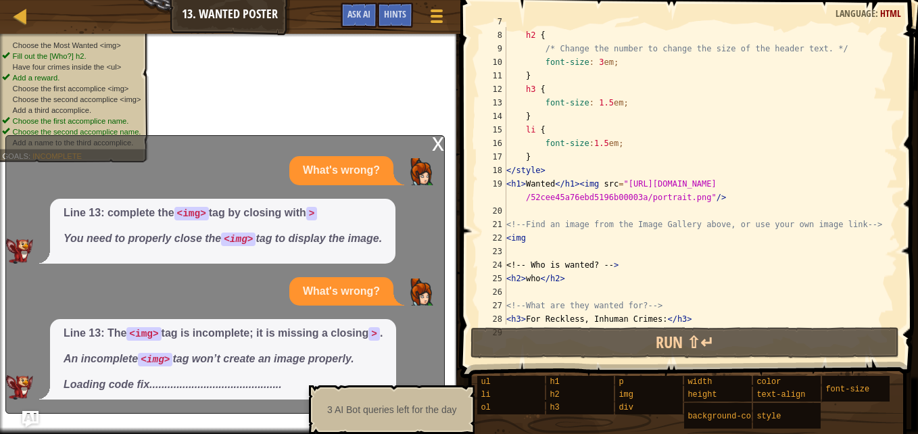
scroll to position [101, 0]
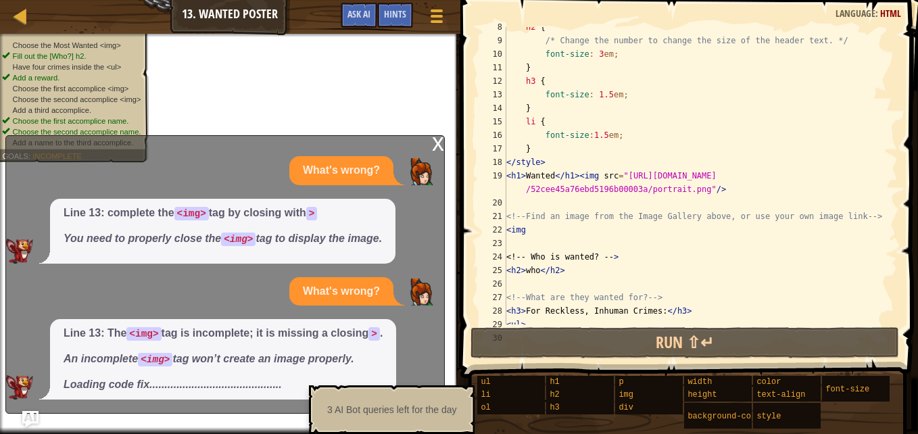
click at [527, 232] on div "h2 { /* Change the number to change the size of the header text. */ font-size :…" at bounding box center [695, 182] width 384 height 324
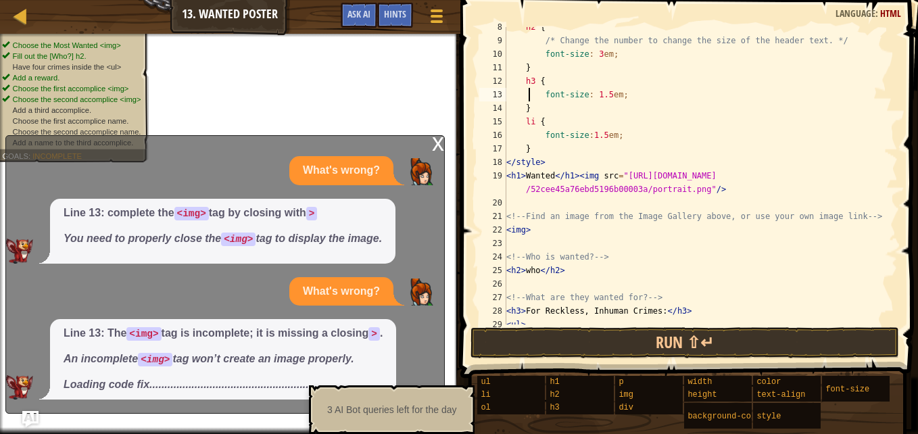
click at [528, 93] on div "h2 { /* Change the number to change the size of the header text. */ font-size :…" at bounding box center [695, 182] width 384 height 324
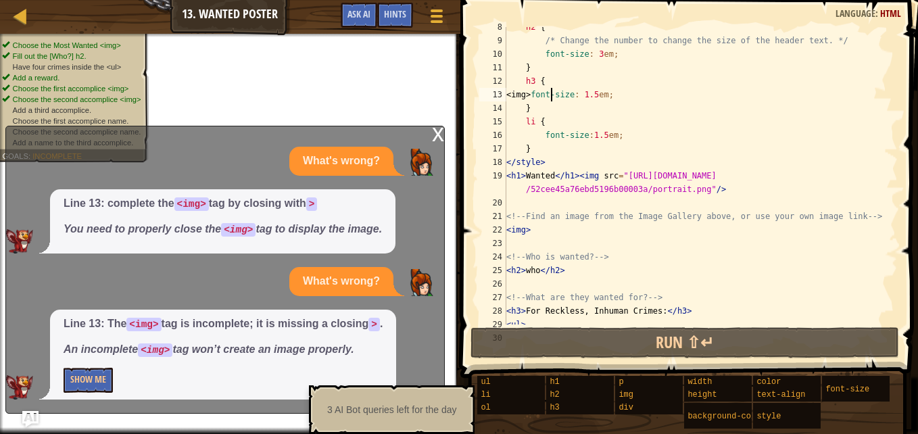
type textarea "<img> font-size: 1.5em;"
click at [89, 385] on button "Show Me" at bounding box center [88, 380] width 49 height 25
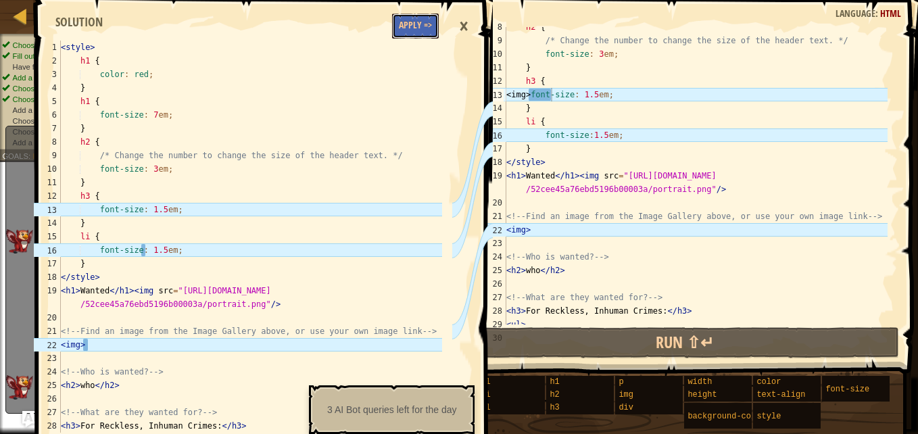
click at [417, 36] on button "Apply =>" at bounding box center [415, 26] width 47 height 25
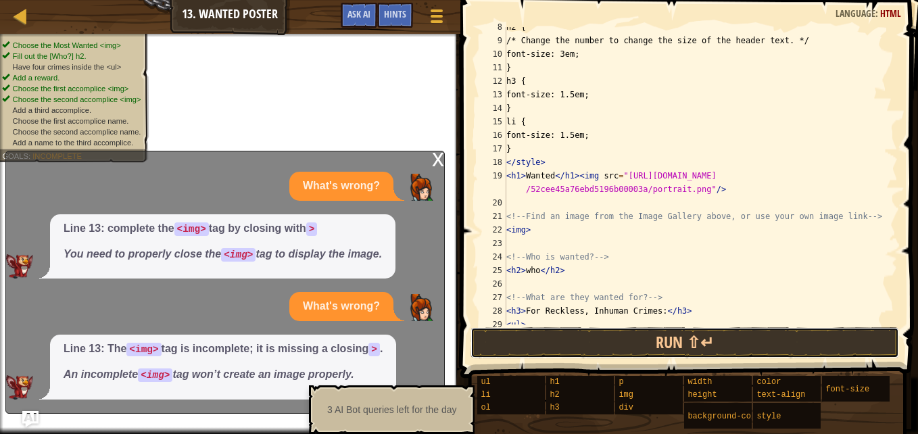
click at [699, 347] on button "Run ⇧↵" at bounding box center [684, 342] width 428 height 31
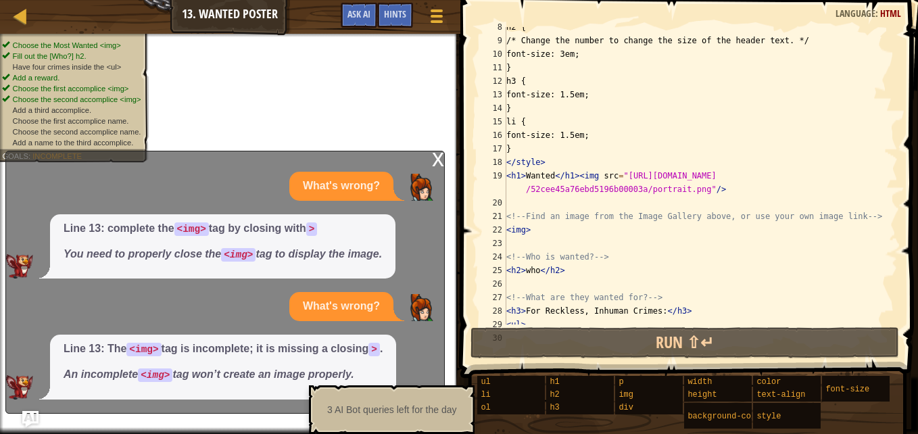
scroll to position [6, 0]
click at [360, 9] on span "Ask AI" at bounding box center [358, 13] width 23 height 13
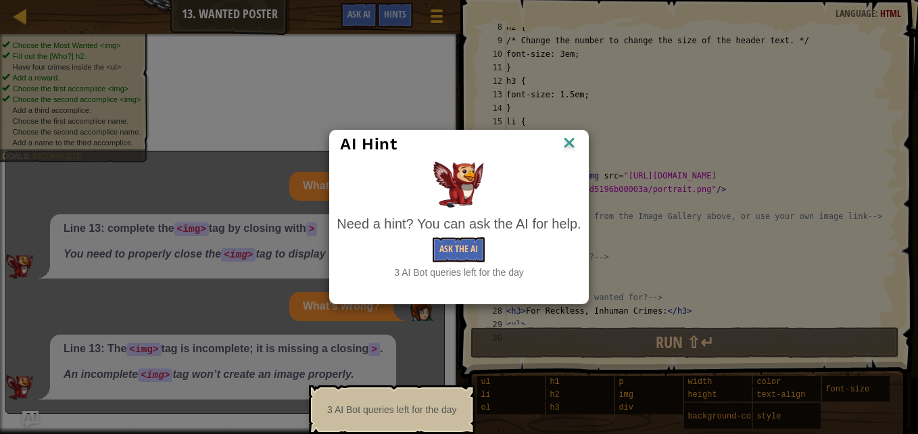
click at [568, 138] on img at bounding box center [569, 144] width 18 height 20
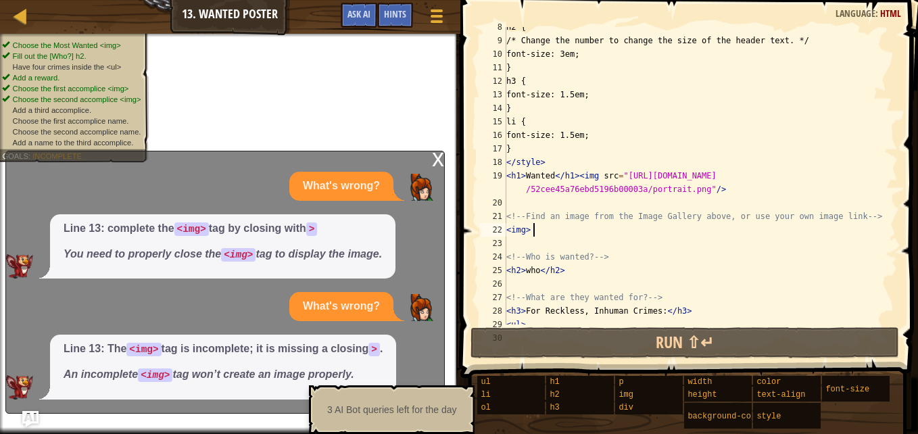
click at [599, 235] on div "h2 { /* Change the number to change the size of the header text. */ font-size: …" at bounding box center [695, 182] width 384 height 324
click at [363, 14] on span "Ask AI" at bounding box center [358, 13] width 23 height 13
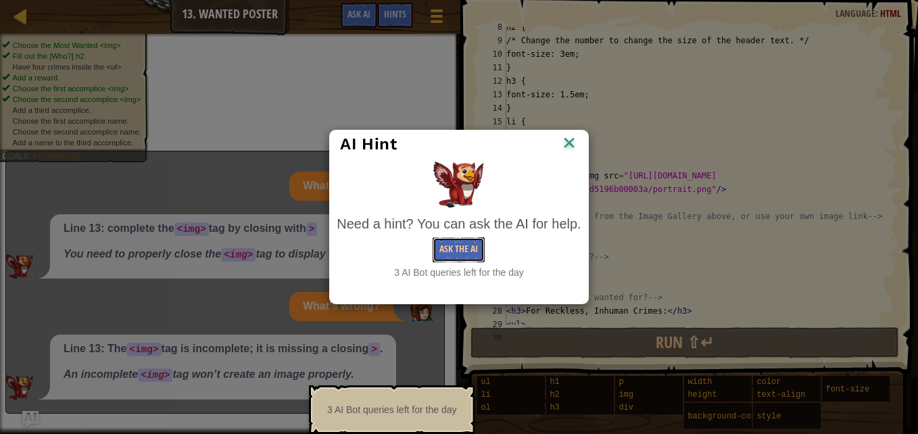
click at [469, 248] on button "Ask the AI" at bounding box center [458, 249] width 52 height 25
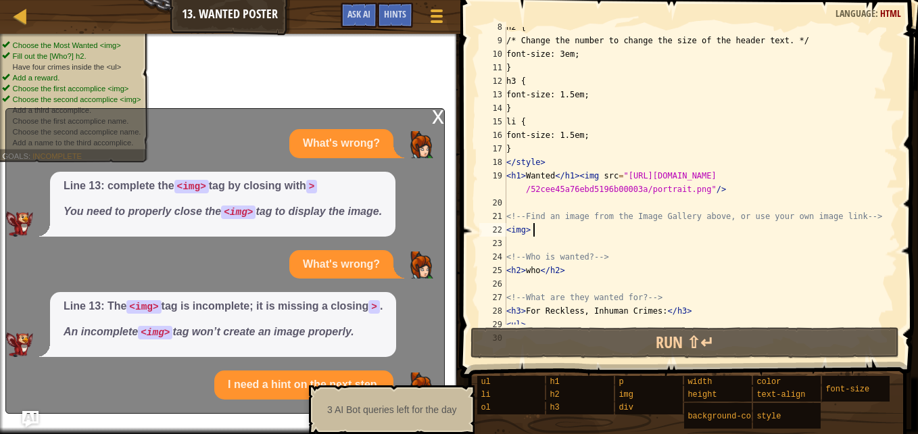
scroll to position [3, 0]
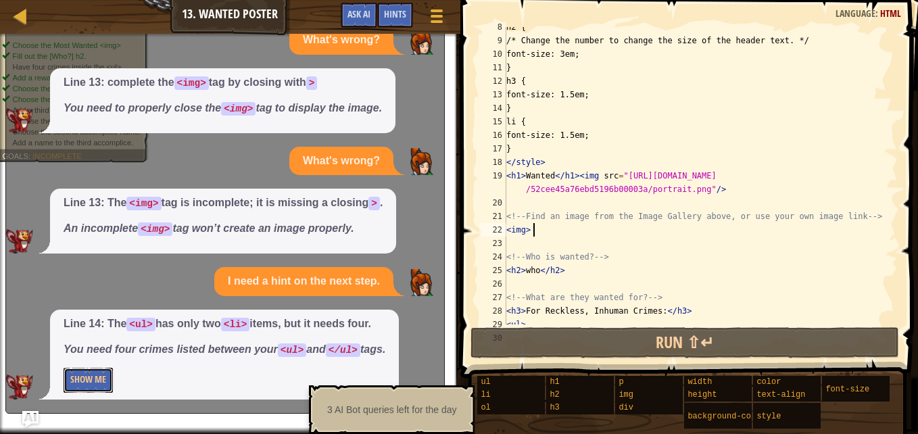
click at [82, 377] on button "Show Me" at bounding box center [88, 380] width 49 height 25
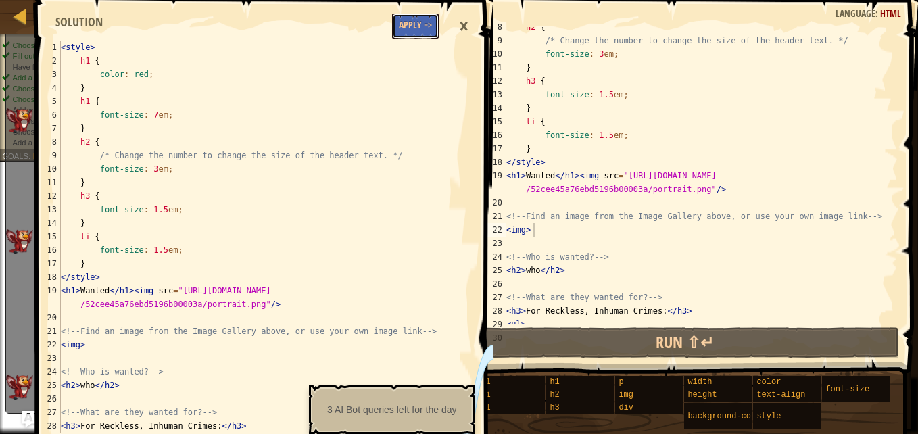
click at [414, 34] on button "Apply =>" at bounding box center [415, 26] width 47 height 25
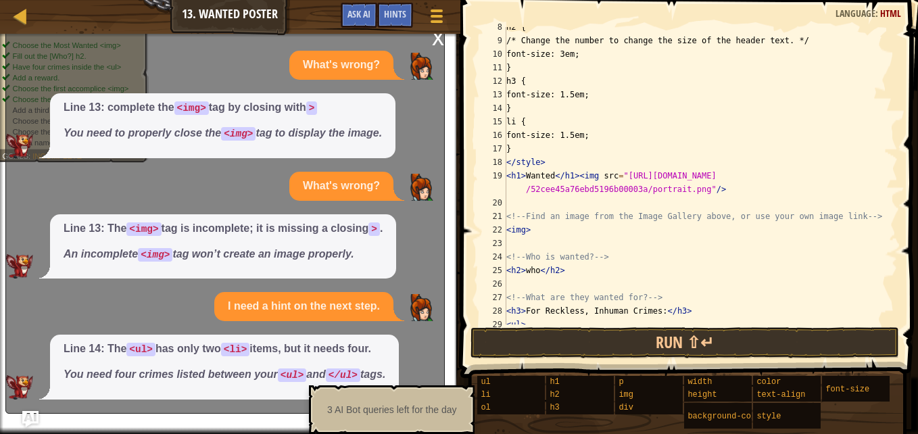
click at [360, 325] on div "What's wrong? Line 13: complete the <img> tag by closing with > You need to pro…" at bounding box center [221, 225] width 431 height 349
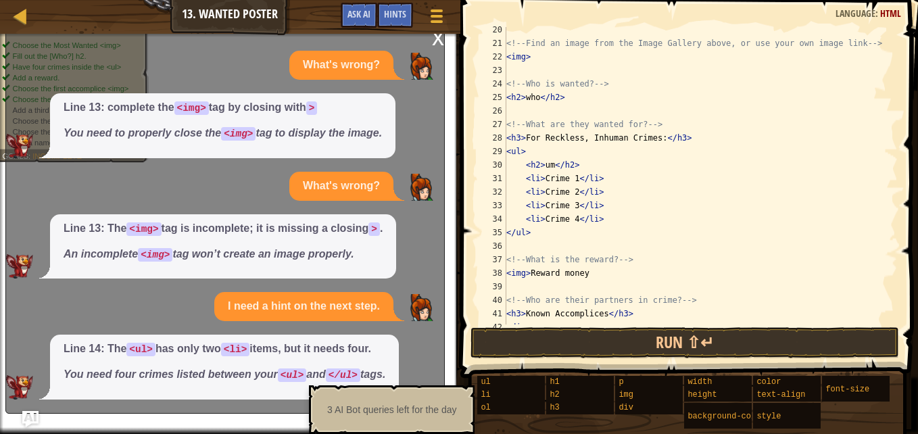
scroll to position [274, 0]
click at [563, 176] on div "<!-- Find an image from the Image Gallery above, or use your own image link -->…" at bounding box center [695, 185] width 384 height 324
click at [572, 179] on div "<!-- Find an image from the Image Gallery above, or use your own image link -->…" at bounding box center [695, 185] width 384 height 324
click at [439, 39] on div "x" at bounding box center [438, 37] width 12 height 14
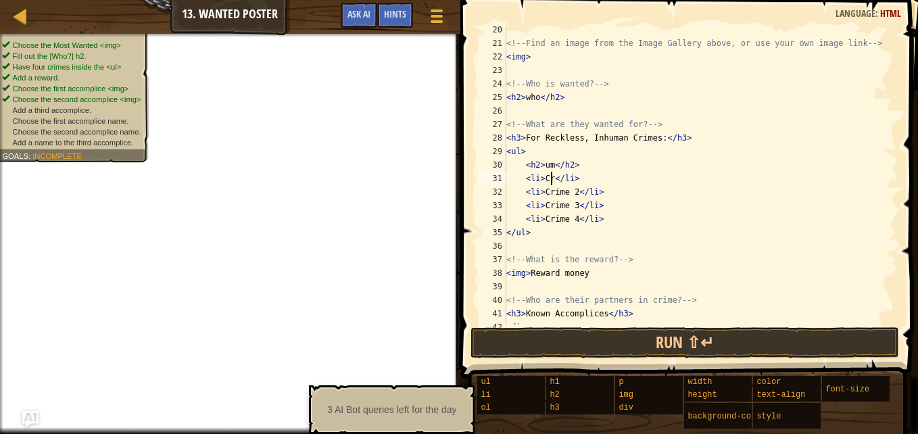
click at [549, 178] on div "<!-- Find an image from the Image Gallery above, or use your own image link -->…" at bounding box center [695, 185] width 384 height 324
click at [564, 192] on div "<!-- Find an image from the Image Gallery above, or use your own image link -->…" at bounding box center [695, 185] width 384 height 324
click at [573, 193] on div "<!-- Find an image from the Image Gallery above, or use your own image link -->…" at bounding box center [695, 185] width 384 height 324
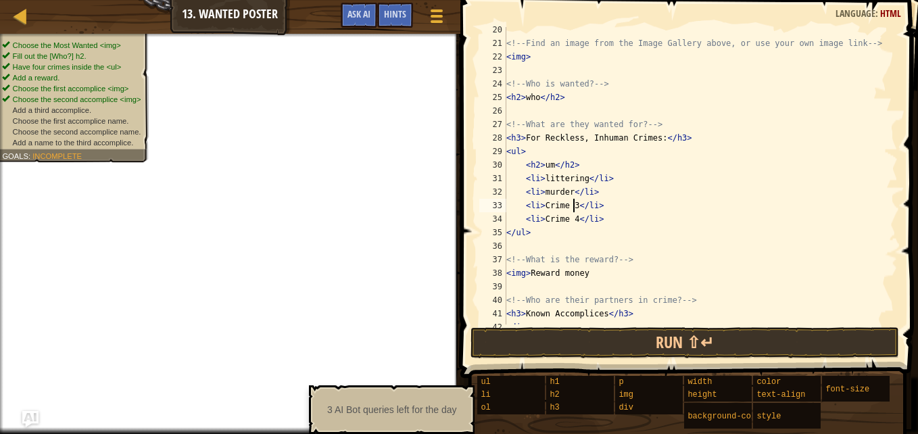
click at [573, 206] on div "<!-- Find an image from the Image Gallery above, or use your own image link -->…" at bounding box center [695, 185] width 384 height 324
click at [572, 219] on div "<!-- Find an image from the Image Gallery above, or use your own image link -->…" at bounding box center [695, 185] width 384 height 324
click at [549, 166] on div "<!-- Find an image from the Image Gallery above, or use your own image link -->…" at bounding box center [695, 185] width 384 height 324
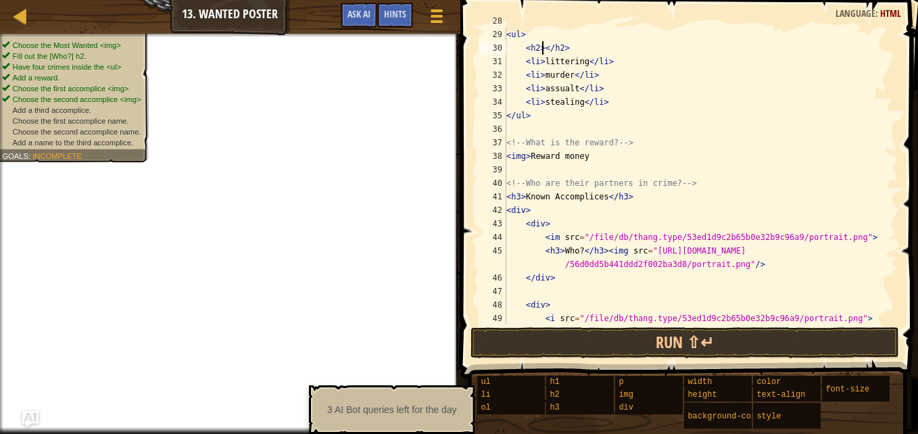
scroll to position [389, 0]
click at [528, 162] on div "< h3 > For Reckless, Inhuman Crimes: </ h3 > < ul > < h2 > </ h2 > < li > litte…" at bounding box center [695, 178] width 384 height 324
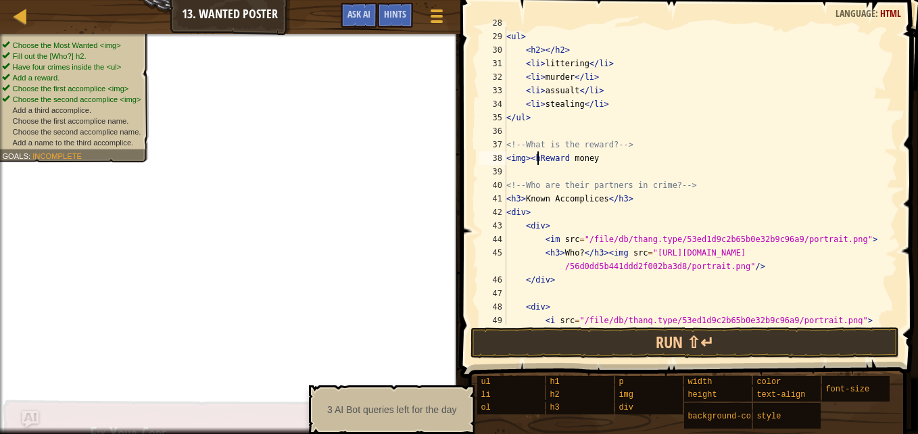
scroll to position [6, 3]
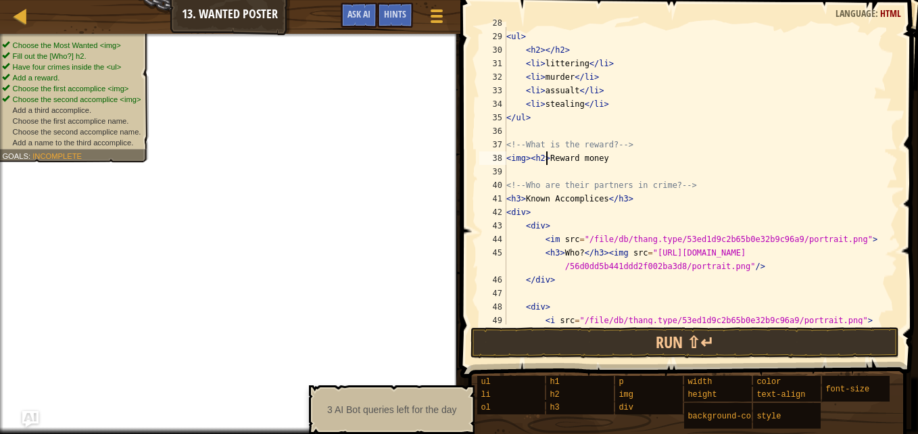
click at [611, 159] on div "< h3 > For Reckless, Inhuman Crimes: </ h3 > < ul > < h2 > </ h2 > < li > litte…" at bounding box center [695, 178] width 384 height 324
click at [574, 156] on div "< h3 > For Reckless, Inhuman Crimes: </ h3 > < ul > < h2 > </ h2 > < li > litte…" at bounding box center [695, 178] width 384 height 324
click at [607, 159] on div "< h3 > For Reckless, Inhuman Crimes: </ h3 > < ul > < h2 > </ h2 > < li > litte…" at bounding box center [695, 178] width 384 height 324
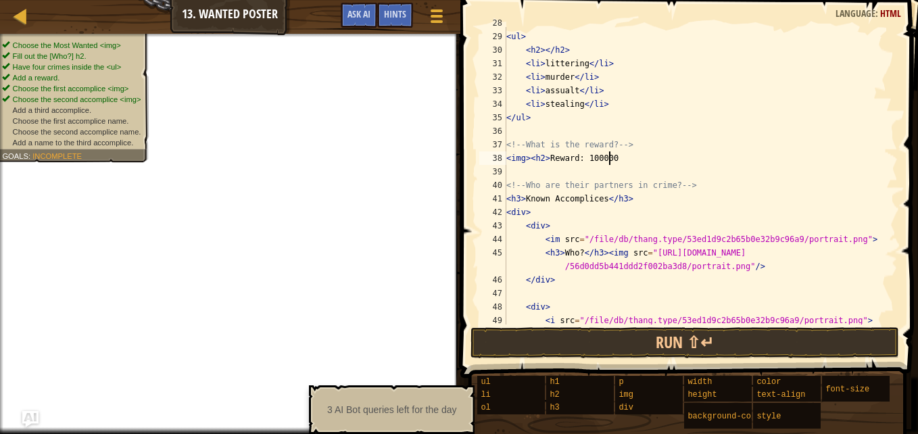
type textarea "<img><h2>Reward: 100000"
drag, startPoint x: 545, startPoint y: 8, endPoint x: 41, endPoint y: -50, distance: 508.1
click at [41, 0] on html "Map Web Development 1 13. Wanted Poster Game Menu Done Hints Ask AI 1 2 3 4 5 6…" at bounding box center [459, 0] width 918 height 0
